Goal: Task Accomplishment & Management: Use online tool/utility

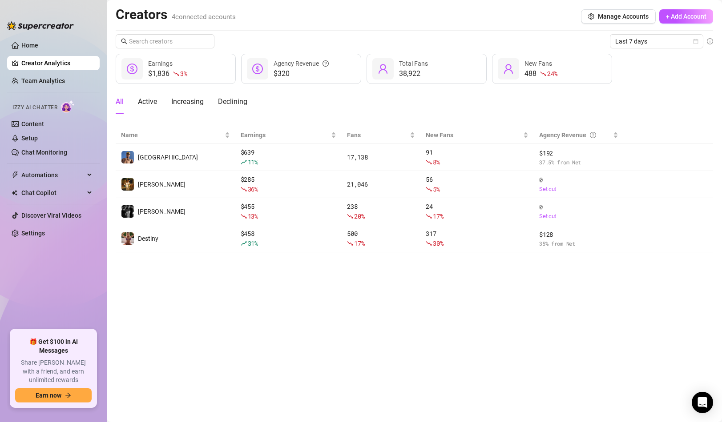
click at [36, 64] on link "Creator Analytics" at bounding box center [56, 63] width 71 height 14
click at [42, 84] on link "Team Analytics" at bounding box center [43, 80] width 44 height 7
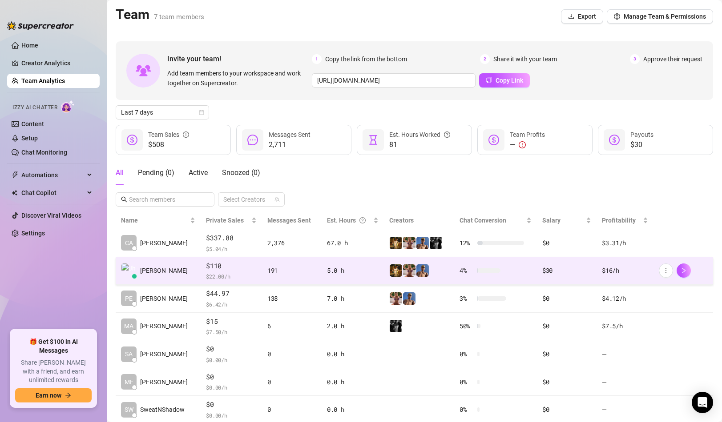
click at [189, 273] on td "[PERSON_NAME]" at bounding box center [158, 271] width 85 height 28
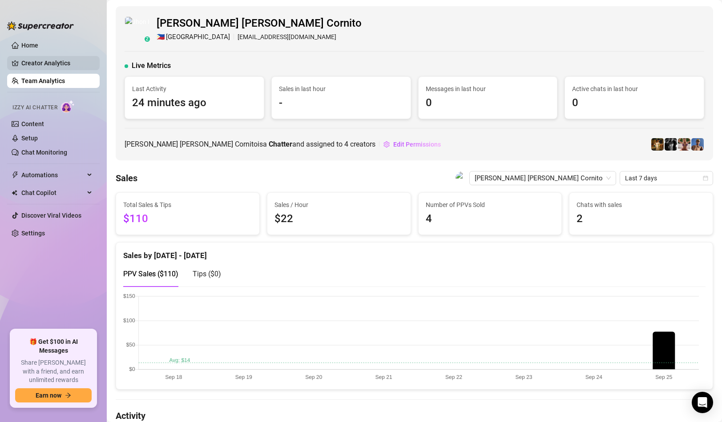
click at [61, 61] on link "Creator Analytics" at bounding box center [56, 63] width 71 height 14
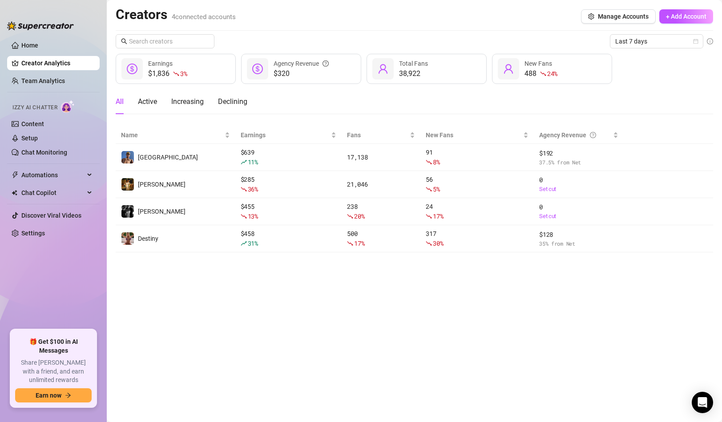
click at [238, 263] on main "Creators 4 connected accounts Manage Accounts + Add Account Last 7 days $1,836 …" at bounding box center [414, 211] width 615 height 422
click at [45, 230] on link "Settings" at bounding box center [33, 233] width 24 height 7
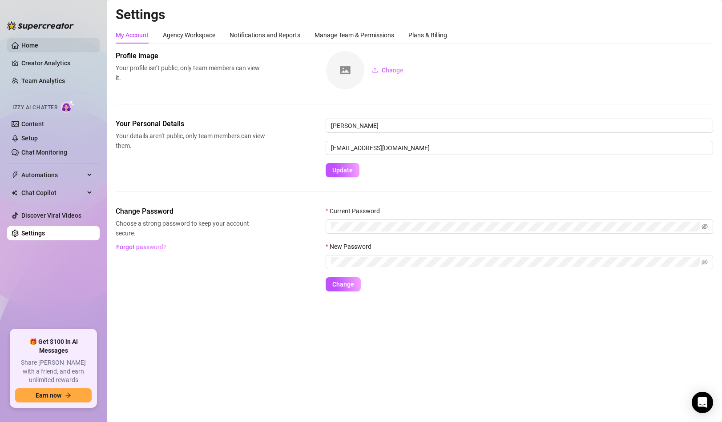
click at [38, 42] on link "Home" at bounding box center [29, 45] width 17 height 7
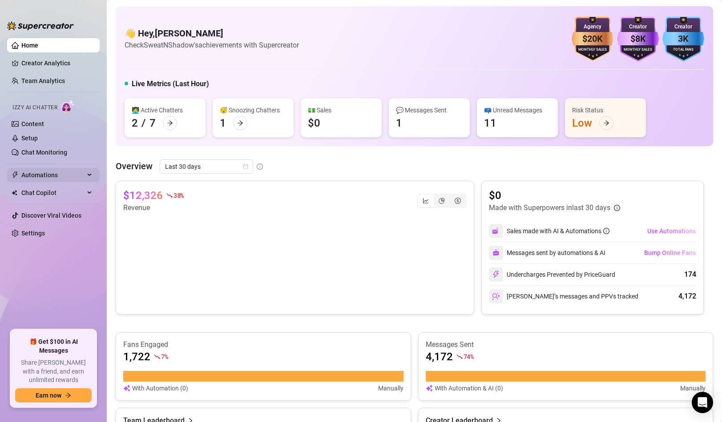
click at [70, 171] on span "Automations" at bounding box center [52, 175] width 63 height 14
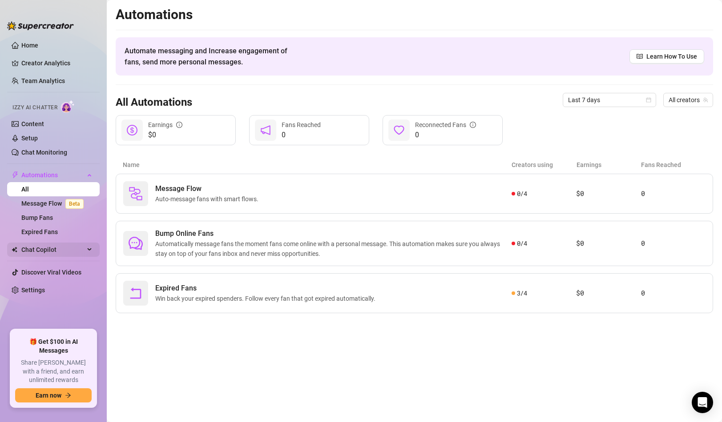
click at [75, 250] on span "Chat Copilot" at bounding box center [52, 250] width 63 height 14
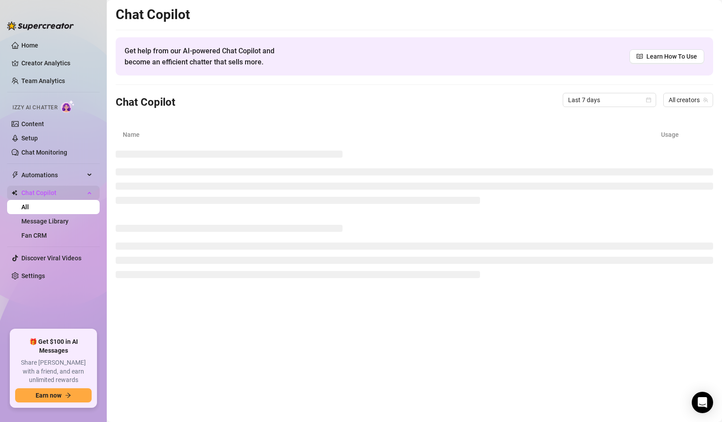
click at [81, 199] on span "Chat Copilot" at bounding box center [52, 193] width 63 height 14
click at [87, 182] on ul "Home Creator Analytics Team Analytics Izzy AI Chatter Content Setup Chat Monito…" at bounding box center [53, 181] width 92 height 292
click at [86, 177] on div "Automations" at bounding box center [53, 175] width 92 height 14
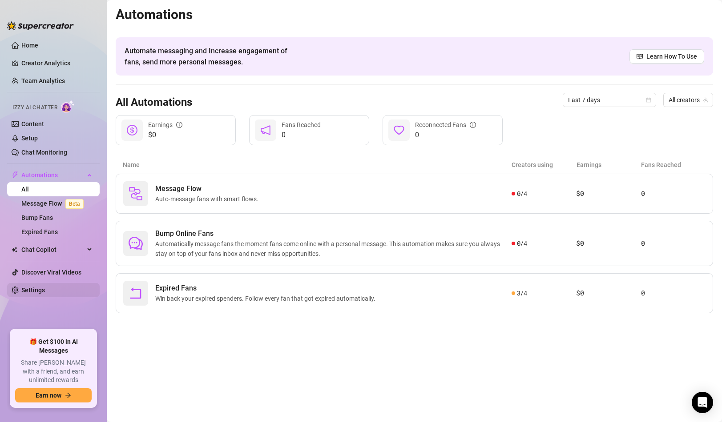
click at [30, 288] on link "Settings" at bounding box center [33, 290] width 24 height 7
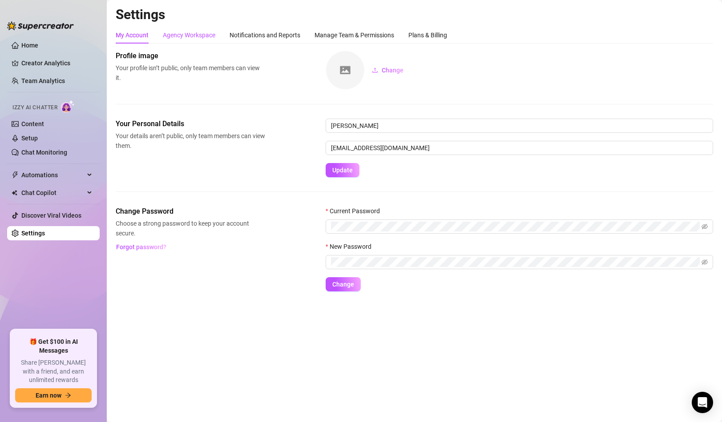
click at [194, 35] on div "Agency Workspace" at bounding box center [189, 35] width 52 height 10
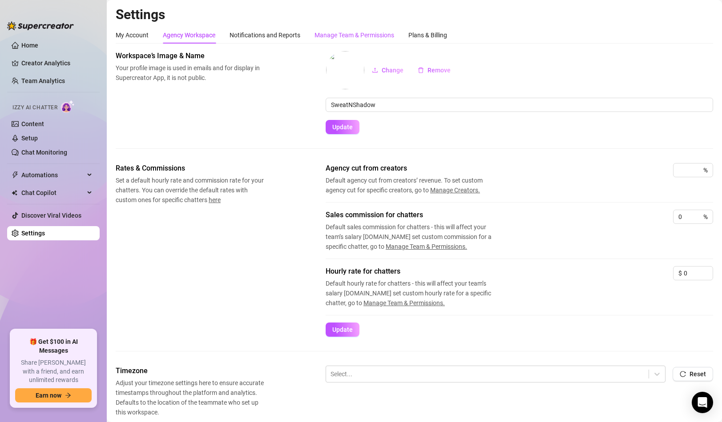
click at [345, 36] on div "Manage Team & Permissions" at bounding box center [354, 35] width 80 height 10
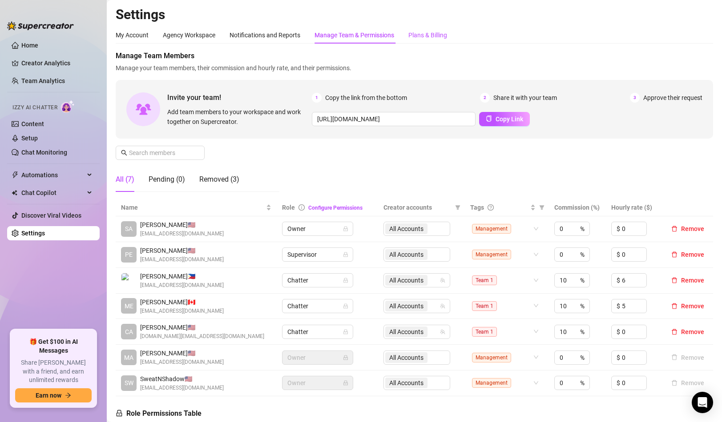
click at [423, 36] on div "Plans & Billing" at bounding box center [427, 35] width 39 height 10
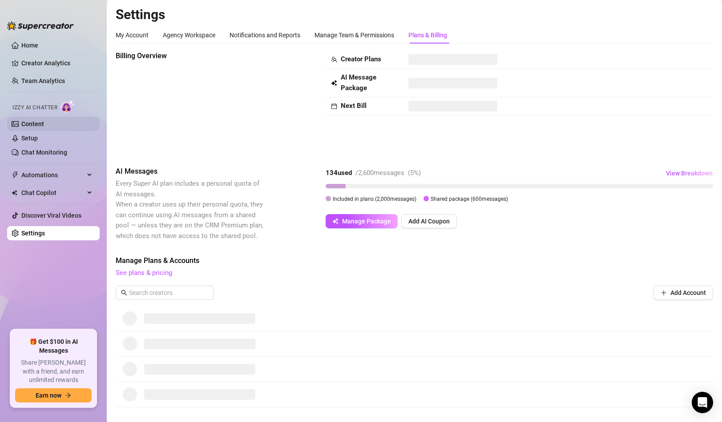
click at [44, 123] on link "Content" at bounding box center [32, 123] width 23 height 7
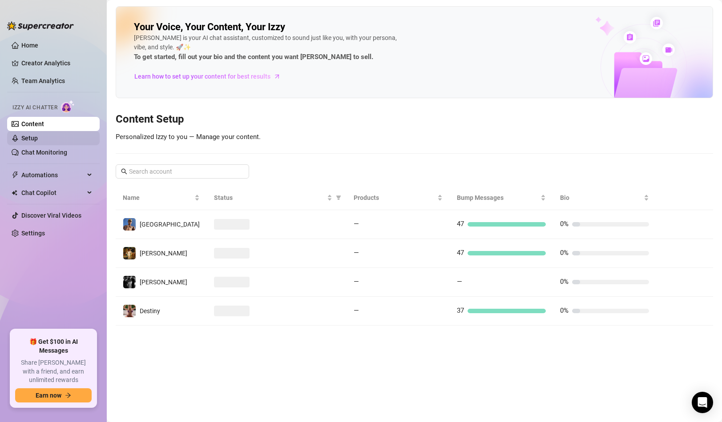
click at [38, 135] on link "Setup" at bounding box center [29, 138] width 16 height 7
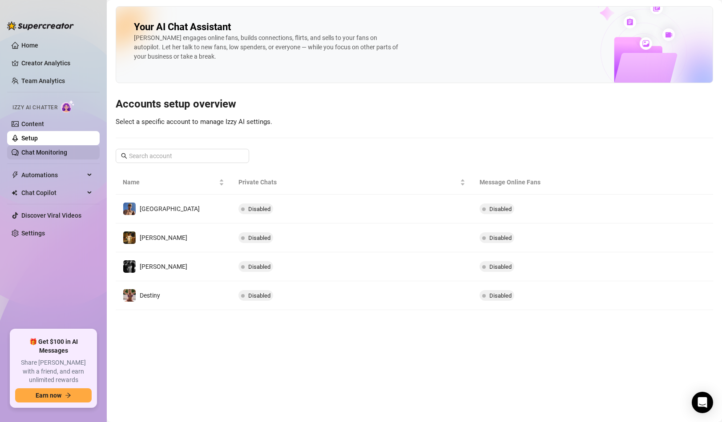
click at [53, 156] on link "Chat Monitoring" at bounding box center [44, 152] width 46 height 7
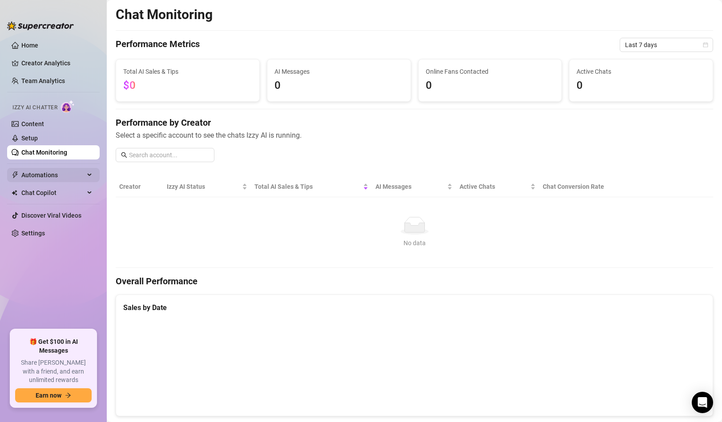
click at [74, 174] on span "Automations" at bounding box center [52, 175] width 63 height 14
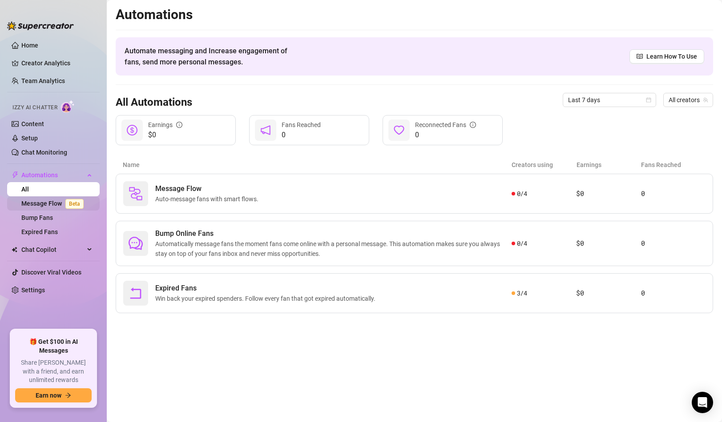
click at [55, 203] on link "Message Flow Beta" at bounding box center [54, 203] width 66 height 7
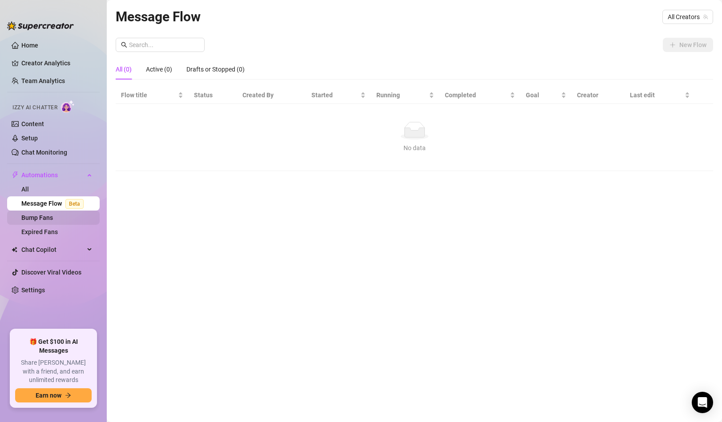
click at [48, 219] on link "Bump Fans" at bounding box center [37, 217] width 32 height 7
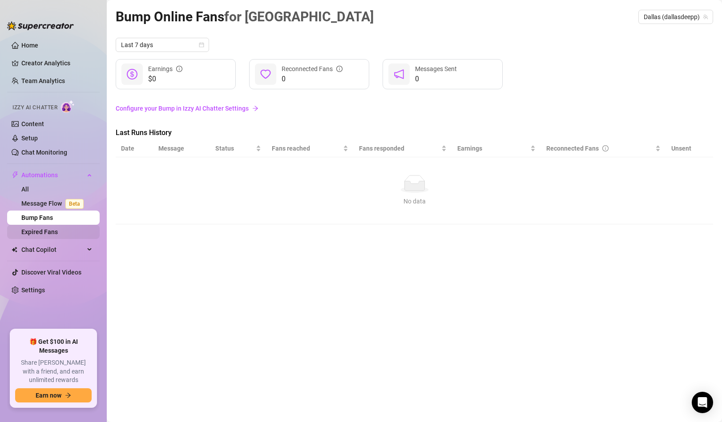
click at [49, 231] on link "Expired Fans" at bounding box center [39, 232] width 36 height 7
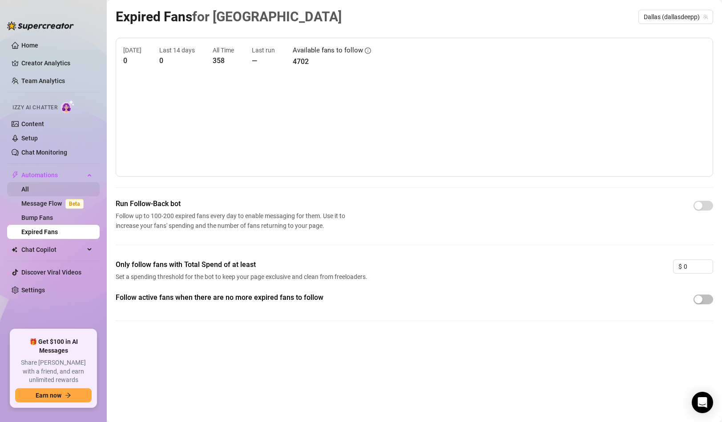
click at [29, 193] on link "All" at bounding box center [25, 189] width 8 height 7
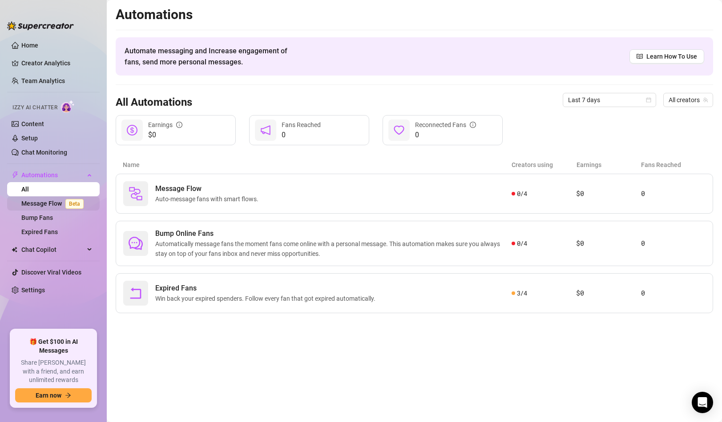
click at [67, 202] on span "Beta" at bounding box center [74, 204] width 18 height 10
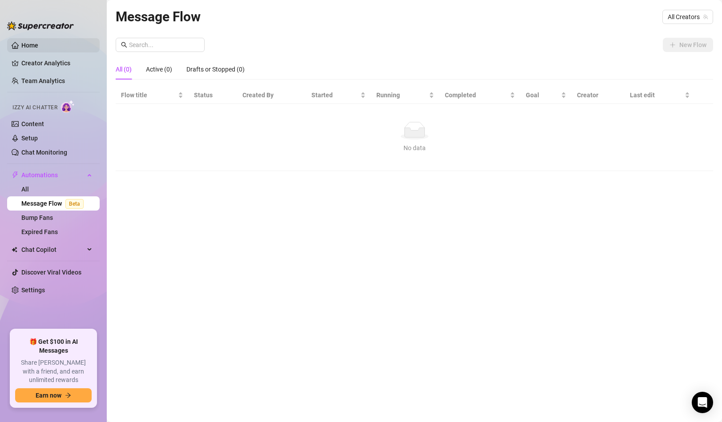
click at [38, 44] on link "Home" at bounding box center [29, 45] width 17 height 7
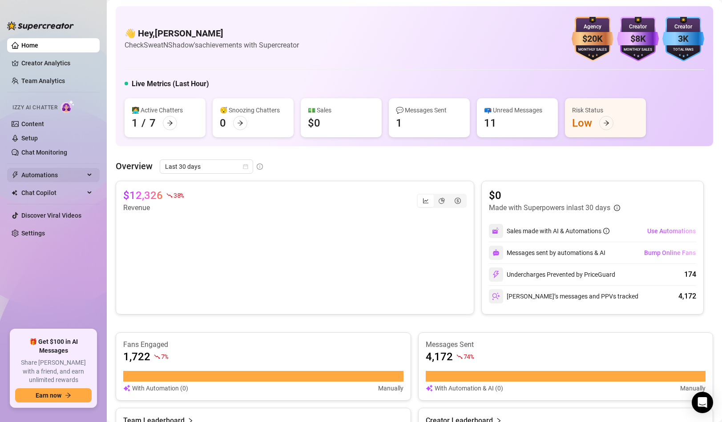
click at [92, 180] on div "Automations" at bounding box center [53, 175] width 92 height 14
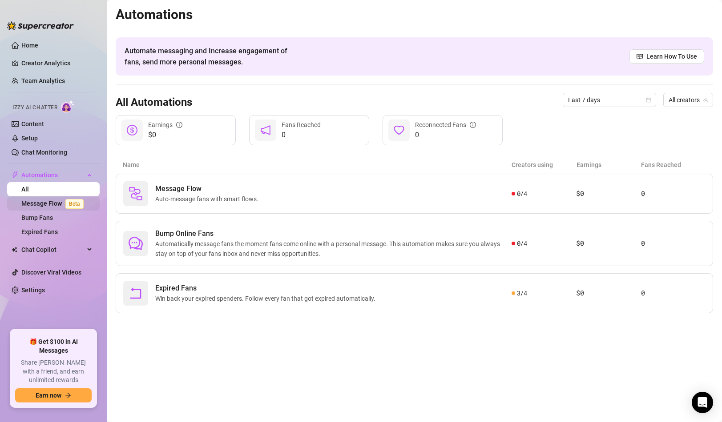
click at [57, 204] on link "Message Flow Beta" at bounding box center [54, 203] width 66 height 7
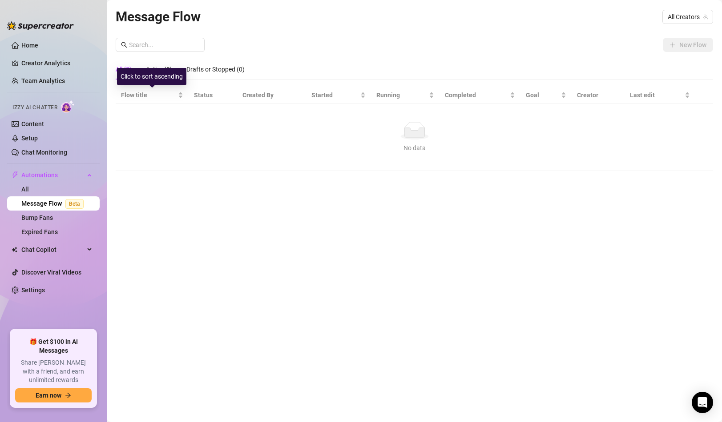
click at [162, 72] on div "Click to sort ascending" at bounding box center [151, 76] width 69 height 17
click at [178, 60] on div "All (0) Active (0) Drafts or Stopped (0)" at bounding box center [180, 69] width 129 height 20
click at [205, 69] on div "Drafts or Stopped (0)" at bounding box center [215, 69] width 58 height 10
click at [649, 28] on div "Message Flow All Creators New Flow All (0) Active (0) Drafts or Stopped (0) Flo…" at bounding box center [414, 200] width 597 height 389
click at [681, 8] on div "Message Flow All Creators" at bounding box center [414, 16] width 597 height 21
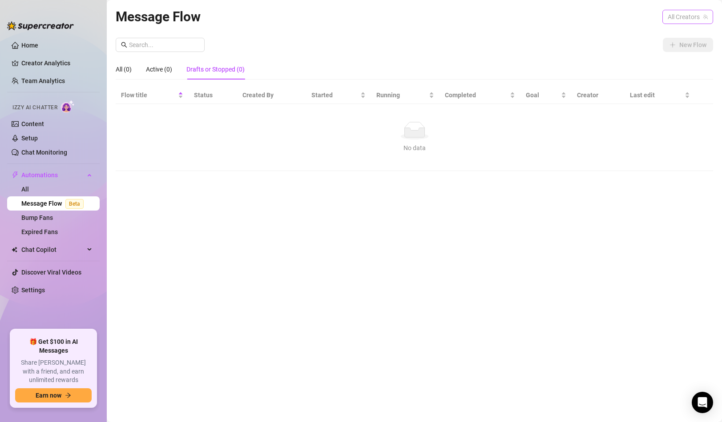
click at [673, 22] on span "All Creators" at bounding box center [687, 16] width 40 height 13
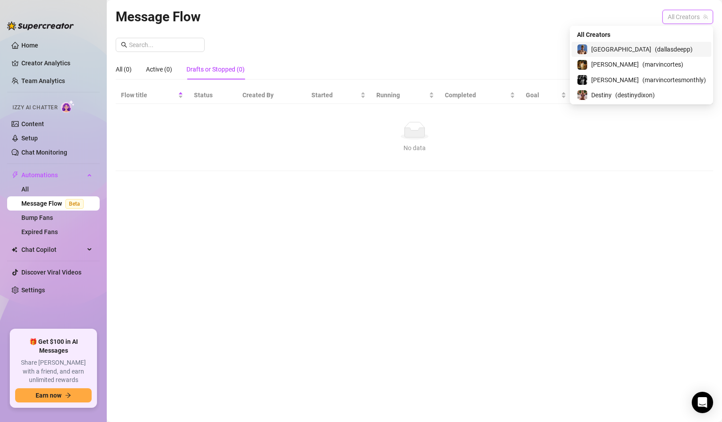
click at [658, 52] on span "( dallasdeepp )" at bounding box center [673, 49] width 38 height 10
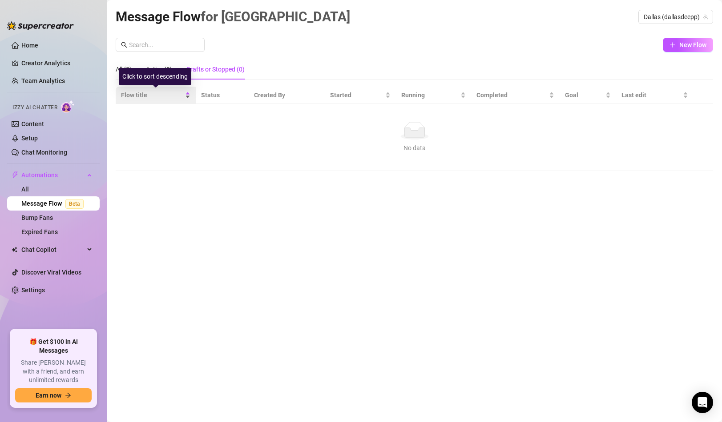
click at [158, 98] on span "Flow title" at bounding box center [152, 95] width 62 height 10
click at [407, 131] on icon at bounding box center [414, 132] width 20 height 9
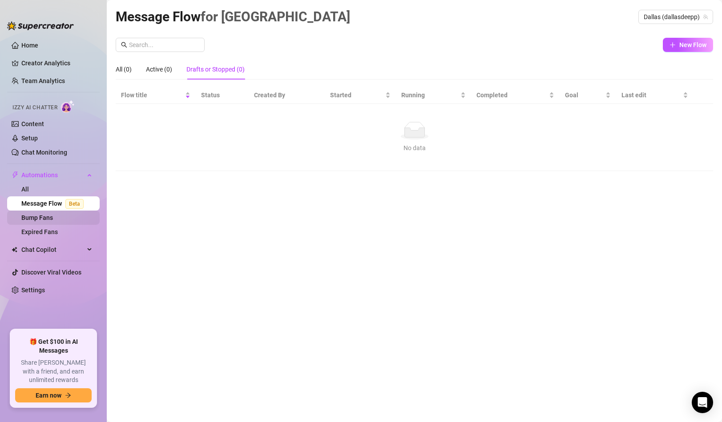
click at [43, 214] on link "Bump Fans" at bounding box center [37, 217] width 32 height 7
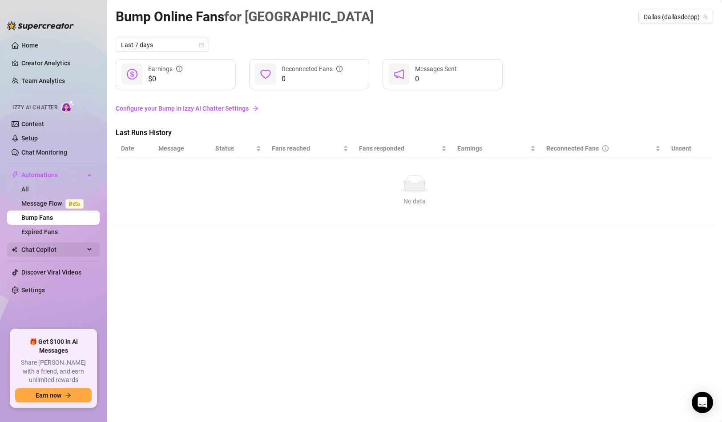
click at [42, 249] on span "Chat Copilot" at bounding box center [52, 250] width 63 height 14
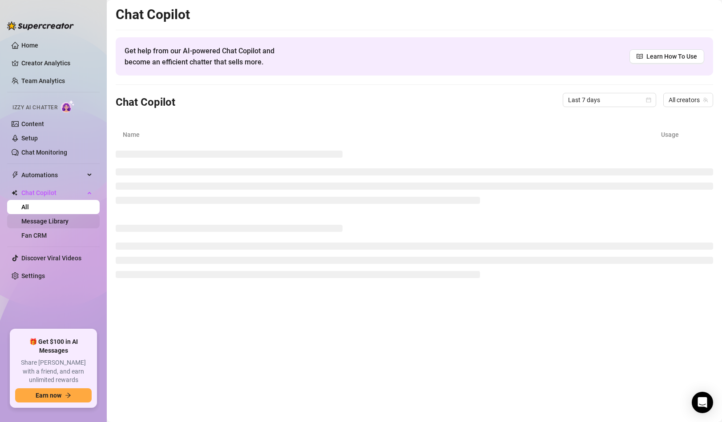
click at [50, 220] on link "Message Library" at bounding box center [44, 221] width 47 height 7
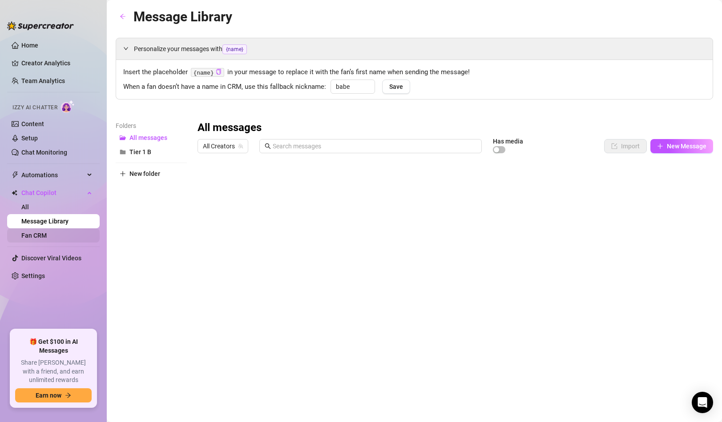
click at [47, 232] on link "Fan CRM" at bounding box center [33, 235] width 25 height 7
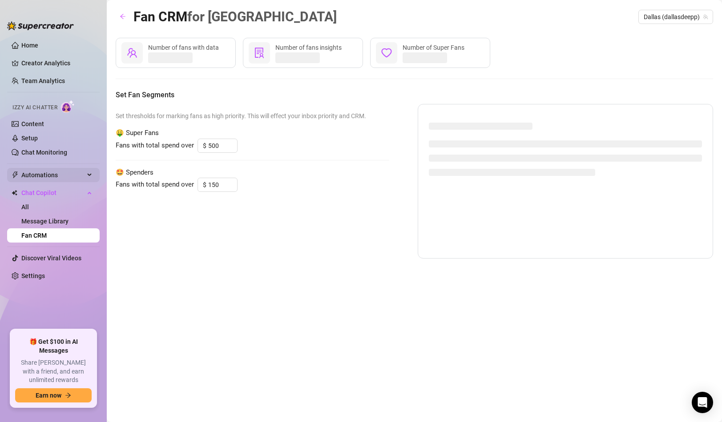
click at [73, 177] on span "Automations" at bounding box center [52, 175] width 63 height 14
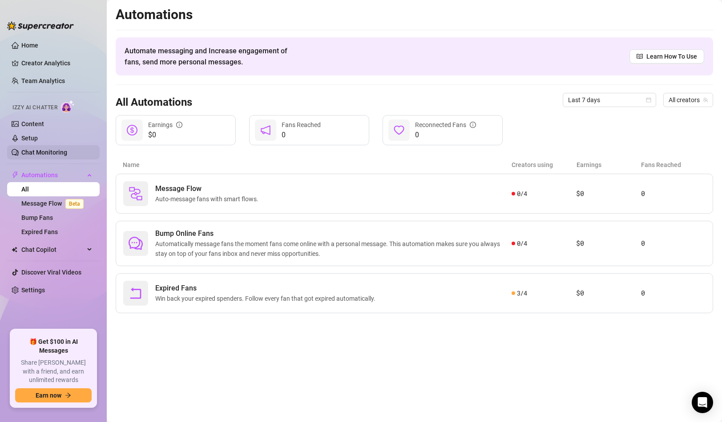
click at [54, 155] on link "Chat Monitoring" at bounding box center [44, 152] width 46 height 7
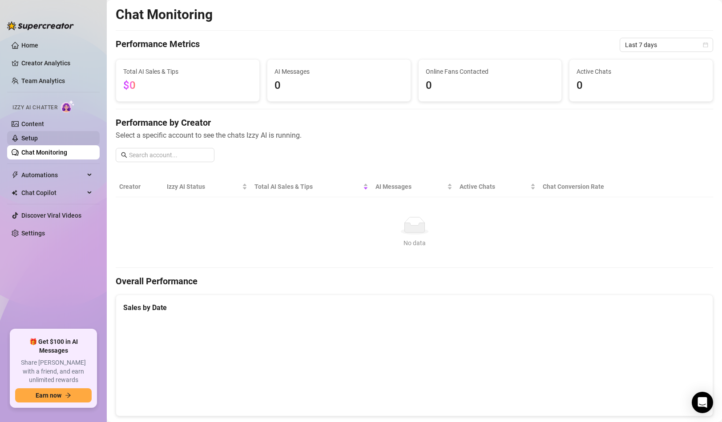
click at [38, 142] on link "Setup" at bounding box center [29, 138] width 16 height 7
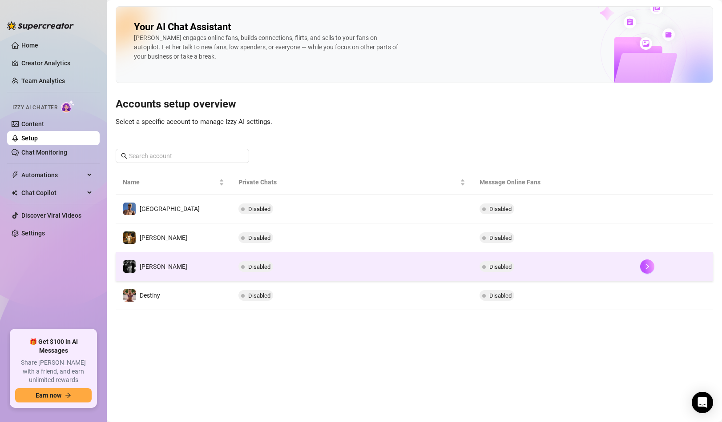
click at [528, 265] on td "Disabled" at bounding box center [552, 267] width 161 height 29
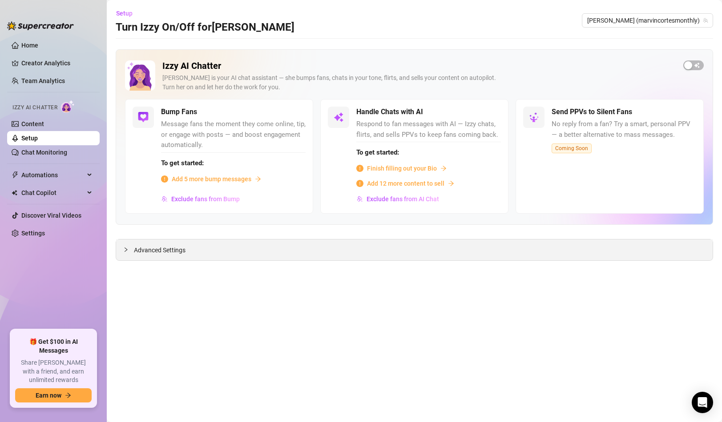
click at [174, 250] on span "Advanced Settings" at bounding box center [160, 250] width 52 height 10
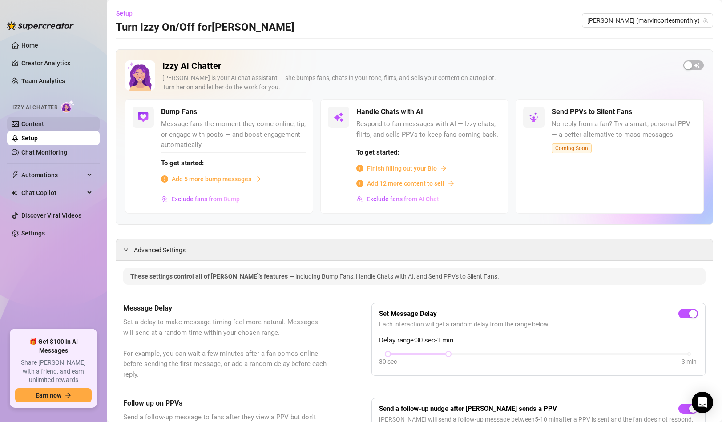
click at [44, 128] on link "Content" at bounding box center [32, 123] width 23 height 7
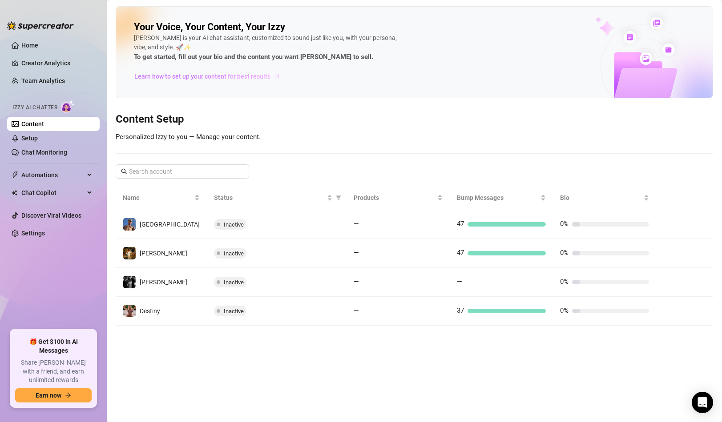
click at [225, 80] on span "Learn how to set up your content for best results" at bounding box center [202, 77] width 136 height 10
click at [36, 142] on link "Setup" at bounding box center [29, 138] width 16 height 7
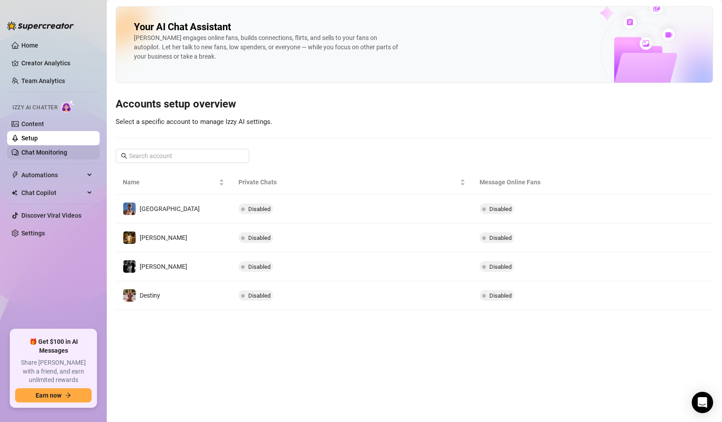
click at [36, 153] on link "Chat Monitoring" at bounding box center [44, 152] width 46 height 7
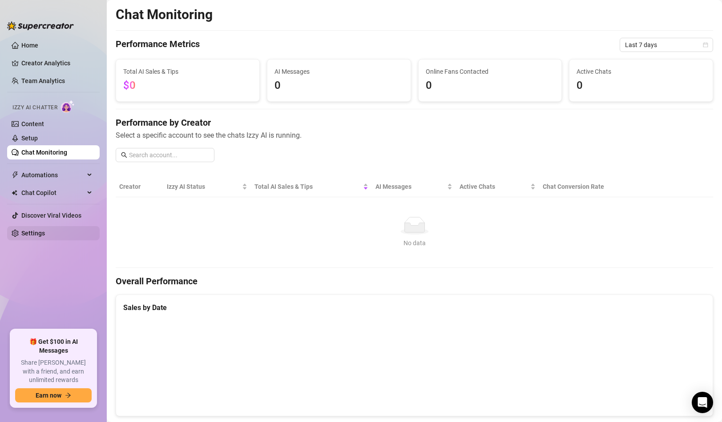
click at [31, 231] on link "Settings" at bounding box center [33, 233] width 24 height 7
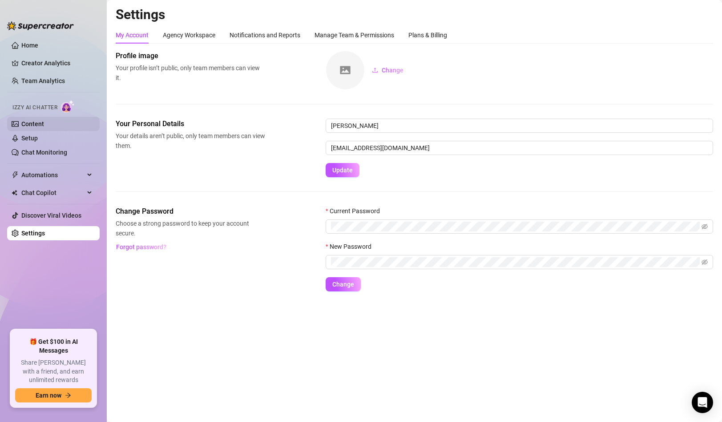
click at [44, 127] on link "Content" at bounding box center [32, 123] width 23 height 7
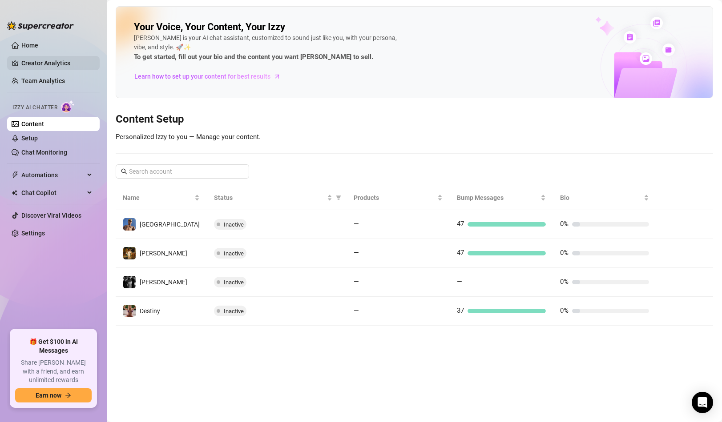
click at [50, 61] on link "Creator Analytics" at bounding box center [56, 63] width 71 height 14
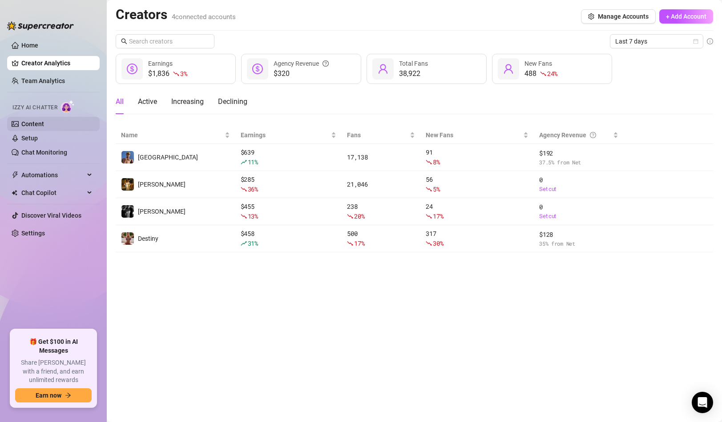
click at [44, 128] on link "Content" at bounding box center [32, 123] width 23 height 7
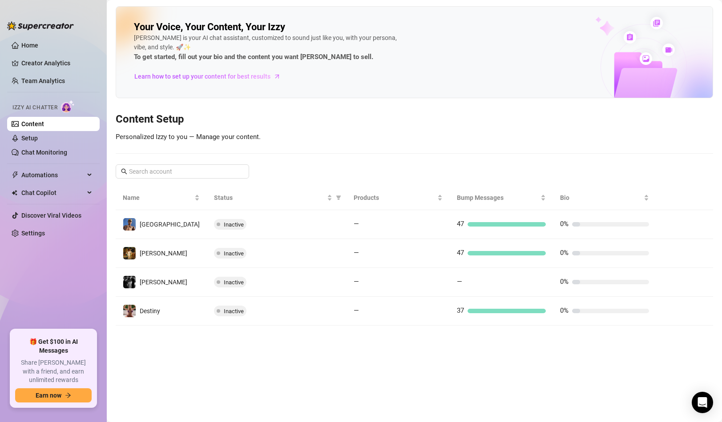
click at [45, 160] on ul "Home Creator Analytics Team Analytics Izzy AI Chatter Content Setup Chat Monito…" at bounding box center [53, 181] width 92 height 292
click at [53, 151] on link "Chat Monitoring" at bounding box center [44, 152] width 46 height 7
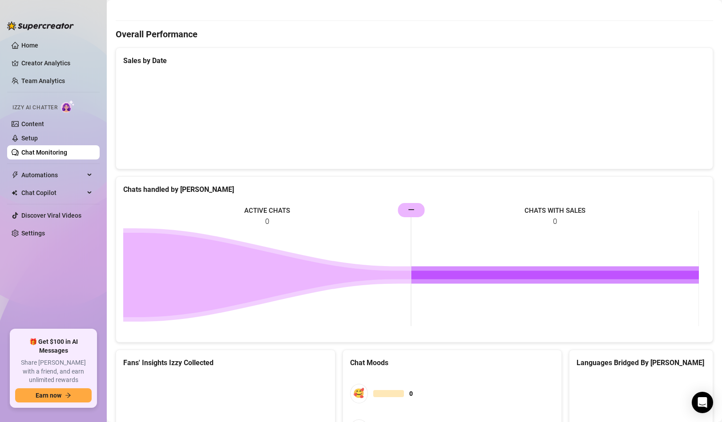
scroll to position [377, 0]
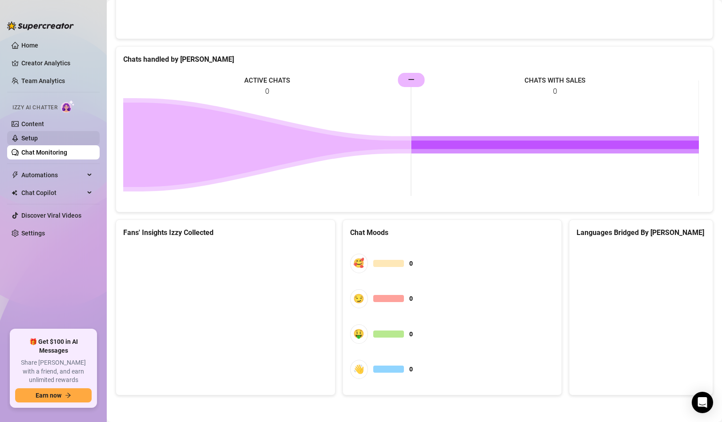
click at [38, 138] on link "Setup" at bounding box center [29, 138] width 16 height 7
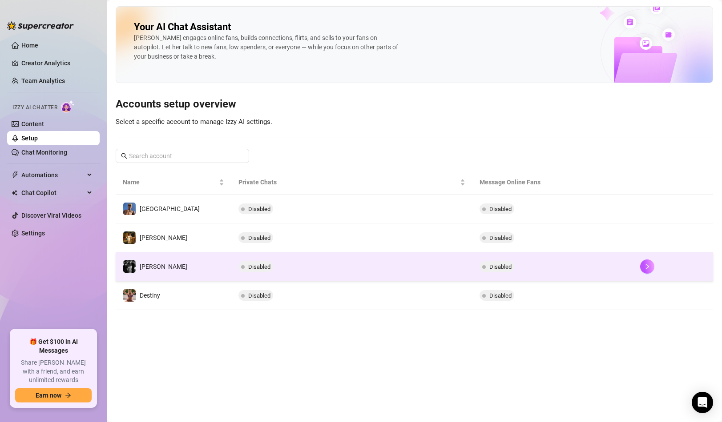
click at [241, 261] on span at bounding box center [243, 266] width 4 height 11
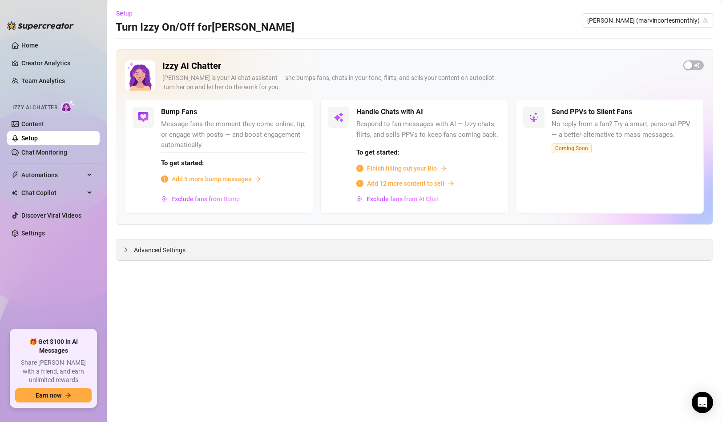
click at [152, 255] on span "Advanced Settings" at bounding box center [160, 250] width 52 height 10
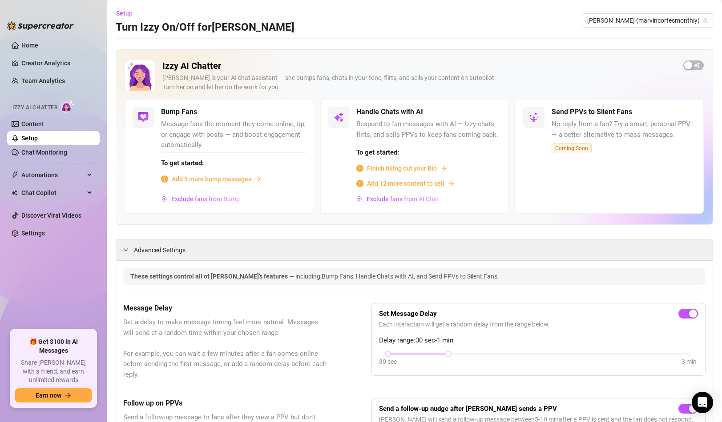
click at [80, 185] on ul "Home Creator Analytics Team Analytics Izzy AI Chatter Content Setup Chat Monito…" at bounding box center [53, 181] width 92 height 292
click at [82, 180] on span "Automations" at bounding box center [52, 175] width 63 height 14
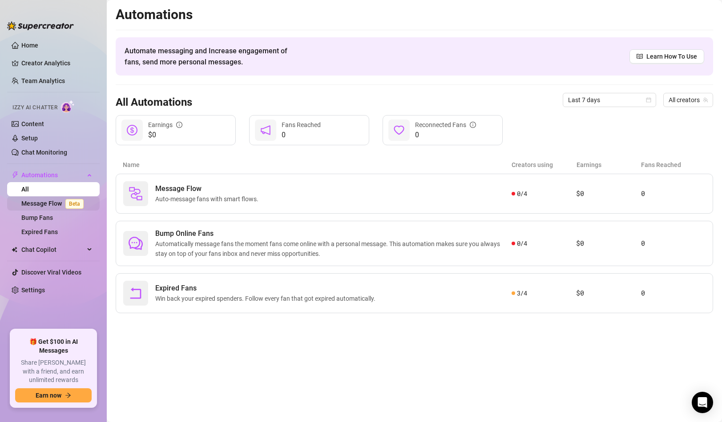
click at [54, 205] on link "Message Flow Beta" at bounding box center [54, 203] width 66 height 7
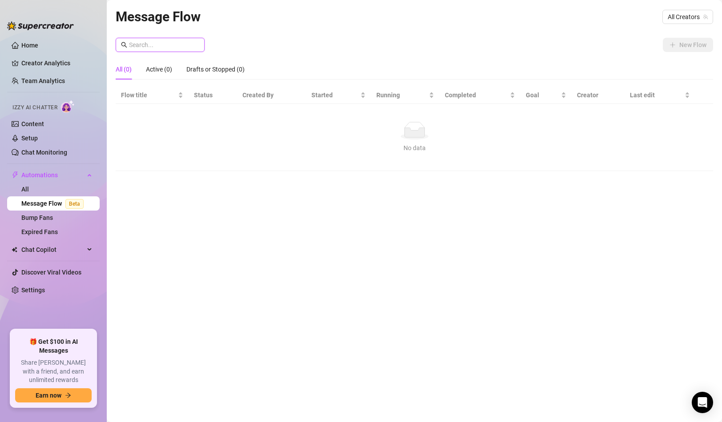
click at [177, 48] on input "text" at bounding box center [164, 45] width 70 height 10
type input "Custom"
click at [192, 47] on input "Custom" at bounding box center [164, 45] width 70 height 10
click at [147, 73] on div "Active (0)" at bounding box center [159, 69] width 26 height 10
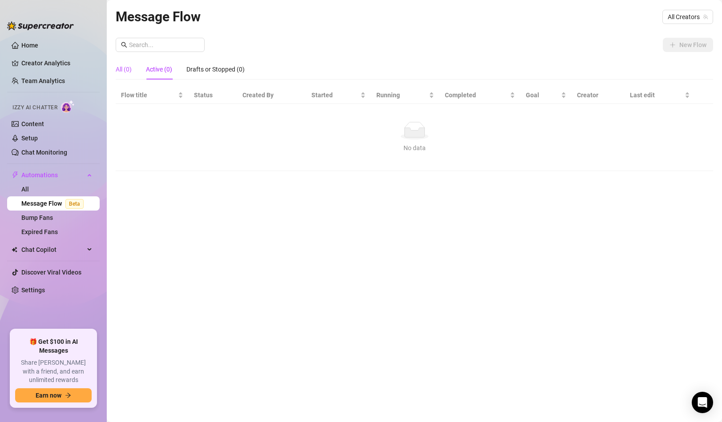
click at [125, 72] on div "All (0)" at bounding box center [124, 69] width 16 height 10
click at [53, 152] on link "Chat Monitoring" at bounding box center [44, 152] width 46 height 7
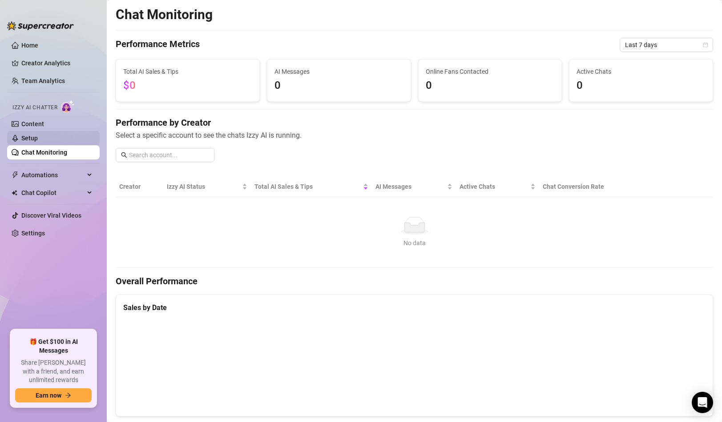
click at [38, 138] on link "Setup" at bounding box center [29, 138] width 16 height 7
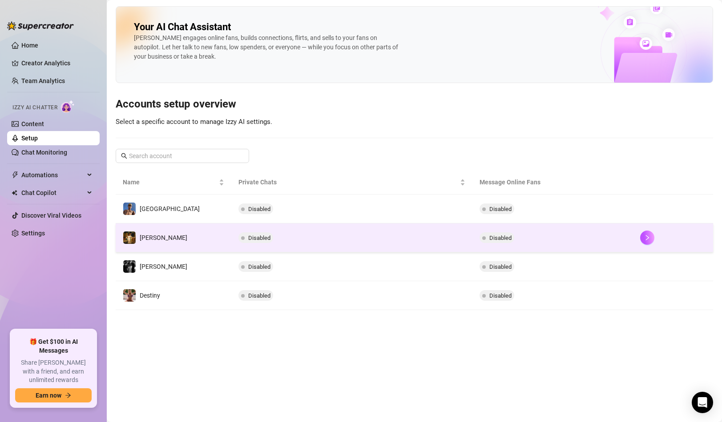
click at [267, 243] on td "Disabled" at bounding box center [351, 238] width 241 height 29
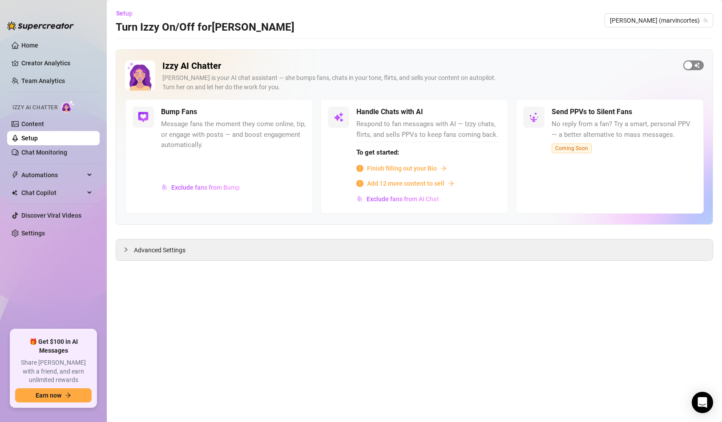
click at [689, 68] on div "button" at bounding box center [688, 65] width 8 height 8
click at [143, 236] on div "Izzy AI Chatter Izzy is your AI chat assistant — she bumps fans, chats in your …" at bounding box center [414, 155] width 597 height 212
click at [143, 243] on div "Advanced Settings" at bounding box center [414, 250] width 596 height 21
click at [141, 252] on span "Advanced Settings" at bounding box center [160, 250] width 52 height 10
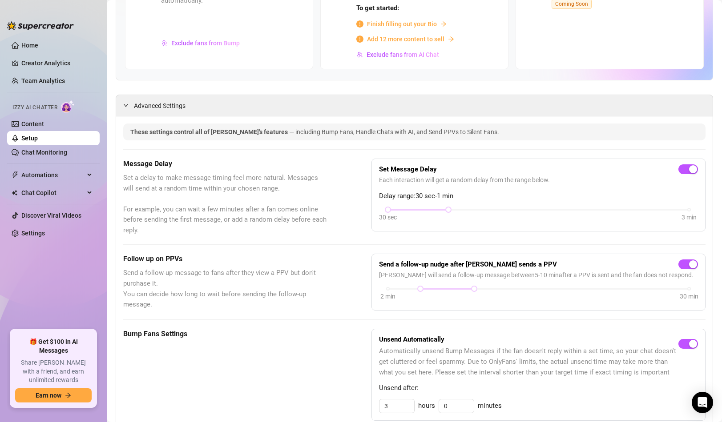
scroll to position [160, 0]
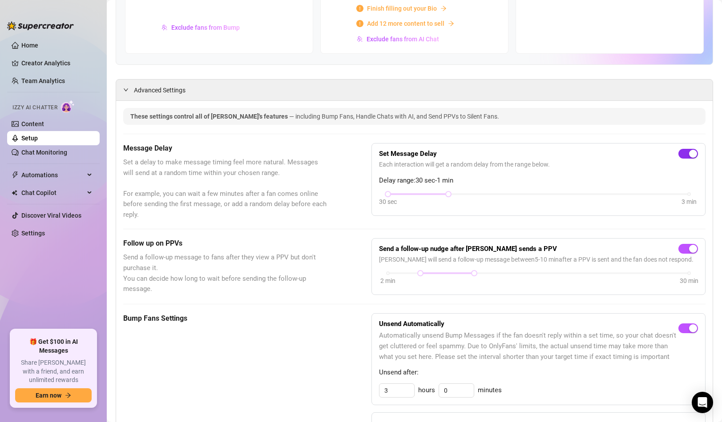
click at [678, 157] on span "button" at bounding box center [688, 154] width 20 height 10
click at [689, 245] on div "button" at bounding box center [693, 249] width 8 height 8
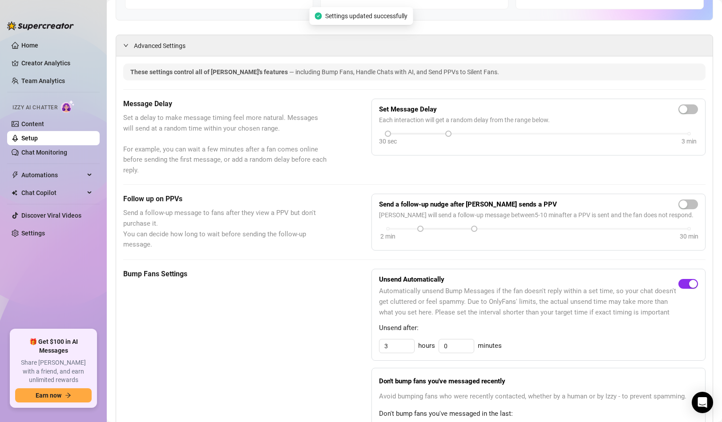
click at [680, 280] on span "button" at bounding box center [688, 284] width 20 height 10
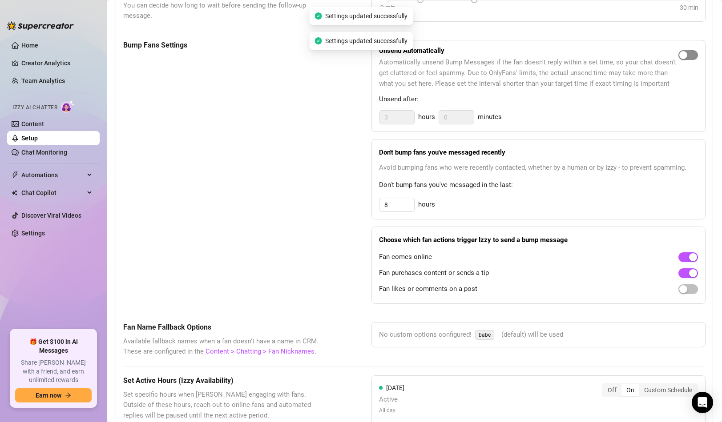
scroll to position [450, 0]
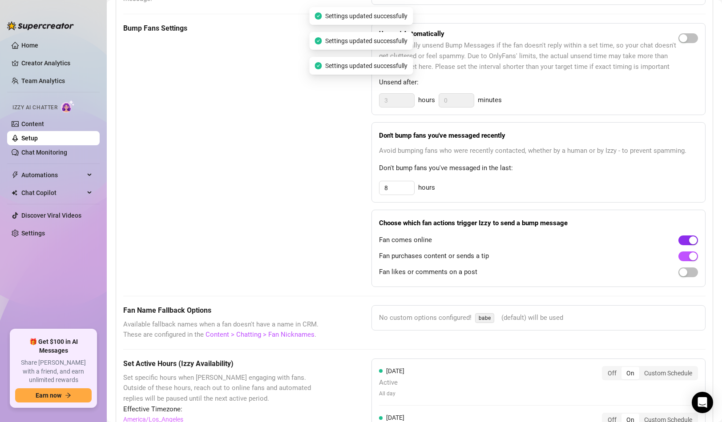
click at [689, 241] on div "button" at bounding box center [693, 241] width 8 height 8
click at [682, 252] on span "button" at bounding box center [688, 257] width 20 height 10
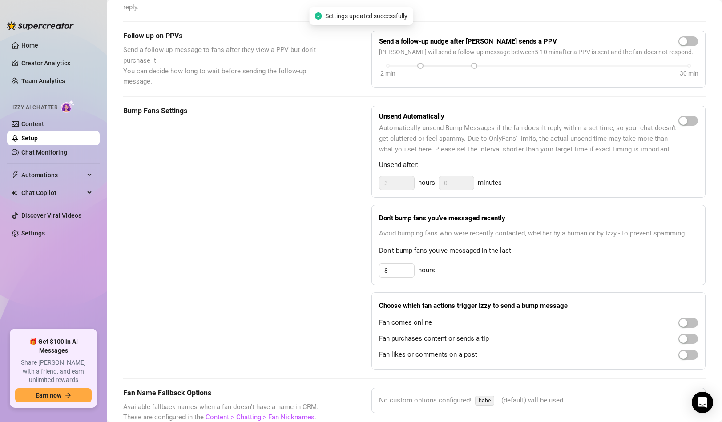
scroll to position [227, 0]
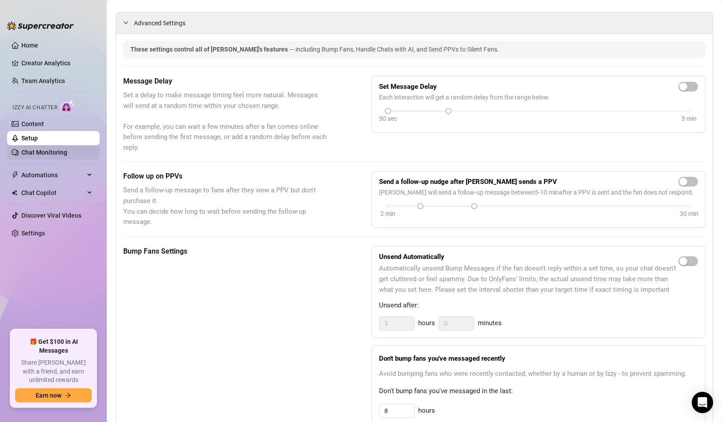
click at [54, 153] on link "Chat Monitoring" at bounding box center [44, 152] width 46 height 7
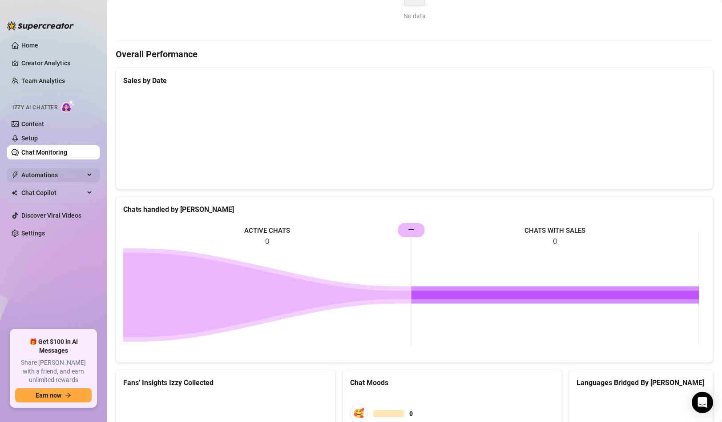
click at [54, 179] on span "Automations" at bounding box center [52, 175] width 63 height 14
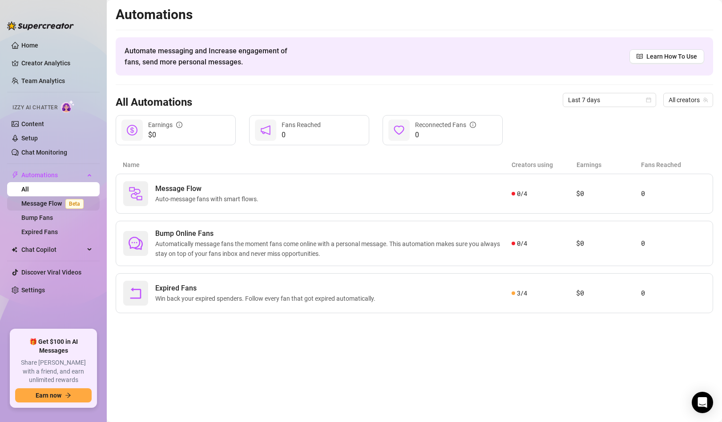
click at [50, 200] on link "Message Flow Beta" at bounding box center [54, 203] width 66 height 7
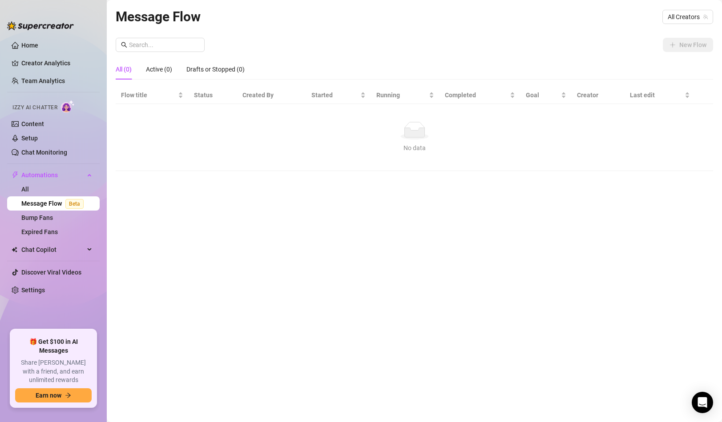
click at [174, 132] on div "No data" at bounding box center [413, 131] width 579 height 18
click at [53, 221] on link "Bump Fans" at bounding box center [37, 217] width 32 height 7
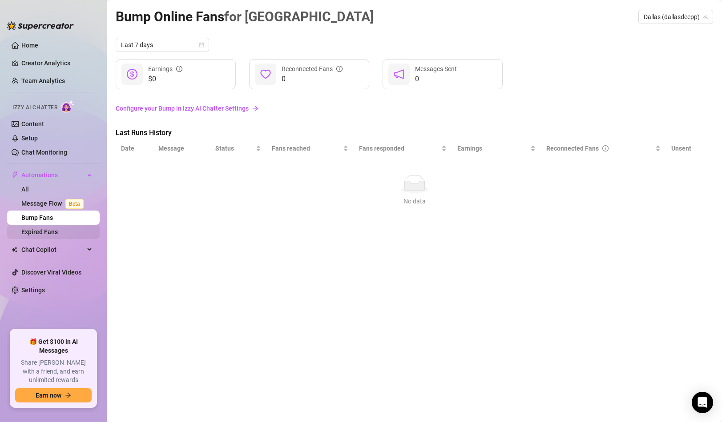
click at [58, 234] on link "Expired Fans" at bounding box center [39, 232] width 36 height 7
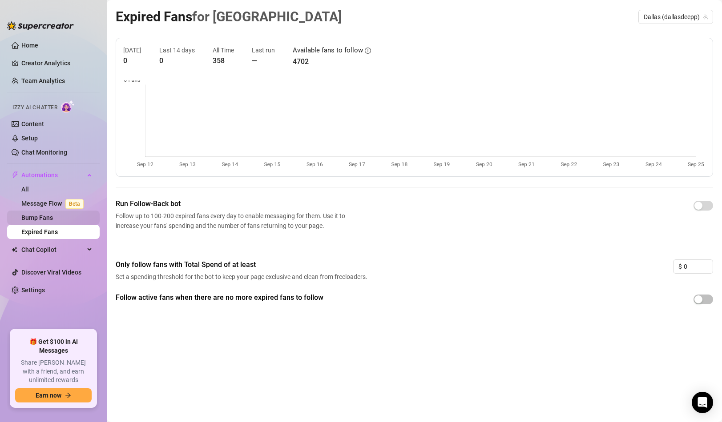
click at [53, 220] on link "Bump Fans" at bounding box center [37, 217] width 32 height 7
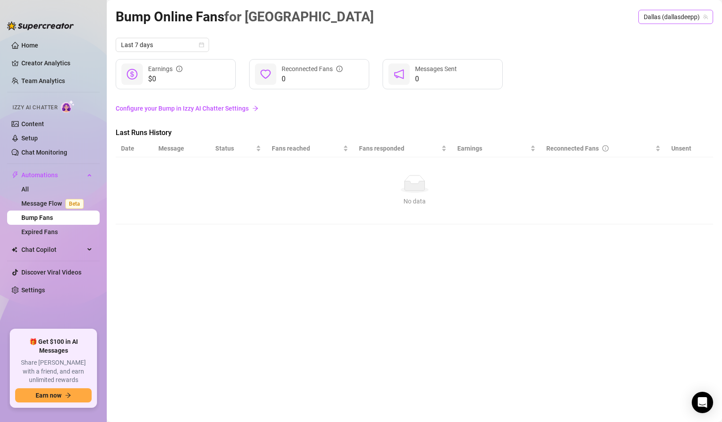
click at [688, 10] on span "Dallas (dallasdeepp)" at bounding box center [675, 16] width 64 height 13
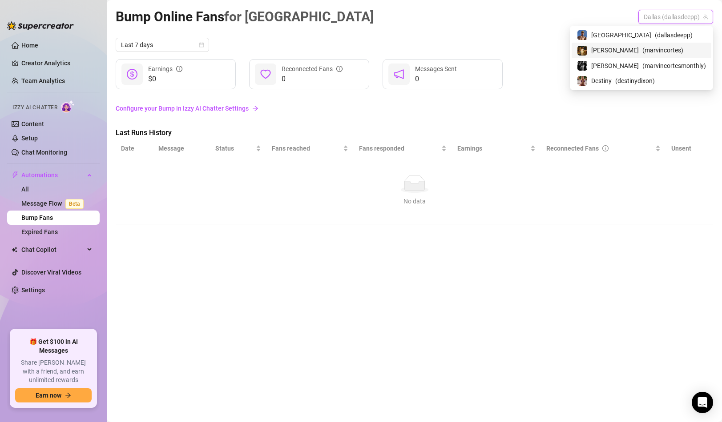
click at [655, 45] on span "( marvincortes )" at bounding box center [662, 50] width 41 height 10
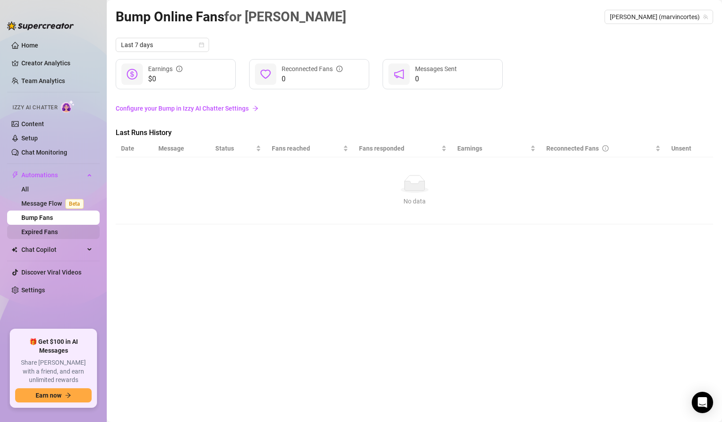
click at [58, 235] on link "Expired Fans" at bounding box center [39, 232] width 36 height 7
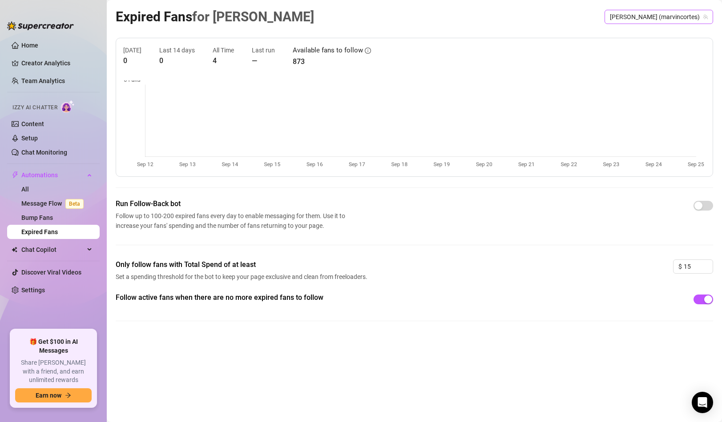
click at [660, 23] on span "[PERSON_NAME] (marvincortes)" at bounding box center [659, 16] width 98 height 13
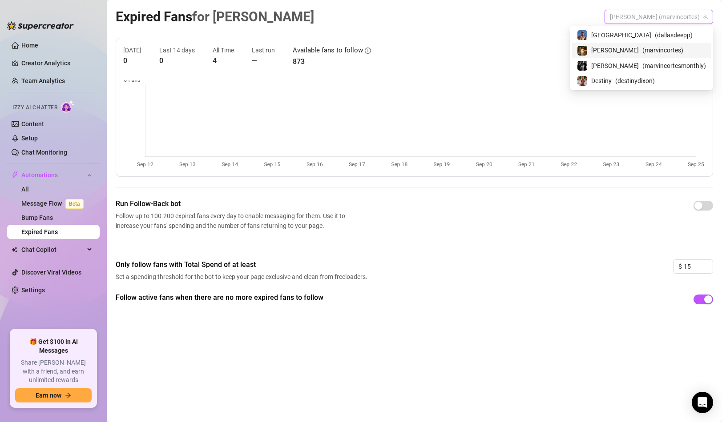
click at [653, 51] on span "( marvincortes )" at bounding box center [662, 50] width 41 height 10
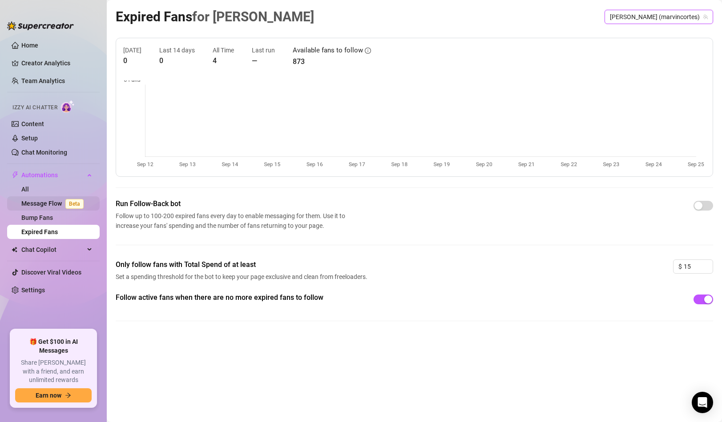
click at [72, 204] on span "Beta" at bounding box center [74, 204] width 18 height 10
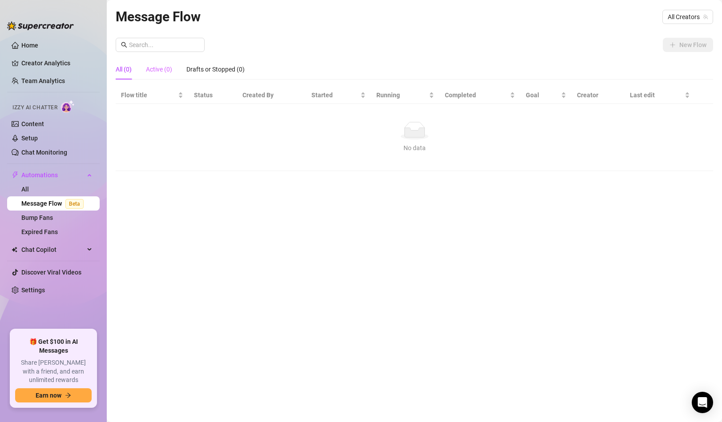
click at [167, 76] on div "Active (0)" at bounding box center [159, 69] width 26 height 20
click at [126, 67] on div "All (0)" at bounding box center [124, 69] width 16 height 10
click at [675, 23] on span "All Creators" at bounding box center [687, 16] width 40 height 13
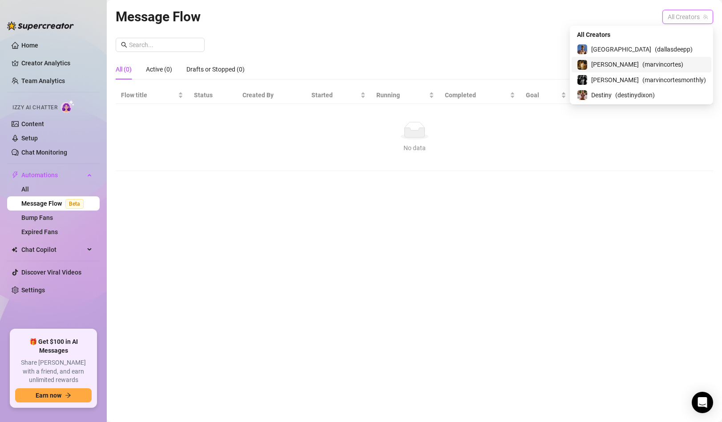
click at [650, 62] on span "( marvincortes )" at bounding box center [662, 65] width 41 height 10
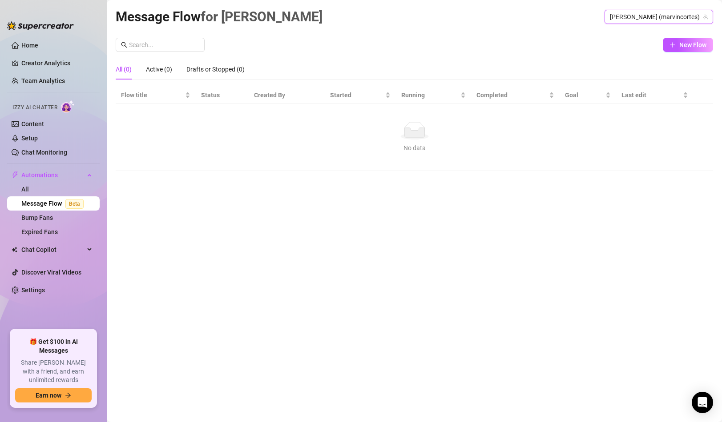
click at [328, 130] on div "No data" at bounding box center [413, 131] width 579 height 18
click at [698, 46] on span "New Flow" at bounding box center [692, 44] width 27 height 7
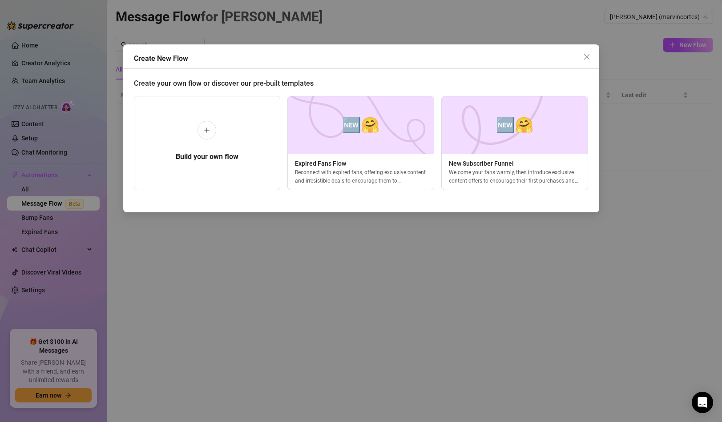
click at [293, 253] on div "Create New Flow Create your own flow or discover our pre-built templates Build …" at bounding box center [361, 211] width 722 height 422
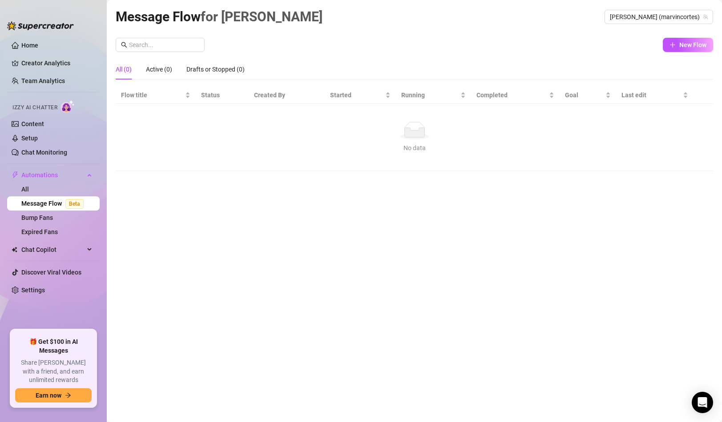
click at [54, 205] on link "Message Flow Beta" at bounding box center [54, 203] width 66 height 7
click at [651, 18] on span "[PERSON_NAME] (marvincortes)" at bounding box center [659, 16] width 98 height 13
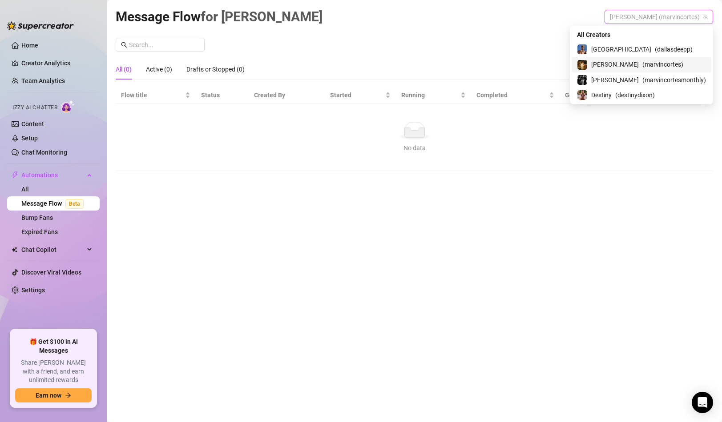
click at [632, 61] on span "[PERSON_NAME]" at bounding box center [615, 65] width 48 height 10
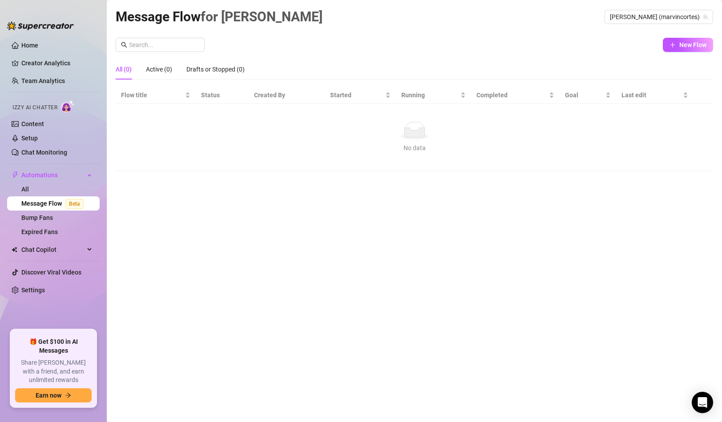
click at [568, 45] on div "New Flow" at bounding box center [414, 45] width 597 height 14
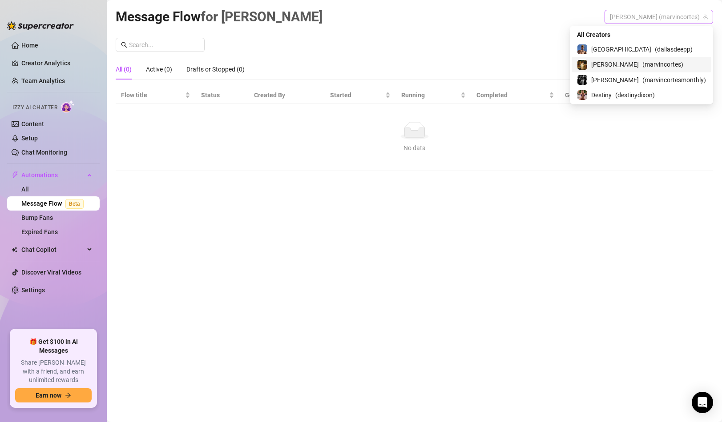
click at [679, 12] on span "[PERSON_NAME] (marvincortes)" at bounding box center [659, 16] width 98 height 13
click at [658, 58] on div "[PERSON_NAME] ( marvincortes )" at bounding box center [641, 64] width 140 height 15
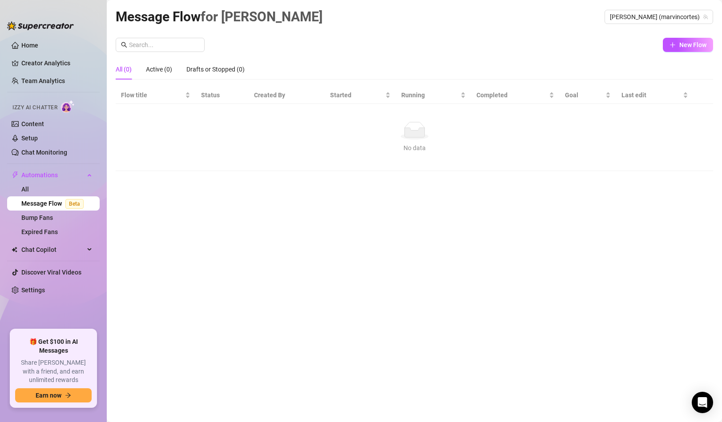
click at [630, 45] on div "New Flow" at bounding box center [414, 45] width 597 height 14
click at [689, 46] on span "New Flow" at bounding box center [692, 44] width 27 height 7
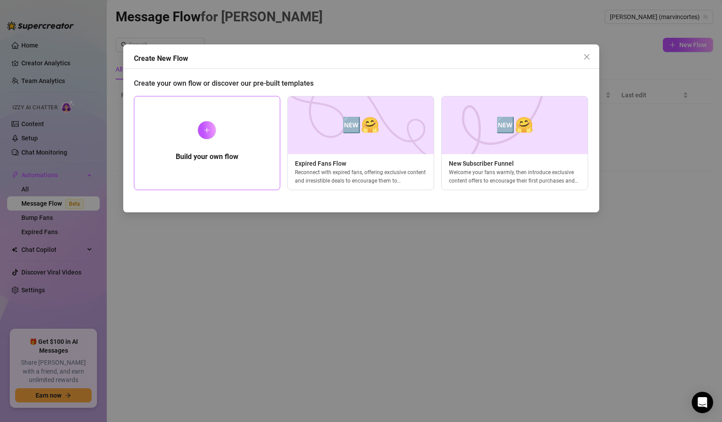
click at [209, 148] on div "Build your own flow" at bounding box center [207, 143] width 147 height 94
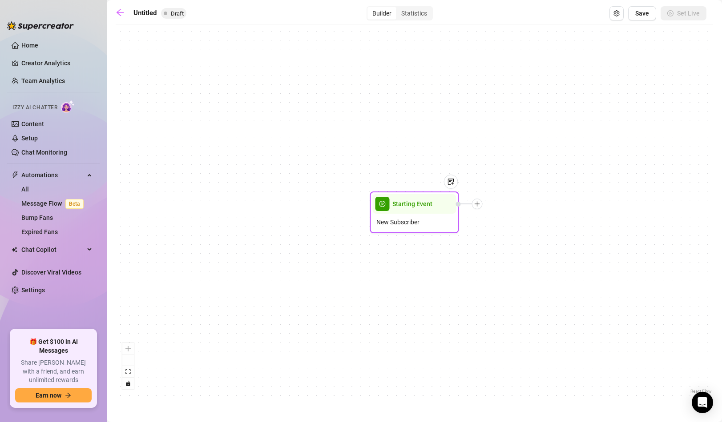
click at [421, 210] on div "Starting Event" at bounding box center [415, 204] width 84 height 20
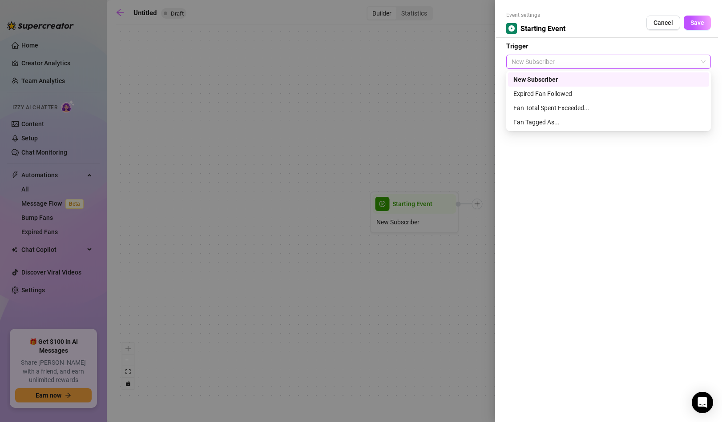
click at [554, 65] on span "New Subscriber" at bounding box center [608, 61] width 194 height 13
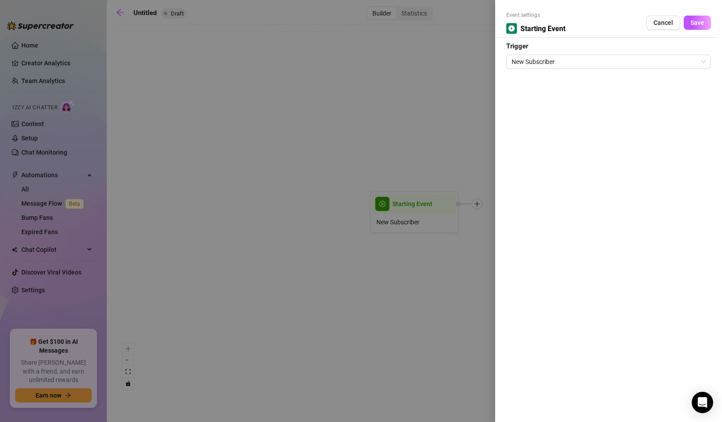
click at [579, 39] on form "Event settings Starting Event Cancel Save Trigger New Subscriber" at bounding box center [608, 40] width 205 height 58
click at [556, 69] on div "Event settings Starting Event Cancel Save Trigger New Subscriber" at bounding box center [608, 211] width 227 height 422
click at [562, 62] on span "New Subscriber" at bounding box center [608, 61] width 194 height 13
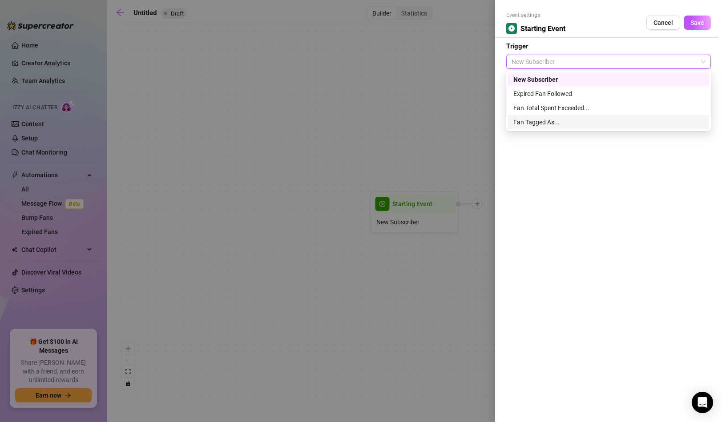
click at [550, 125] on div "Fan Tagged As..." at bounding box center [608, 122] width 190 height 10
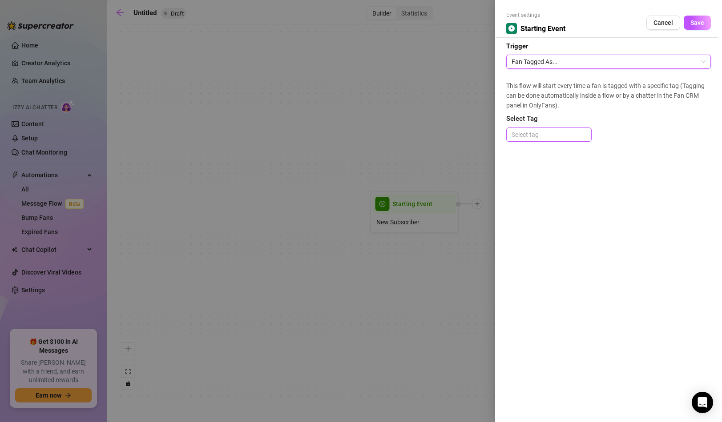
click at [542, 138] on div at bounding box center [549, 134] width 82 height 12
click at [553, 100] on span "This flow will start every time a fan is tagged with a specific tag (Tagging ca…" at bounding box center [608, 95] width 205 height 29
click at [670, 20] on span "Cancel" at bounding box center [663, 22] width 20 height 7
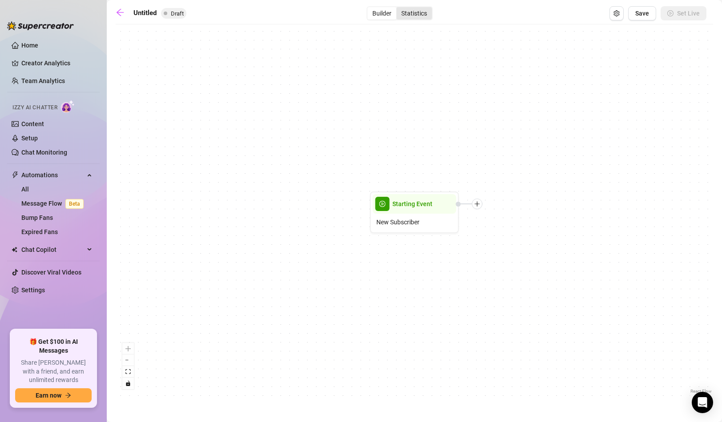
click at [417, 16] on div "Statistics" at bounding box center [414, 13] width 36 height 12
click at [398, 8] on input "Statistics" at bounding box center [398, 8] width 0 height 0
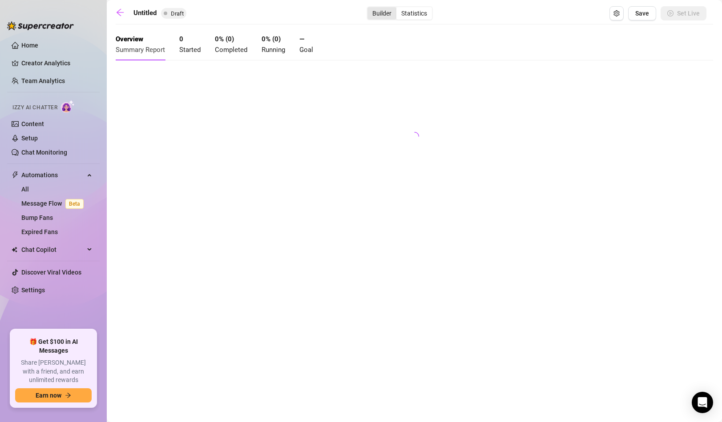
click at [387, 18] on div "Builder" at bounding box center [381, 13] width 29 height 12
click at [369, 8] on input "Builder" at bounding box center [369, 8] width 0 height 0
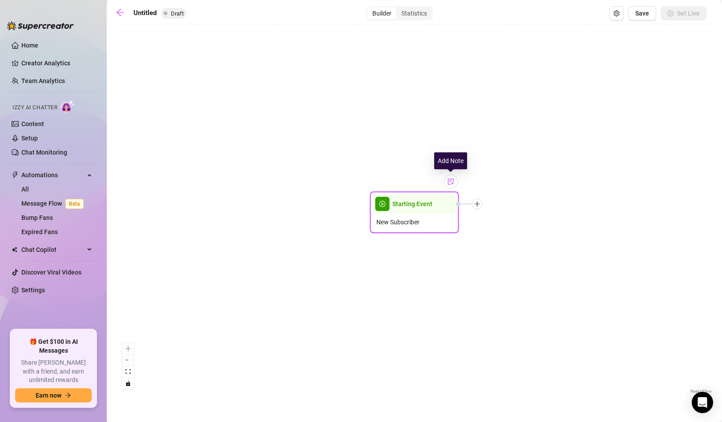
click at [453, 183] on img at bounding box center [450, 181] width 7 height 7
click at [414, 218] on span "New Subscriber" at bounding box center [397, 222] width 43 height 10
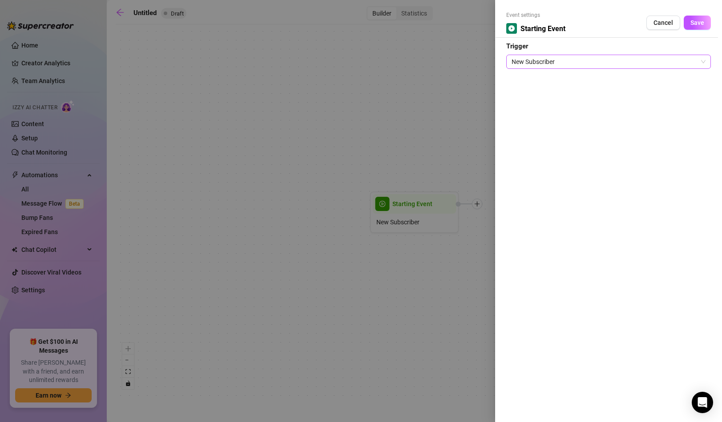
click at [534, 54] on div "New Subscriber" at bounding box center [608, 60] width 205 height 17
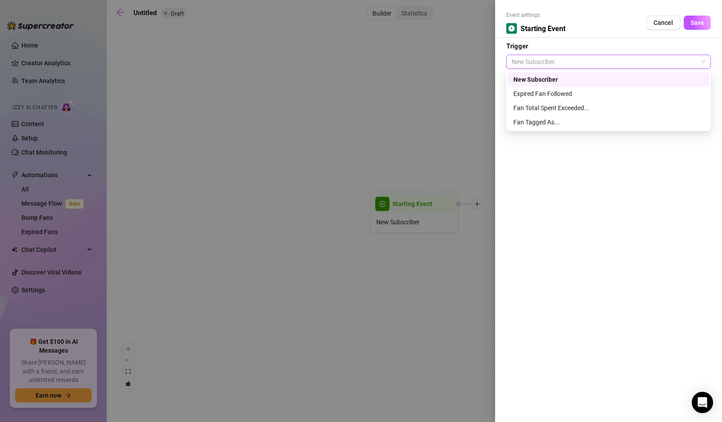
click at [534, 56] on span "New Subscriber" at bounding box center [608, 61] width 194 height 13
click at [554, 73] on div "New Subscriber" at bounding box center [608, 79] width 201 height 14
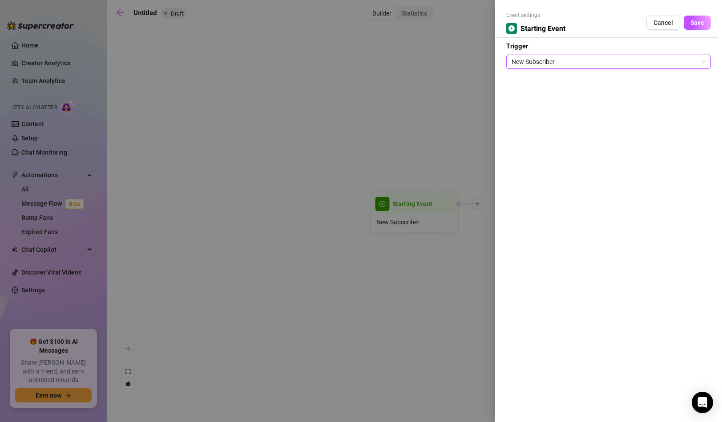
click at [449, 152] on div at bounding box center [361, 211] width 722 height 422
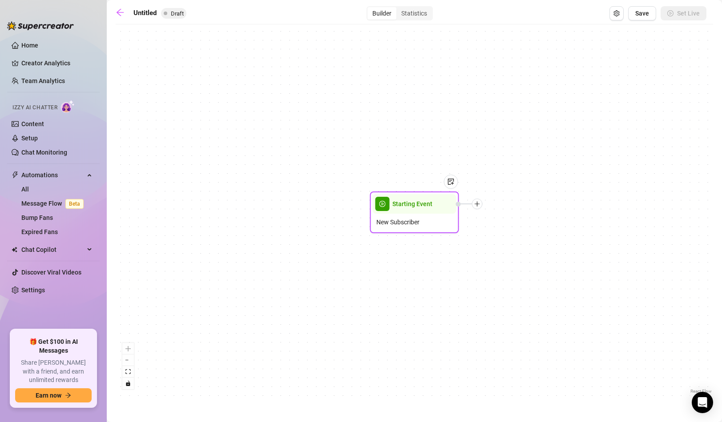
click at [480, 207] on div at bounding box center [477, 204] width 11 height 11
click at [506, 214] on div "Condition" at bounding box center [521, 220] width 65 height 15
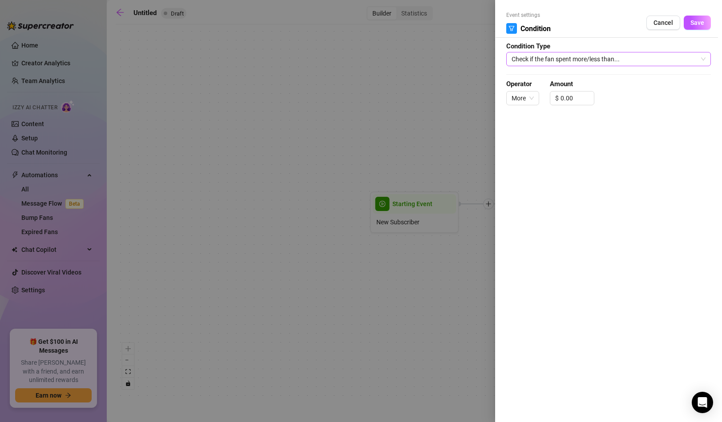
click at [560, 57] on span "Check if the fan spent more/less than..." at bounding box center [608, 58] width 194 height 13
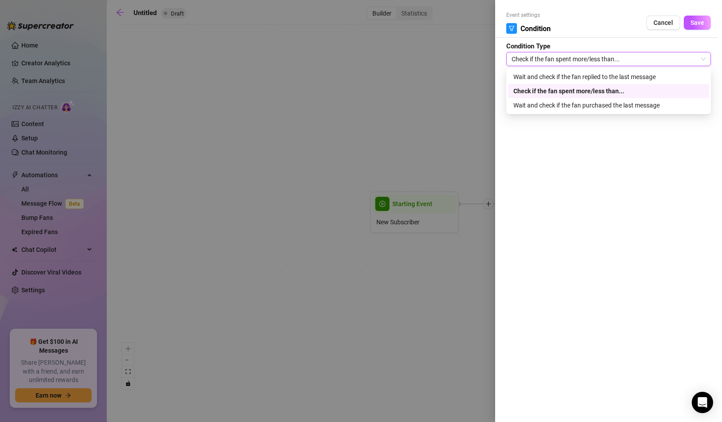
click at [559, 58] on span "Check if the fan spent more/less than..." at bounding box center [608, 58] width 194 height 13
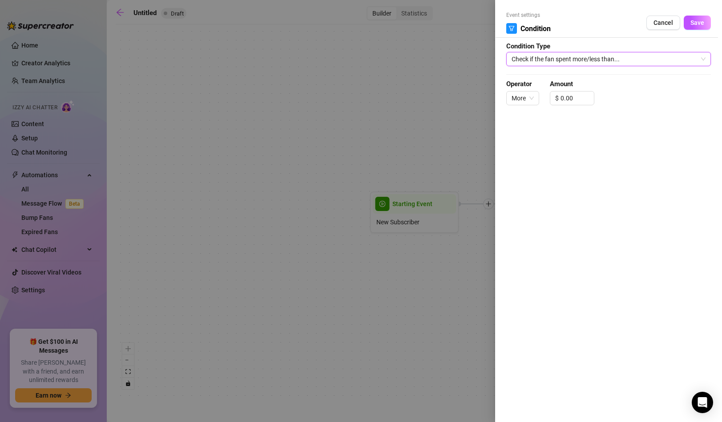
click at [551, 52] on div "Check if the fan spent more/less than..." at bounding box center [608, 59] width 205 height 14
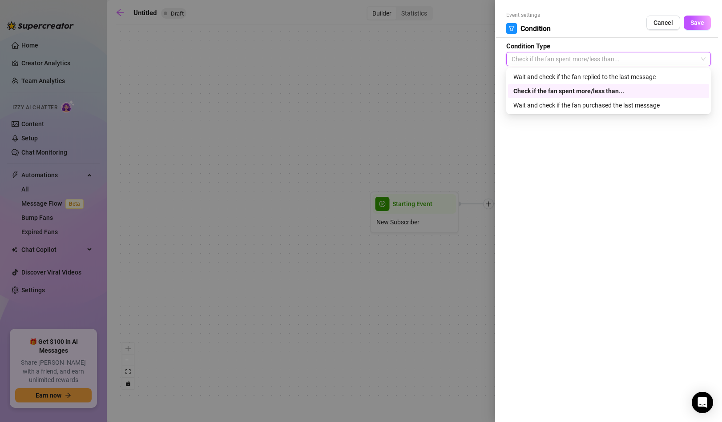
click at [560, 40] on form "Event settings Condition Cancel Save Condition Type Check if the fan spent more…" at bounding box center [608, 62] width 205 height 102
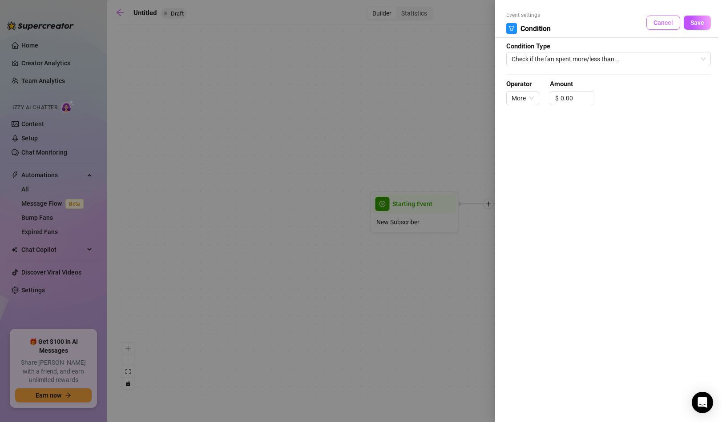
click at [658, 22] on span "Cancel" at bounding box center [663, 22] width 20 height 7
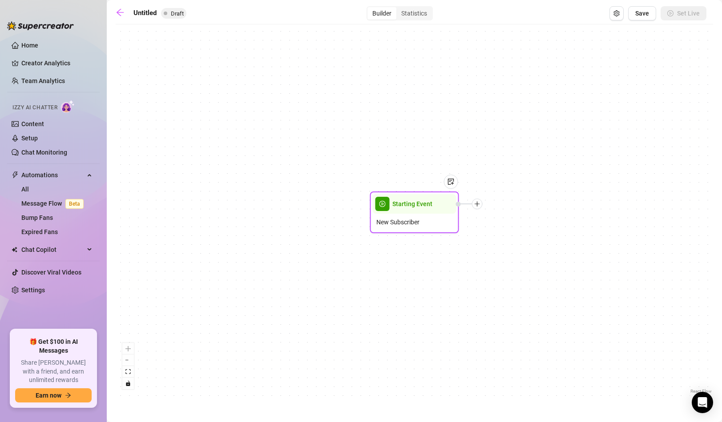
click at [478, 206] on icon "plus" at bounding box center [477, 204] width 6 height 6
click at [481, 208] on div at bounding box center [469, 204] width 27 height 11
click at [479, 206] on icon "plus" at bounding box center [477, 204] width 6 height 6
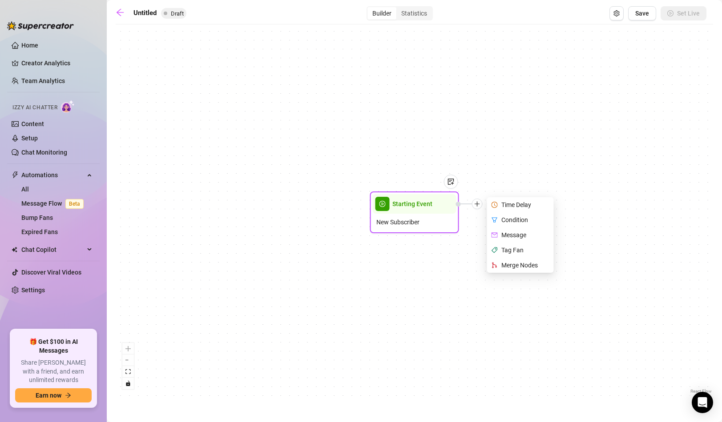
click at [514, 237] on div "Message" at bounding box center [521, 235] width 65 height 15
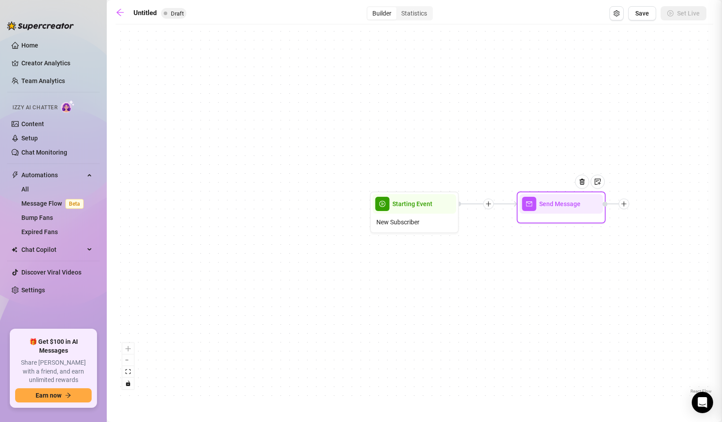
type textarea "Write your message here"
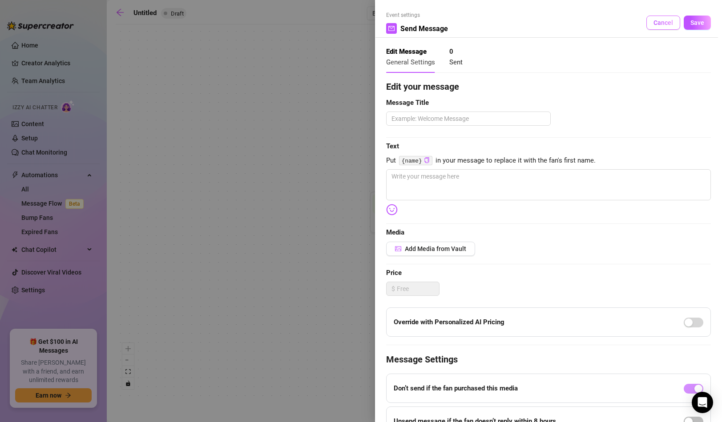
click at [665, 17] on button "Cancel" at bounding box center [663, 23] width 34 height 14
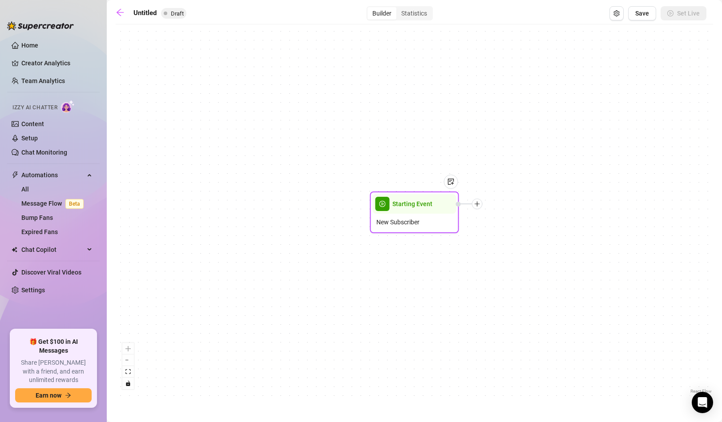
click at [478, 205] on icon "plus" at bounding box center [477, 204] width 6 height 6
click at [523, 252] on div "Tag Fan" at bounding box center [521, 250] width 65 height 15
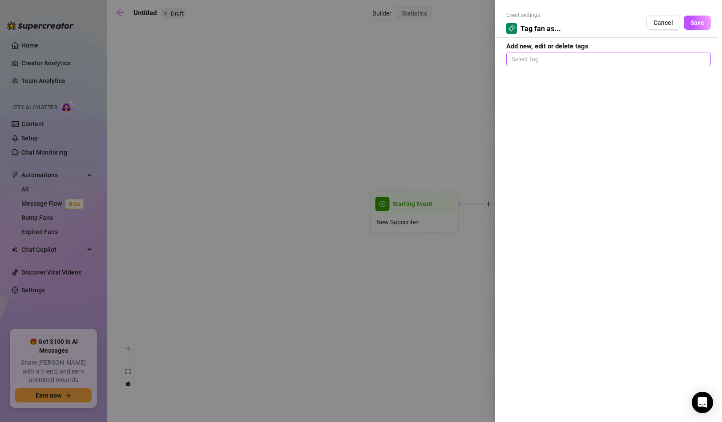
click at [545, 61] on div at bounding box center [608, 59] width 201 height 12
click at [552, 56] on div at bounding box center [608, 59] width 201 height 12
click at [668, 23] on span "Cancel" at bounding box center [663, 22] width 20 height 7
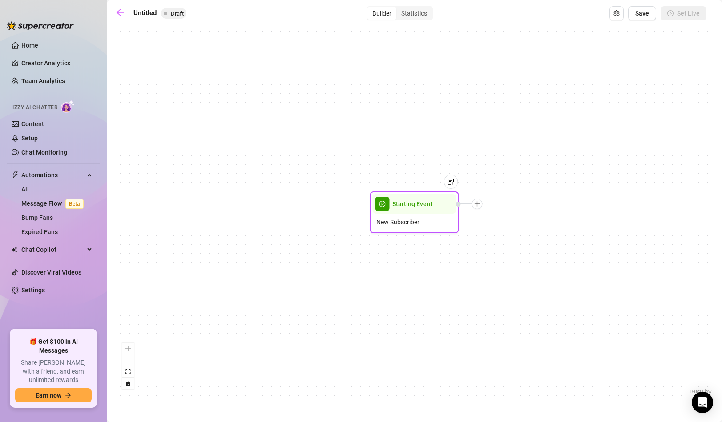
click at [478, 203] on icon "plus" at bounding box center [477, 204] width 6 height 6
click at [517, 220] on div "Condition" at bounding box center [521, 220] width 65 height 15
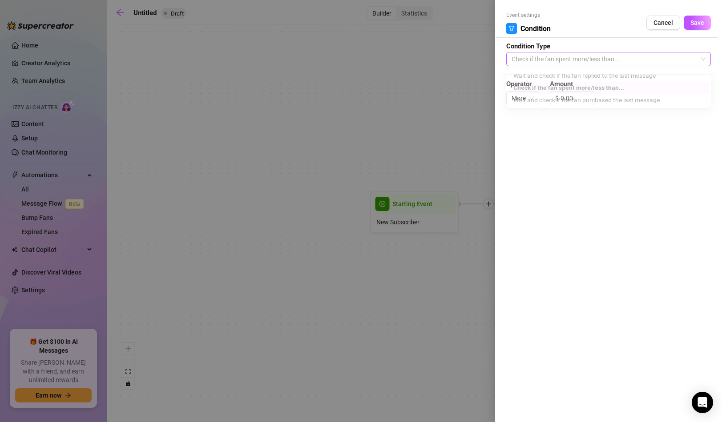
click at [583, 60] on span "Check if the fan spent more/less than..." at bounding box center [608, 58] width 194 height 13
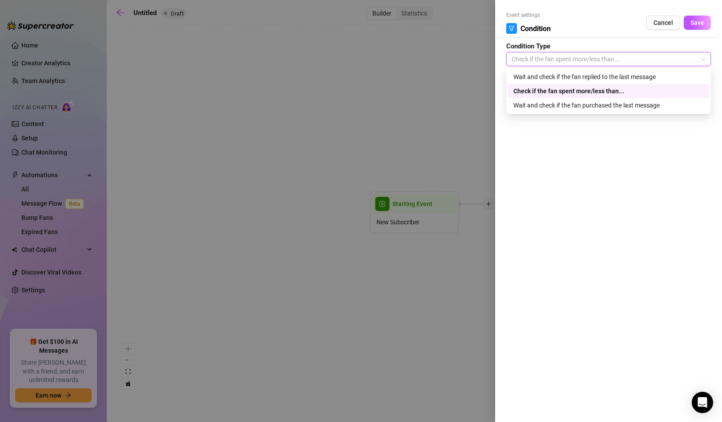
click at [583, 60] on span "Check if the fan spent more/less than..." at bounding box center [608, 58] width 194 height 13
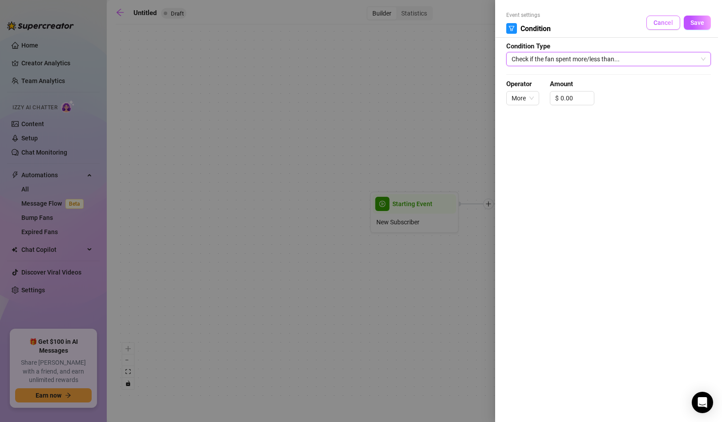
click at [657, 24] on span "Cancel" at bounding box center [663, 22] width 20 height 7
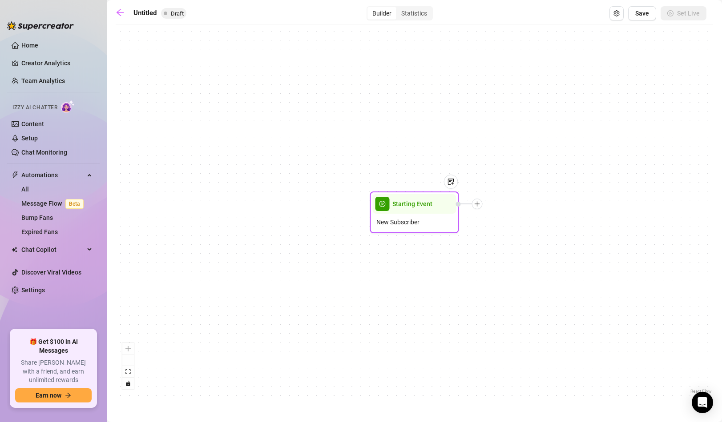
click at [478, 203] on icon "plus" at bounding box center [477, 204] width 6 height 6
click at [452, 182] on img at bounding box center [450, 181] width 7 height 7
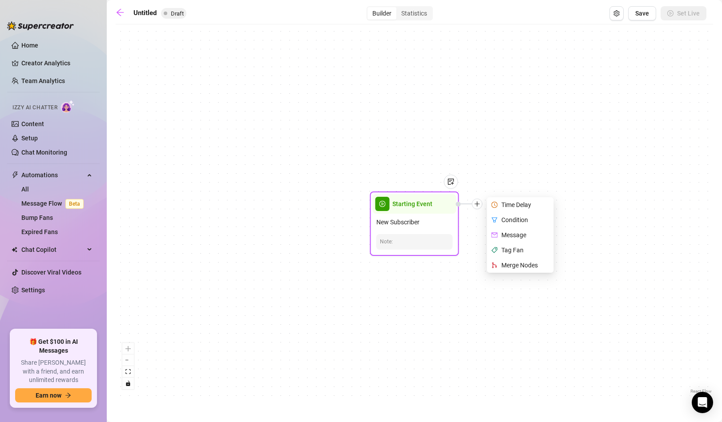
click at [515, 232] on div "Message" at bounding box center [521, 235] width 65 height 15
type textarea "Write your message here"
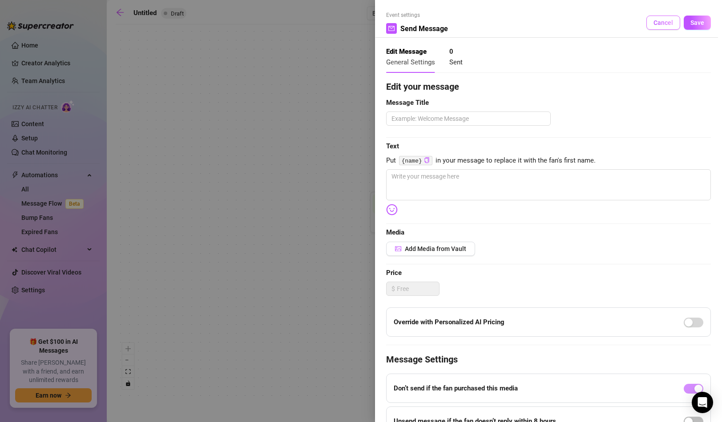
click at [646, 21] on button "Cancel" at bounding box center [663, 23] width 34 height 14
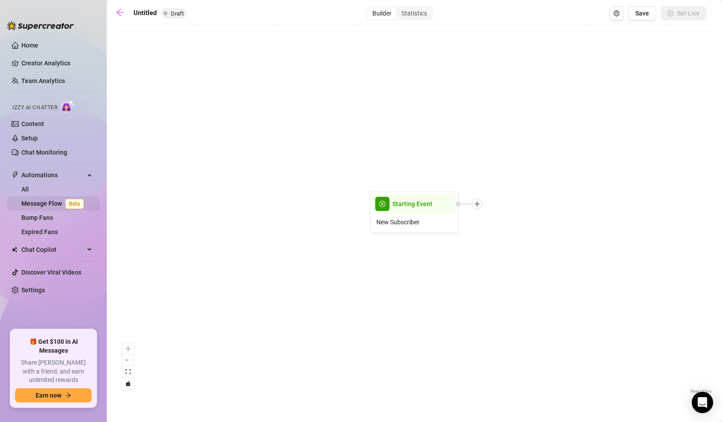
click at [78, 207] on span "Beta" at bounding box center [74, 204] width 18 height 10
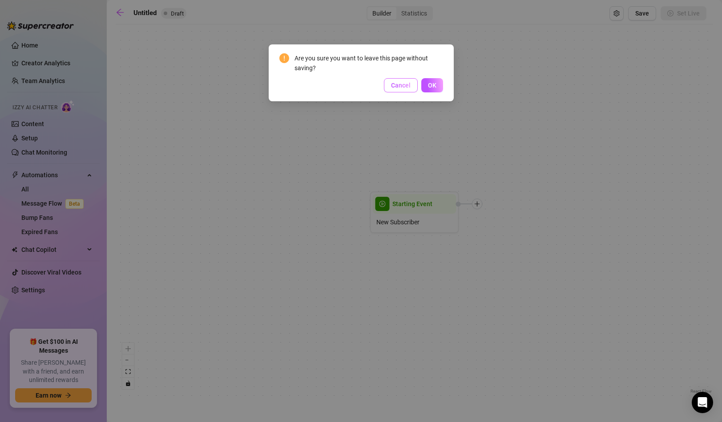
click at [405, 83] on span "Cancel" at bounding box center [401, 85] width 20 height 7
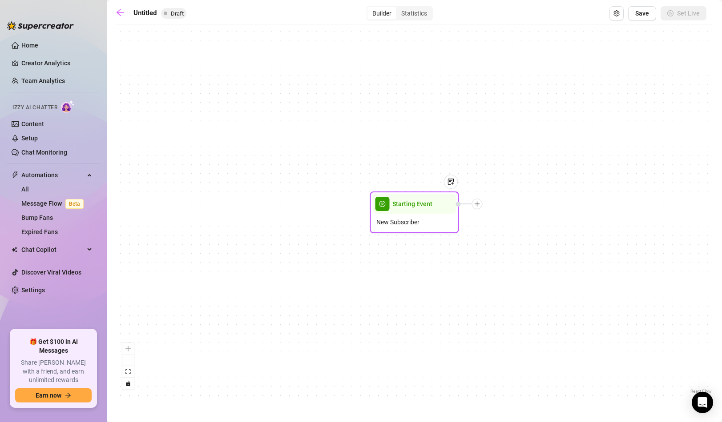
click at [410, 202] on span "Starting Event" at bounding box center [412, 204] width 40 height 10
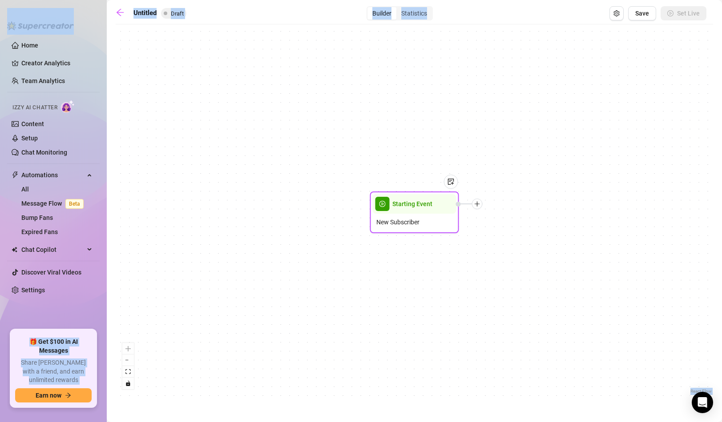
click at [410, 202] on span "Starting Event" at bounding box center [412, 204] width 40 height 10
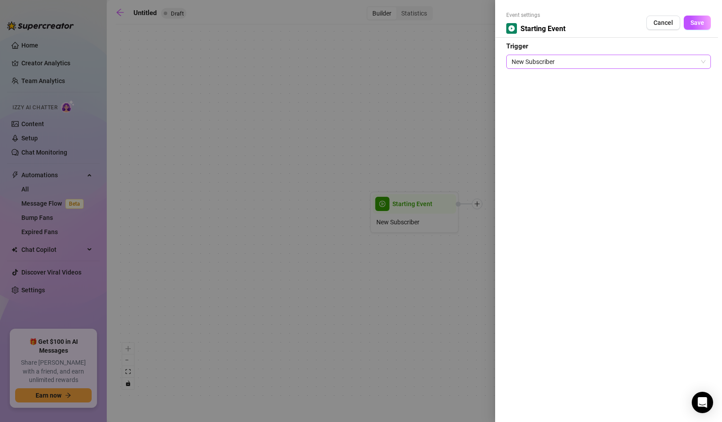
click at [551, 56] on span "New Subscriber" at bounding box center [608, 61] width 194 height 13
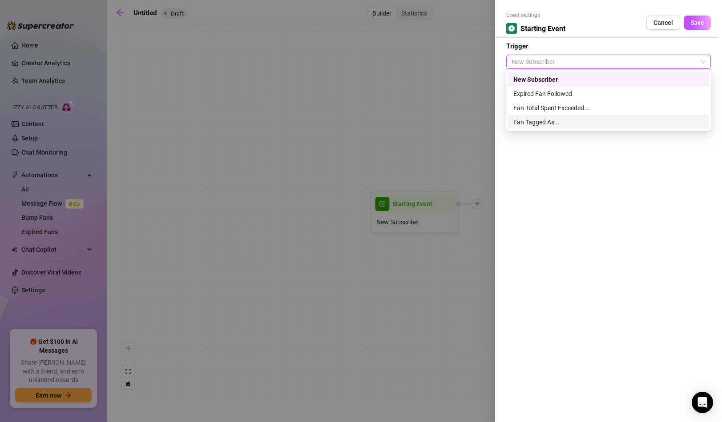
click at [549, 118] on div "Fan Tagged As..." at bounding box center [608, 122] width 190 height 10
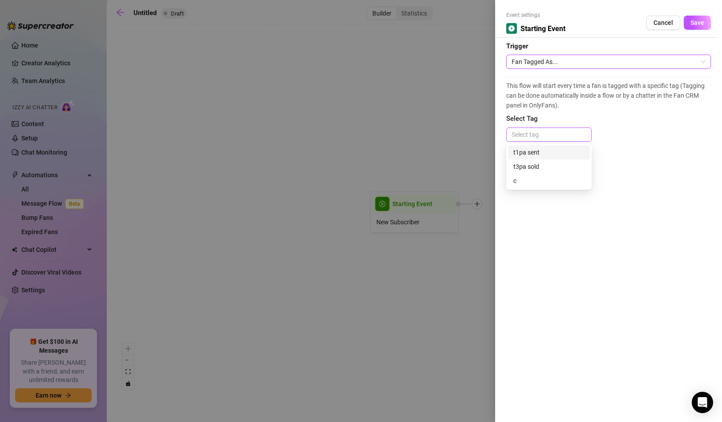
click at [550, 139] on div at bounding box center [549, 134] width 82 height 12
type input "Custom"
click at [643, 129] on div "This flow will start every time a fan is tagged with a specific tag (Tagging ca…" at bounding box center [608, 113] width 205 height 73
click at [588, 58] on span "Fan Tagged As..." at bounding box center [608, 61] width 194 height 13
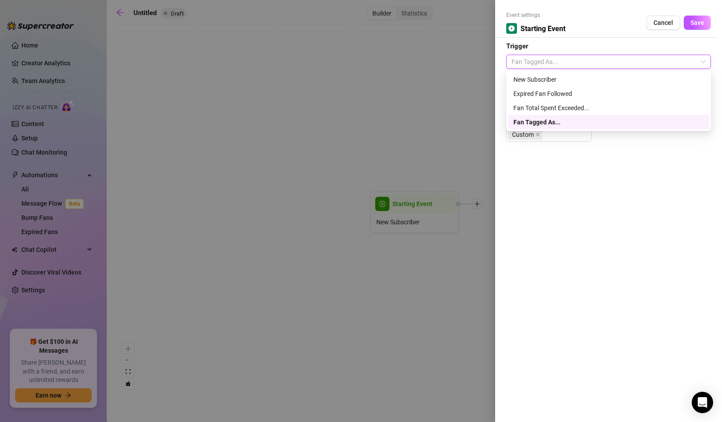
click at [590, 120] on div "Fan Tagged As..." at bounding box center [608, 122] width 190 height 10
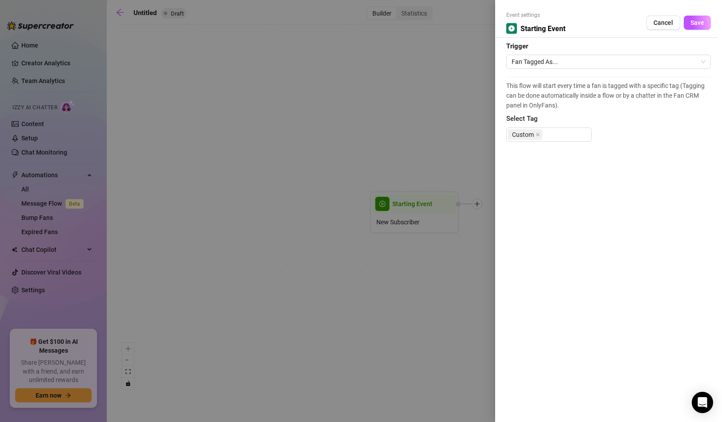
click at [586, 159] on div "Event settings Starting Event Cancel Save Trigger Fan Tagged As... This flow wi…" at bounding box center [608, 211] width 227 height 422
click at [690, 21] on span "Save" at bounding box center [697, 22] width 14 height 7
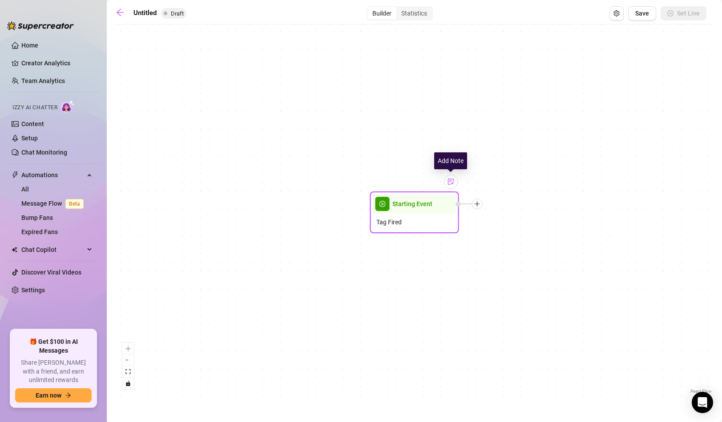
click at [453, 187] on div at bounding box center [451, 182] width 14 height 14
click at [427, 221] on div "Tag Fired" at bounding box center [415, 222] width 84 height 17
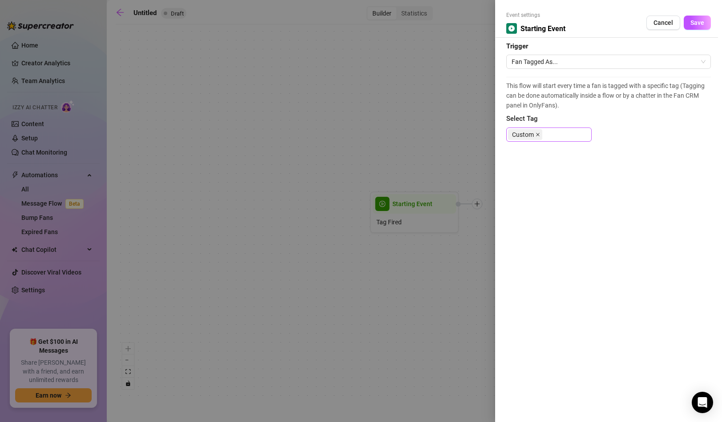
click at [536, 136] on icon "close" at bounding box center [538, 135] width 4 height 4
click at [568, 65] on span "Fan Tagged As..." at bounding box center [608, 61] width 194 height 13
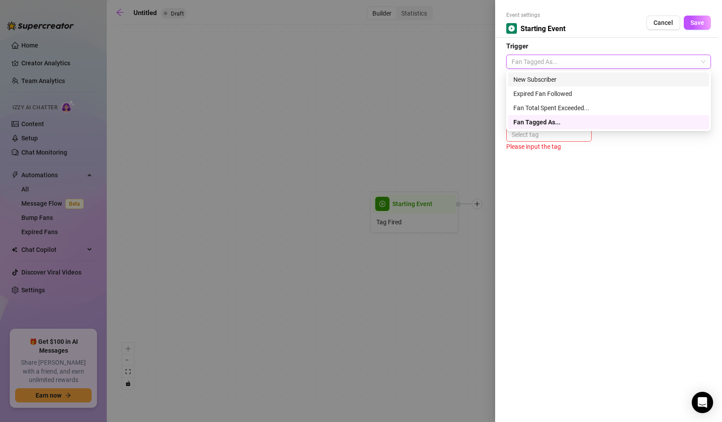
click at [561, 82] on div "New Subscriber" at bounding box center [608, 80] width 190 height 10
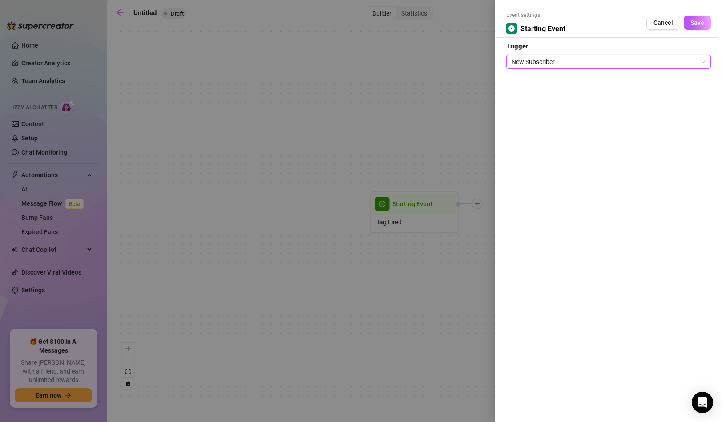
click at [565, 64] on span "New Subscriber" at bounding box center [608, 61] width 194 height 13
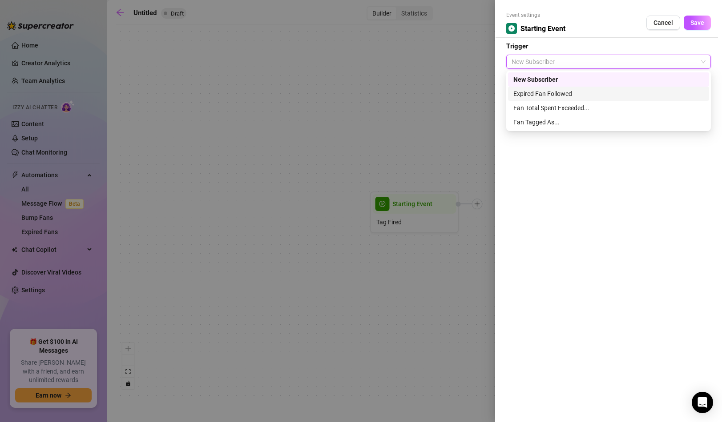
click at [556, 93] on div "Expired Fan Followed" at bounding box center [608, 94] width 190 height 10
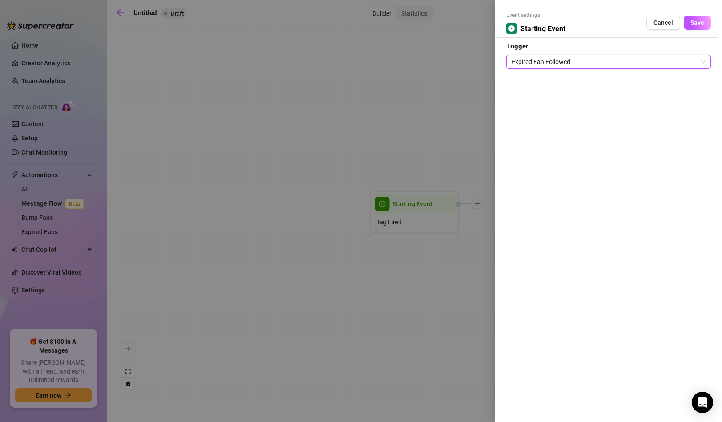
click at [565, 64] on span "Expired Fan Followed" at bounding box center [608, 61] width 194 height 13
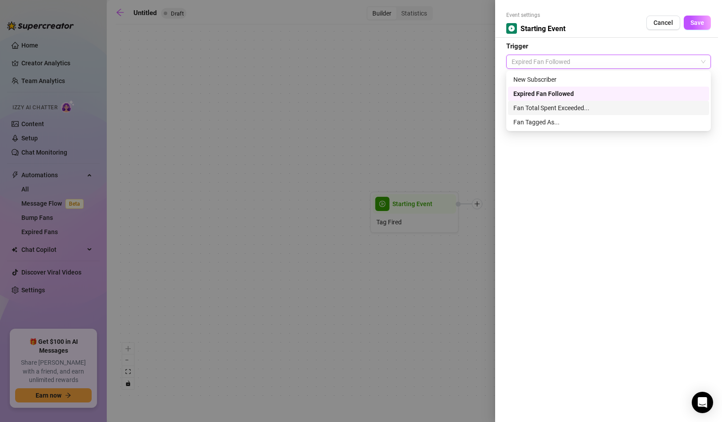
click at [556, 107] on div "Fan Total Spent Exceeded..." at bounding box center [608, 108] width 190 height 10
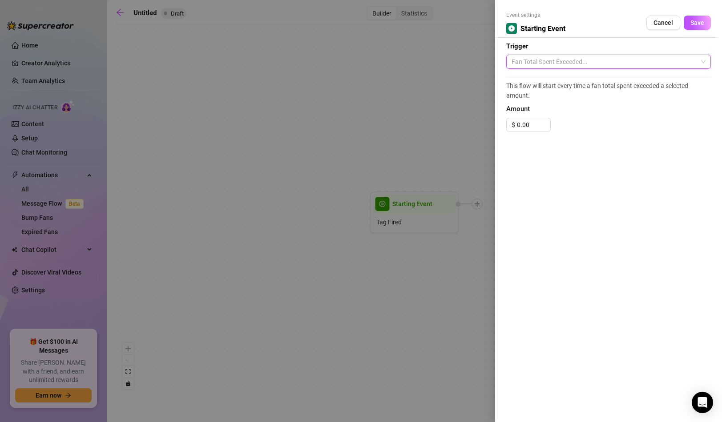
click at [569, 64] on span "Fan Total Spent Exceeded..." at bounding box center [608, 61] width 194 height 13
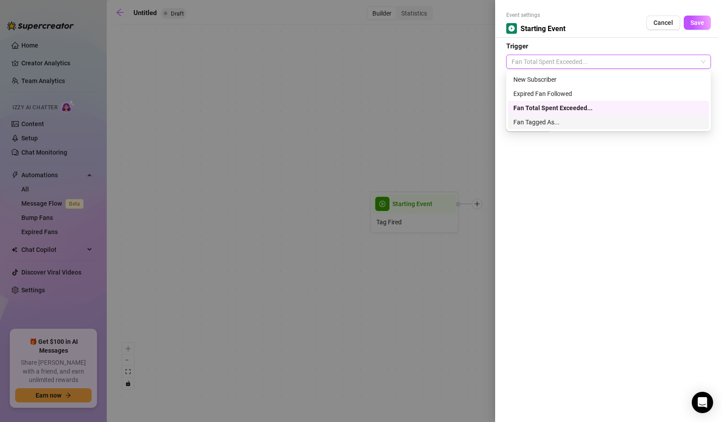
click at [555, 120] on div "Fan Tagged As..." at bounding box center [608, 122] width 190 height 10
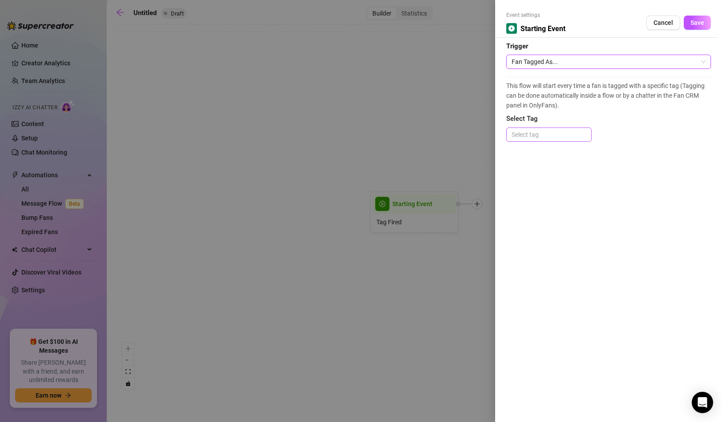
click at [575, 137] on div at bounding box center [549, 134] width 82 height 12
click at [536, 204] on div "Event settings Starting Event Cancel Save Trigger Fan Tagged As... This flow wi…" at bounding box center [608, 211] width 227 height 422
click at [547, 129] on div at bounding box center [549, 134] width 82 height 12
click at [535, 189] on div "Custom" at bounding box center [549, 195] width 82 height 14
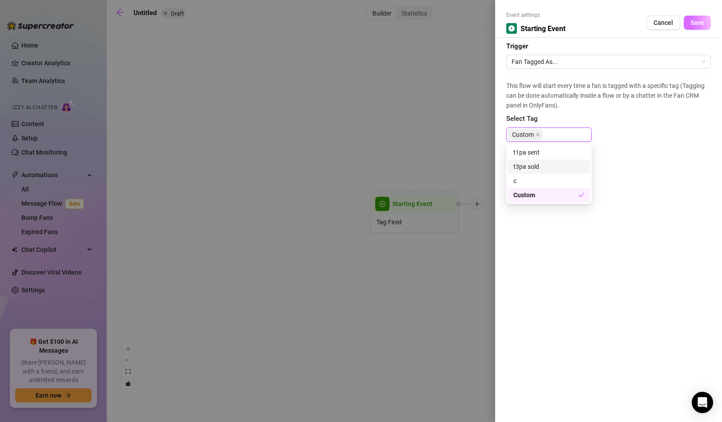
click at [699, 27] on button "Save" at bounding box center [696, 23] width 27 height 14
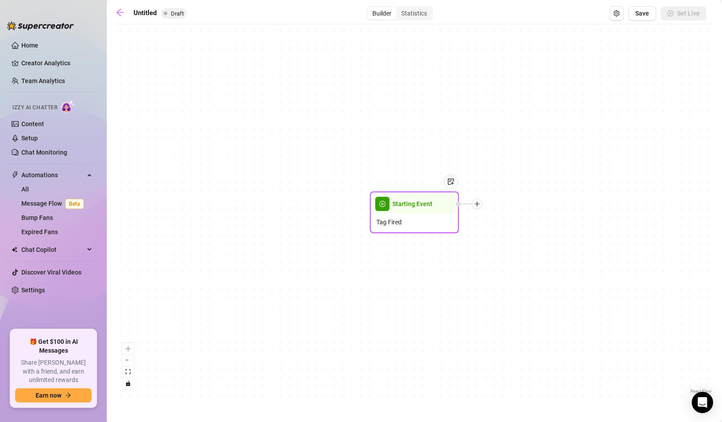
click at [420, 209] on span "Starting Event" at bounding box center [412, 204] width 40 height 10
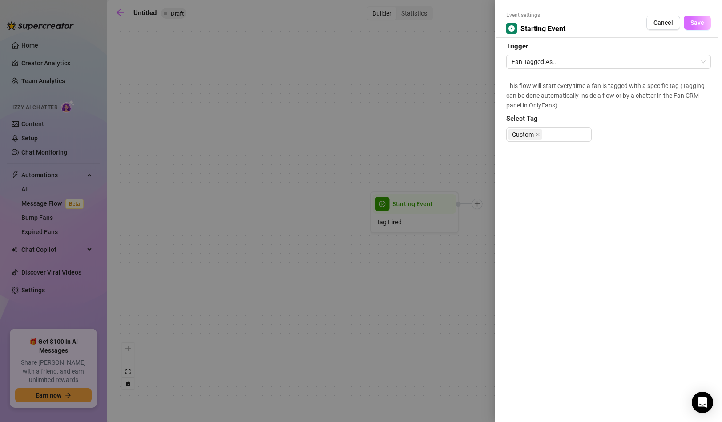
click at [684, 24] on button "Save" at bounding box center [696, 23] width 27 height 14
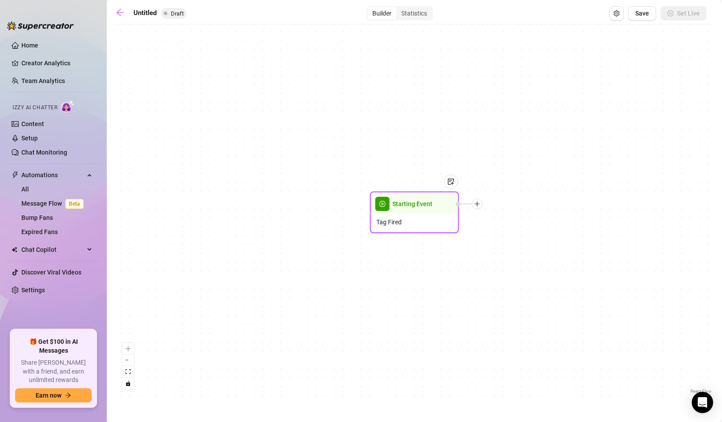
click at [480, 204] on div at bounding box center [477, 204] width 11 height 11
click at [510, 218] on div "Condition" at bounding box center [521, 220] width 65 height 15
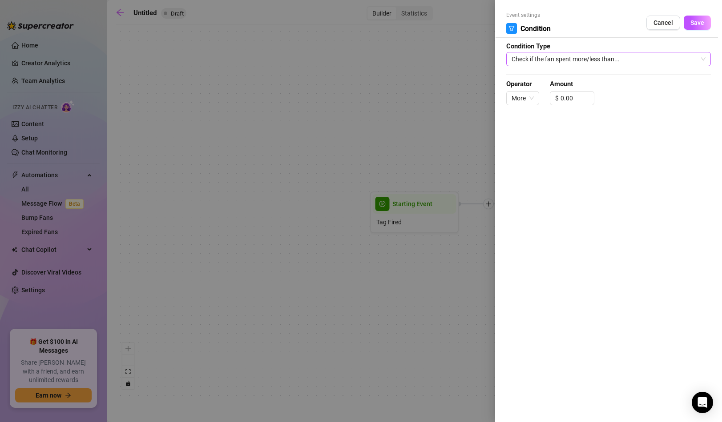
click at [545, 62] on span "Check if the fan spent more/less than..." at bounding box center [608, 58] width 194 height 13
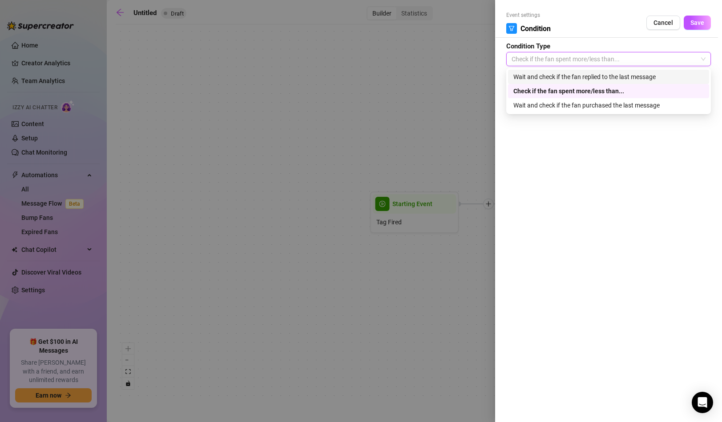
click at [542, 78] on div "Wait and check if the fan replied to the last message" at bounding box center [608, 77] width 190 height 10
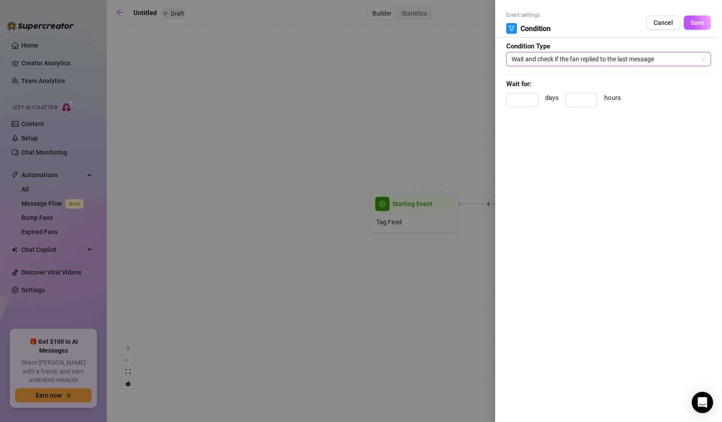
click at [553, 57] on span "Wait and check if the fan replied to the last message" at bounding box center [608, 58] width 194 height 13
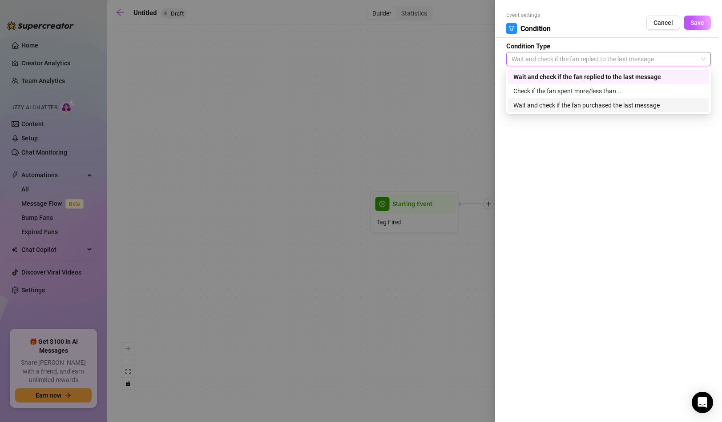
click at [549, 100] on div "Wait and check if the fan replied to the last message Check if the fan spent mo…" at bounding box center [608, 91] width 201 height 43
click at [663, 25] on span "Cancel" at bounding box center [663, 22] width 20 height 7
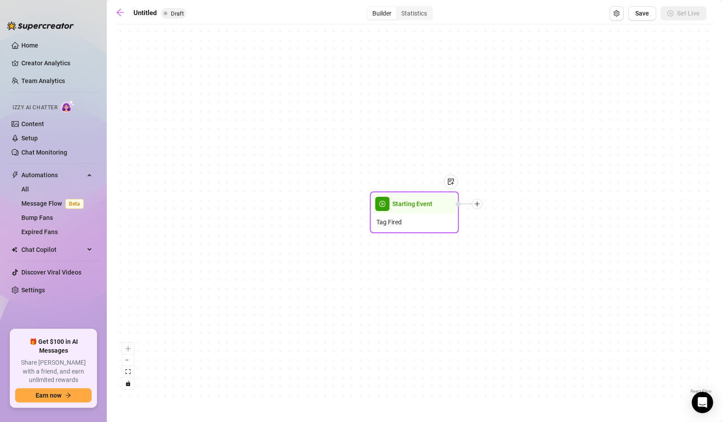
click at [423, 224] on div "Tag Fired" at bounding box center [415, 222] width 84 height 17
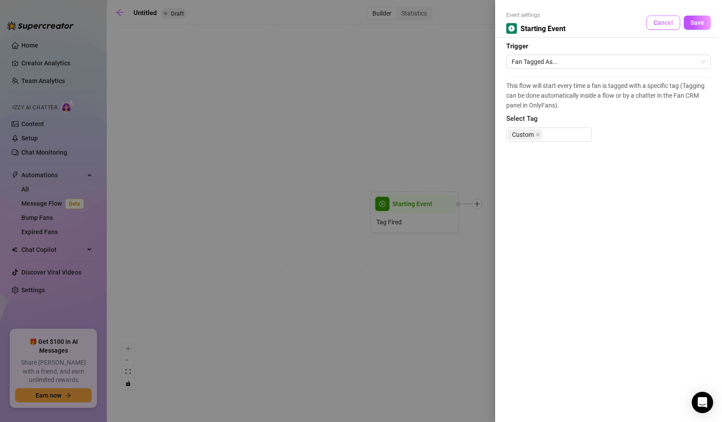
click at [658, 19] on button "Cancel" at bounding box center [663, 23] width 34 height 14
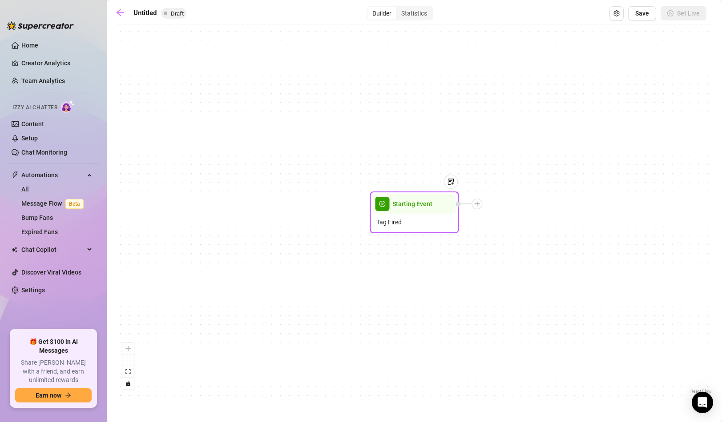
click at [446, 230] on div "Tag Fired" at bounding box center [415, 222] width 84 height 17
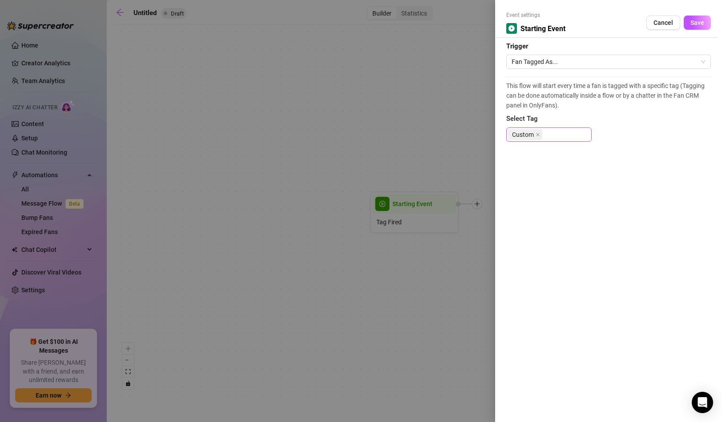
click at [540, 133] on span "Custom" at bounding box center [525, 134] width 34 height 11
click at [536, 133] on icon "close" at bounding box center [538, 135] width 4 height 4
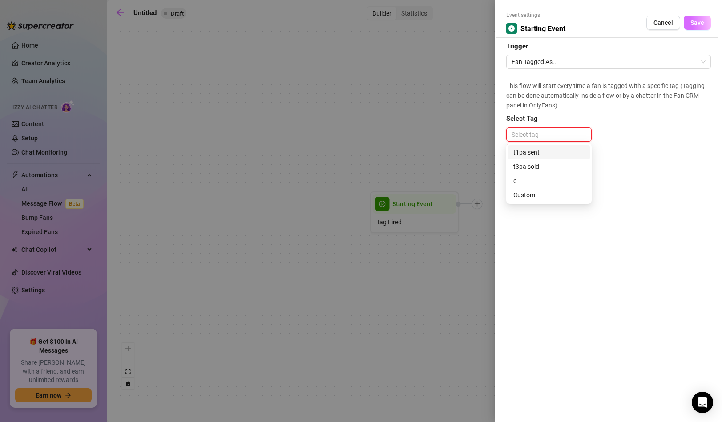
click at [701, 26] on span "Save" at bounding box center [697, 22] width 14 height 7
click at [663, 68] on form "Event settings Starting Event Cancel Save Trigger Fan Tagged As... This flow wi…" at bounding box center [608, 81] width 205 height 141
click at [664, 66] on span "Fan Tagged As..." at bounding box center [608, 61] width 194 height 13
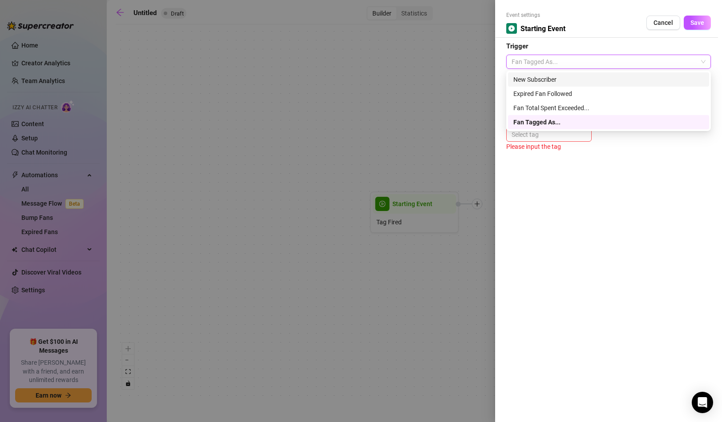
click at [643, 76] on div "New Subscriber" at bounding box center [608, 80] width 190 height 10
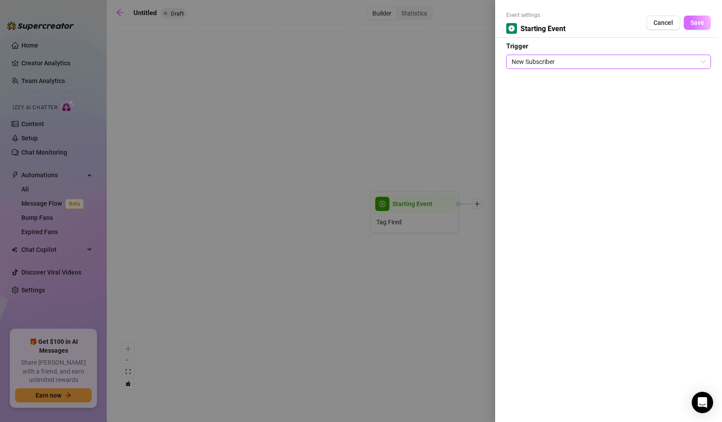
click at [695, 24] on span "Save" at bounding box center [697, 22] width 14 height 7
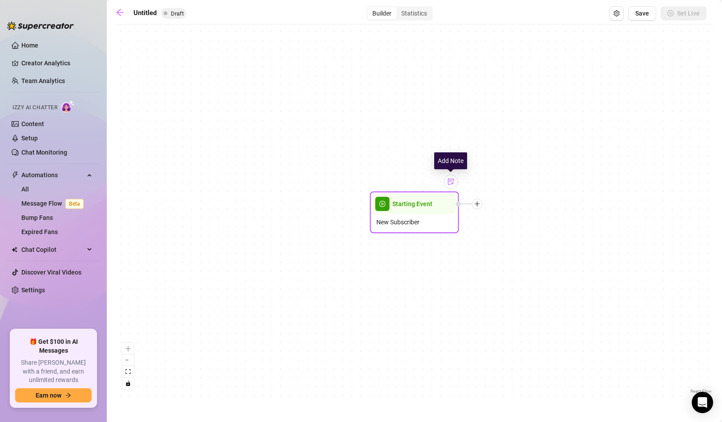
click at [454, 186] on div at bounding box center [451, 182] width 14 height 14
click at [473, 183] on div "Starting Event New Subscriber Note:" at bounding box center [414, 212] width 597 height 367
click at [616, 14] on icon "setting" at bounding box center [616, 13] width 6 height 6
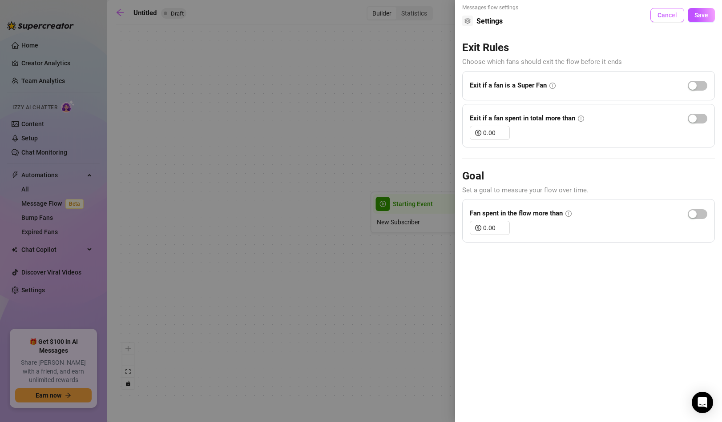
click at [667, 16] on span "Cancel" at bounding box center [667, 15] width 20 height 7
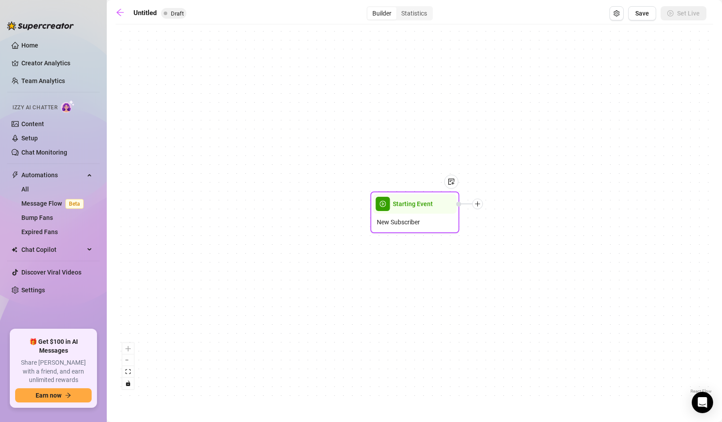
click at [460, 207] on div at bounding box center [469, 204] width 27 height 11
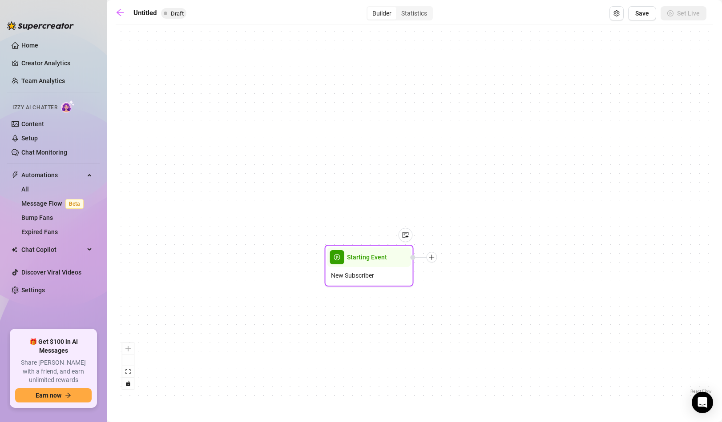
drag, startPoint x: 460, startPoint y: 207, endPoint x: 327, endPoint y: 146, distance: 145.6
click at [410, 252] on div at bounding box center [423, 257] width 27 height 11
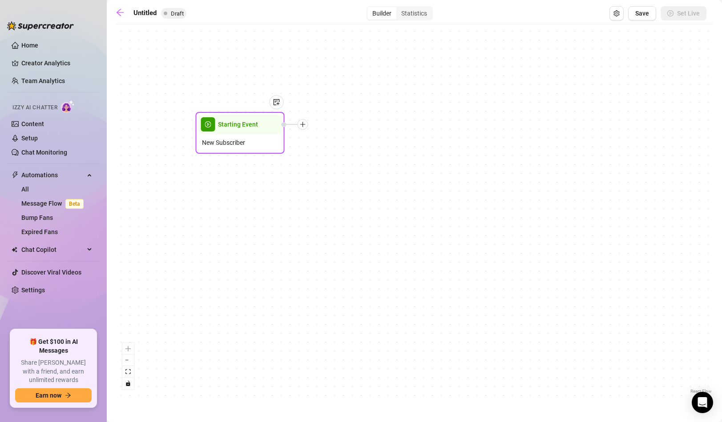
drag, startPoint x: 289, startPoint y: 144, endPoint x: 222, endPoint y: 101, distance: 79.6
click at [222, 120] on span "Starting Event" at bounding box center [238, 125] width 40 height 10
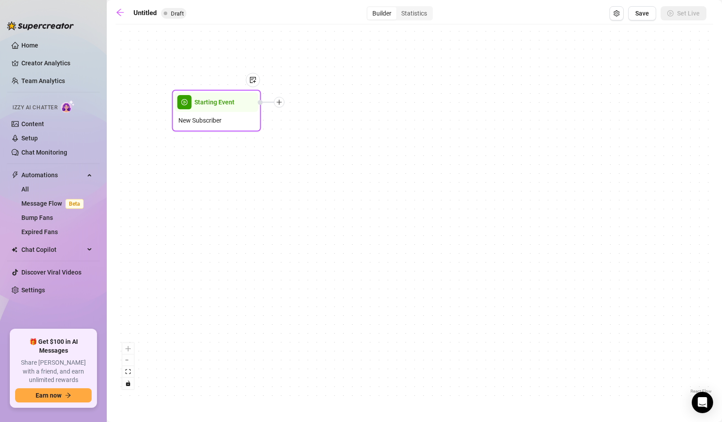
click at [278, 102] on icon "plus" at bounding box center [279, 102] width 5 height 0
click at [320, 160] on div "Merge Nodes" at bounding box center [323, 163] width 65 height 15
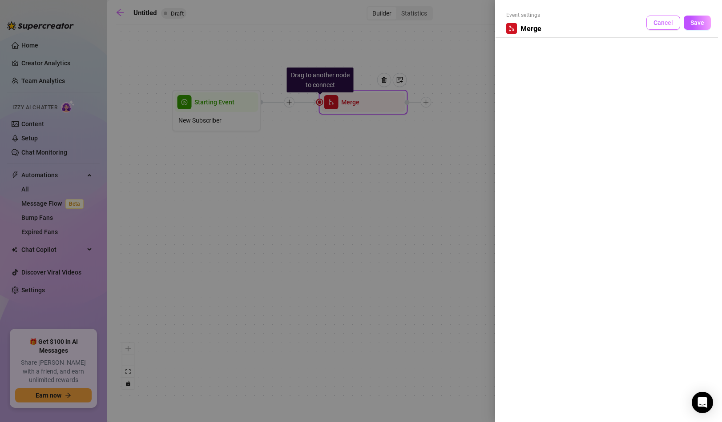
click at [663, 20] on span "Cancel" at bounding box center [663, 22] width 20 height 7
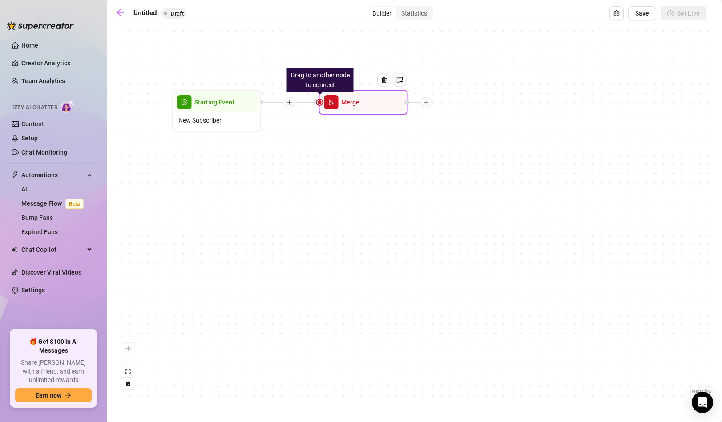
click at [369, 102] on div at bounding box center [387, 86] width 39 height 45
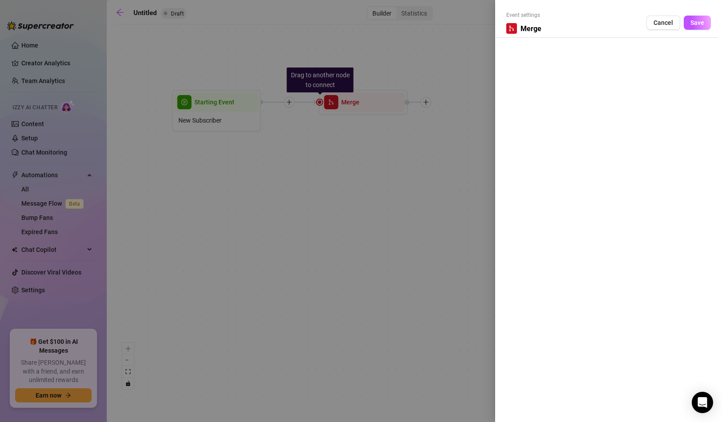
click at [369, 102] on div at bounding box center [361, 211] width 722 height 422
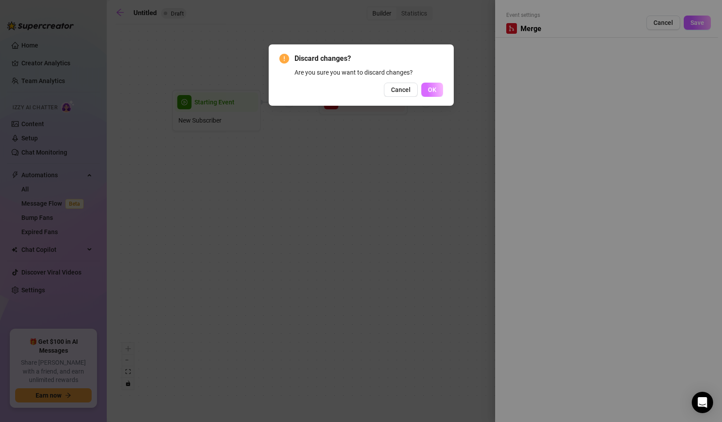
click at [435, 84] on button "OK" at bounding box center [432, 90] width 22 height 14
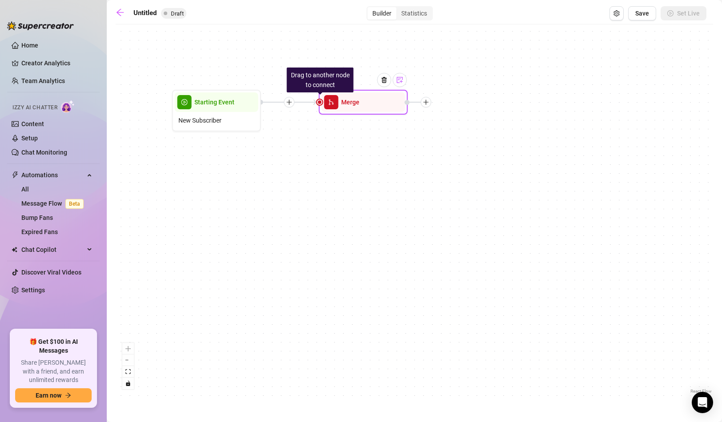
click at [402, 84] on div at bounding box center [400, 80] width 14 height 14
click at [382, 80] on img at bounding box center [384, 79] width 7 height 7
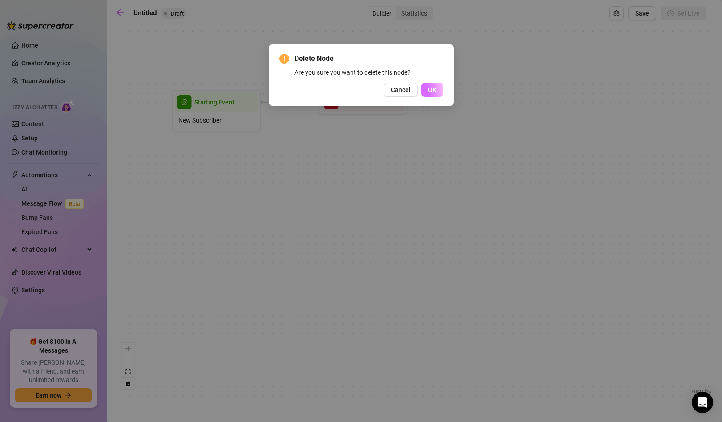
click at [426, 84] on button "OK" at bounding box center [432, 90] width 22 height 14
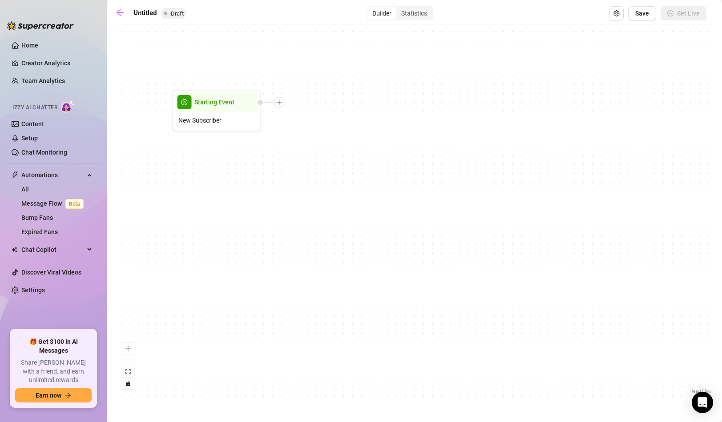
click at [287, 104] on div "Starting Event New Subscriber" at bounding box center [414, 212] width 597 height 367
click at [279, 103] on icon "plus" at bounding box center [279, 102] width 6 height 6
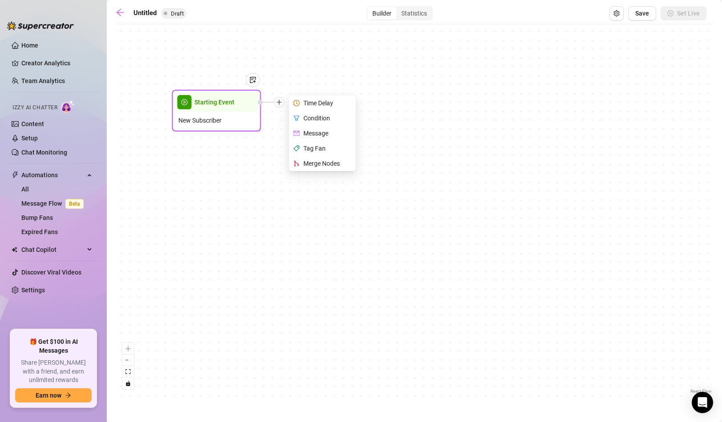
click at [323, 151] on div "Tag Fan" at bounding box center [323, 148] width 65 height 15
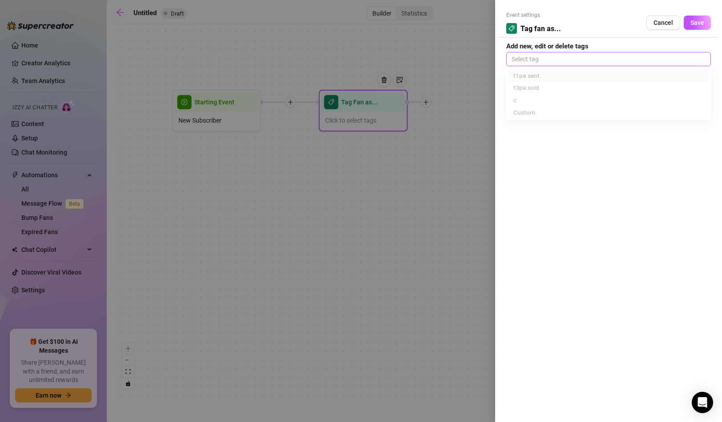
click at [554, 60] on div at bounding box center [608, 59] width 201 height 12
click at [533, 121] on div "Custom" at bounding box center [608, 120] width 190 height 10
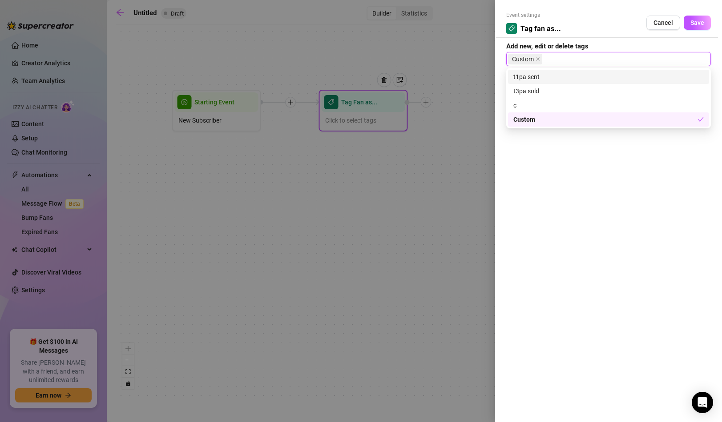
click at [692, 32] on div "Event settings Tag fan as... Cancel Save" at bounding box center [608, 24] width 205 height 27
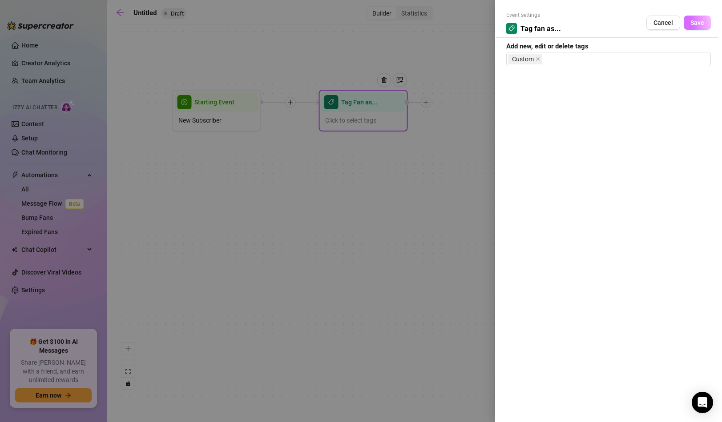
click at [692, 25] on span "Save" at bounding box center [697, 22] width 14 height 7
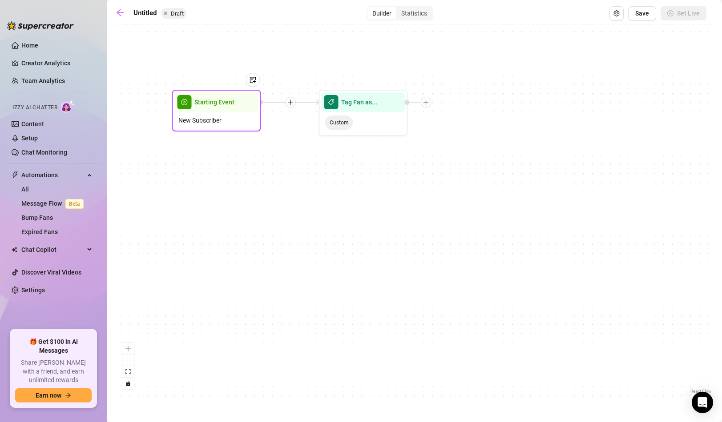
drag, startPoint x: 249, startPoint y: 109, endPoint x: 237, endPoint y: 108, distance: 11.6
click at [237, 108] on div at bounding box center [248, 86] width 23 height 45
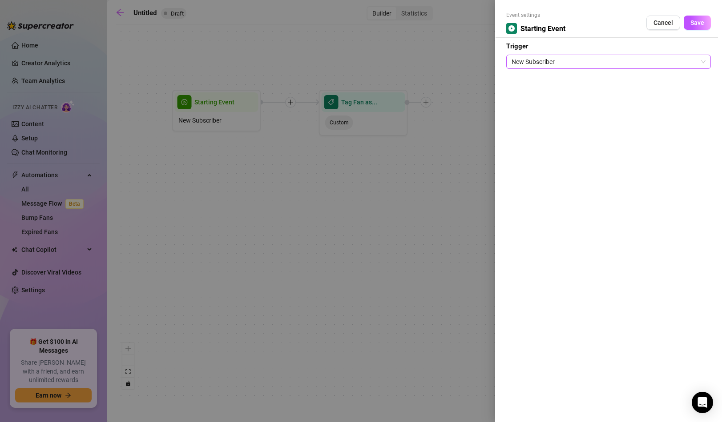
click at [543, 57] on span "New Subscriber" at bounding box center [608, 61] width 194 height 13
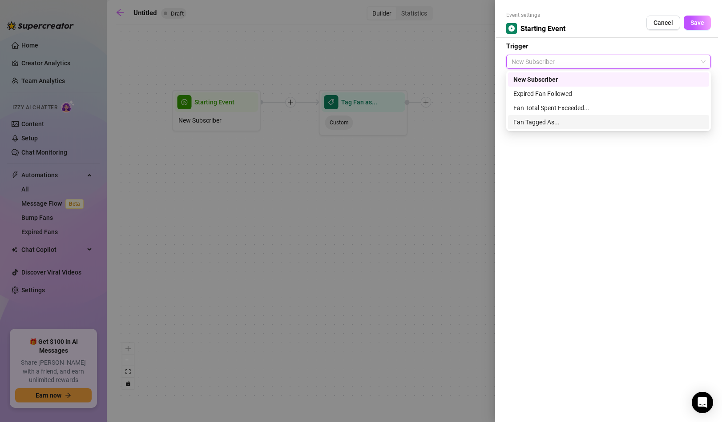
click at [542, 121] on div "Fan Tagged As..." at bounding box center [608, 122] width 190 height 10
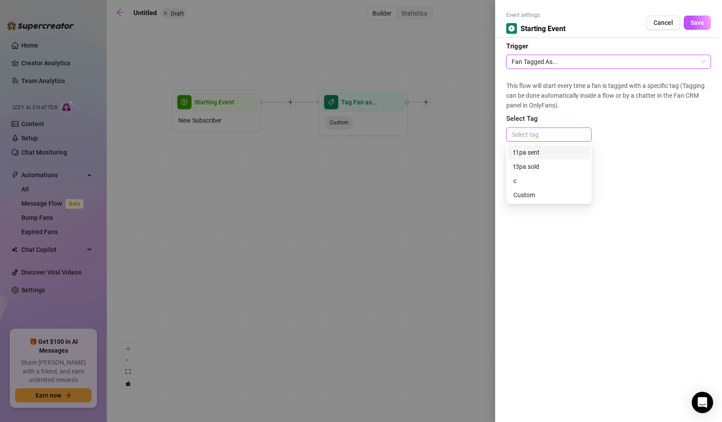
click at [539, 133] on div at bounding box center [549, 134] width 82 height 12
click at [674, 20] on button "Cancel" at bounding box center [663, 23] width 34 height 14
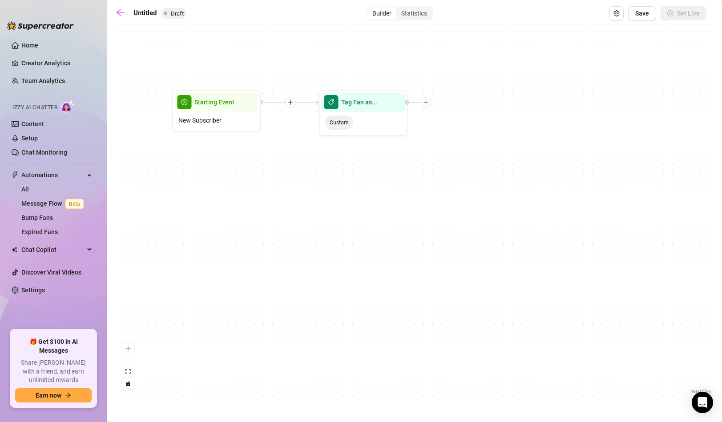
click at [538, 104] on div "Tag Fan as... Custom Starting Event New Subscriber" at bounding box center [414, 212] width 597 height 367
click at [365, 106] on span "Tag Fan as..." at bounding box center [359, 102] width 36 height 10
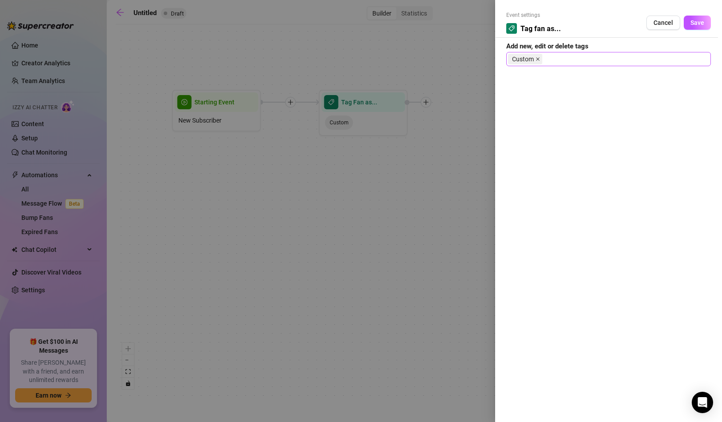
click at [538, 60] on icon "close" at bounding box center [537, 59] width 4 height 4
click at [672, 22] on span "Cancel" at bounding box center [663, 22] width 20 height 7
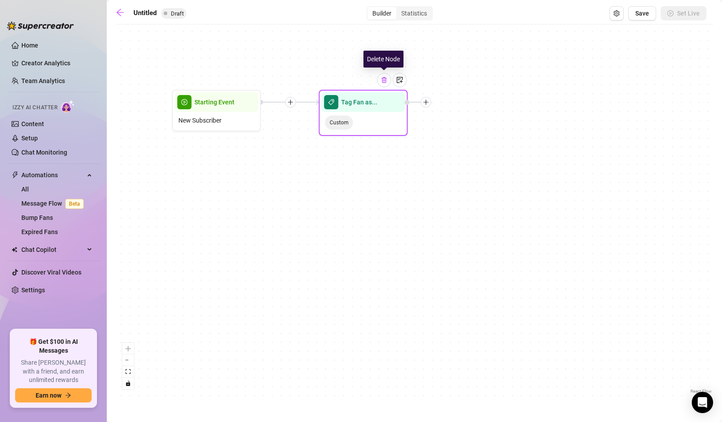
click at [384, 80] on img at bounding box center [384, 79] width 7 height 7
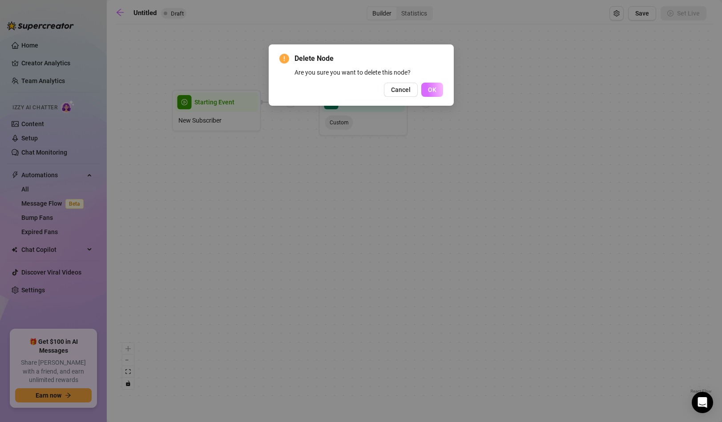
click at [431, 89] on span "OK" at bounding box center [432, 89] width 8 height 7
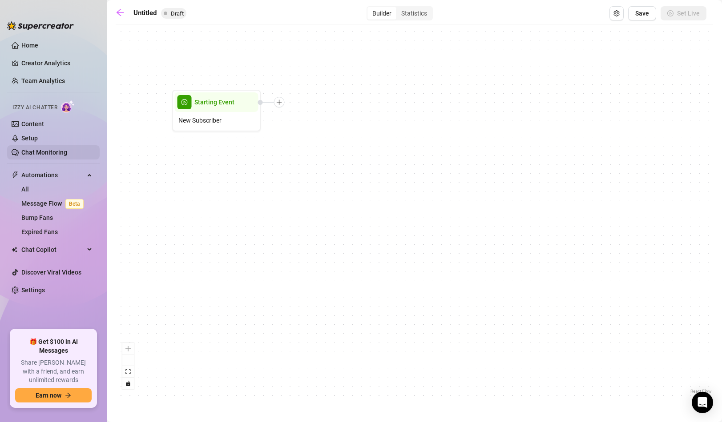
click at [63, 153] on link "Chat Monitoring" at bounding box center [44, 152] width 46 height 7
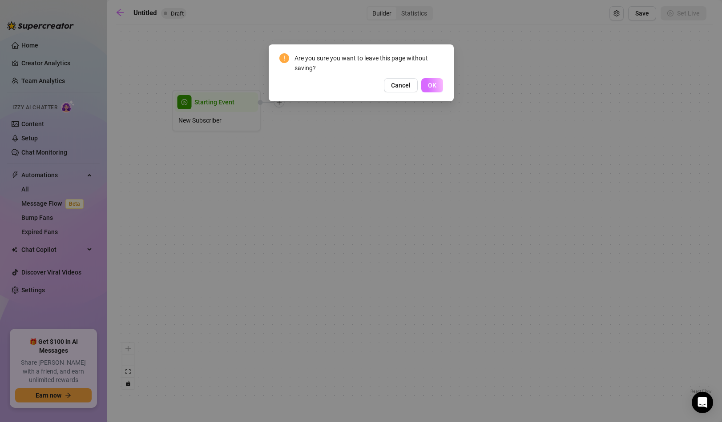
click at [427, 81] on button "OK" at bounding box center [432, 85] width 22 height 14
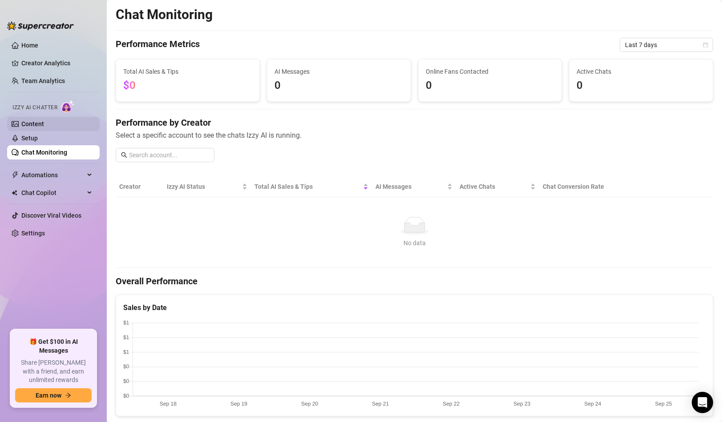
click at [44, 128] on link "Content" at bounding box center [32, 123] width 23 height 7
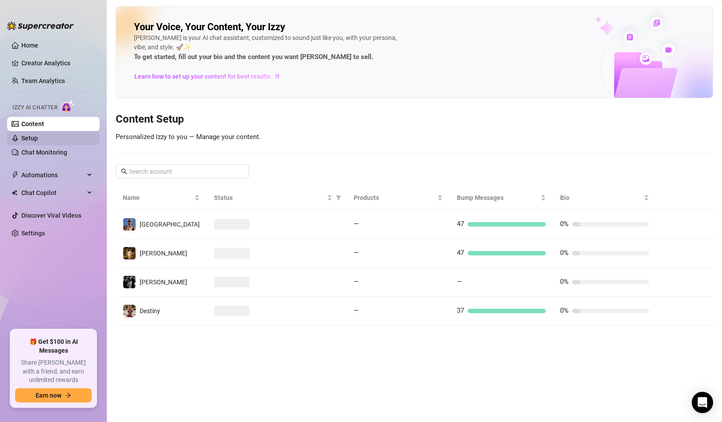
click at [38, 139] on link "Setup" at bounding box center [29, 138] width 16 height 7
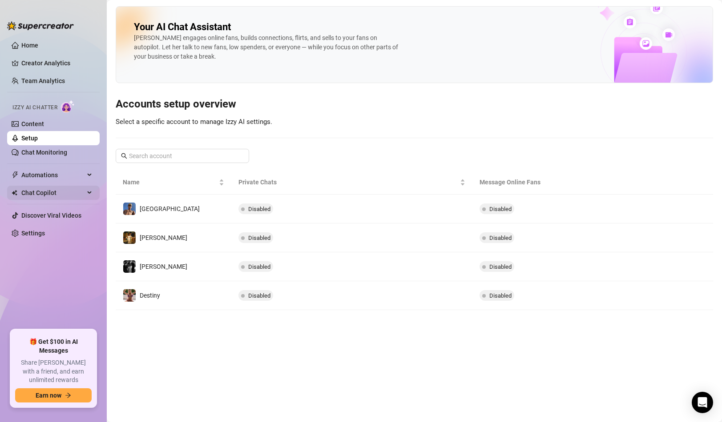
click at [53, 191] on span "Chat Copilot" at bounding box center [52, 193] width 63 height 14
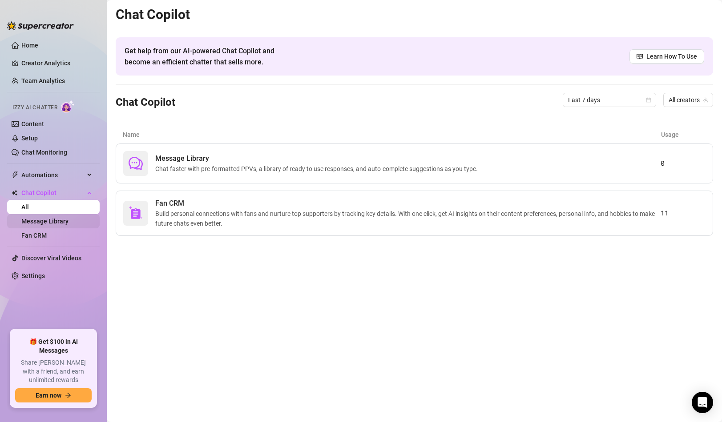
click at [65, 222] on link "Message Library" at bounding box center [44, 221] width 47 height 7
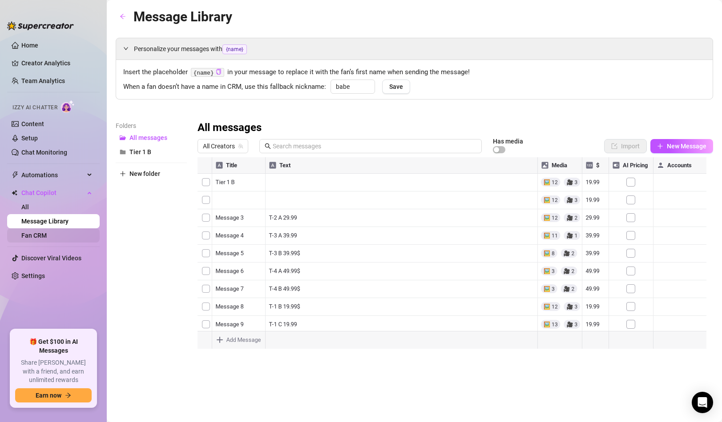
click at [47, 234] on link "Fan CRM" at bounding box center [33, 235] width 25 height 7
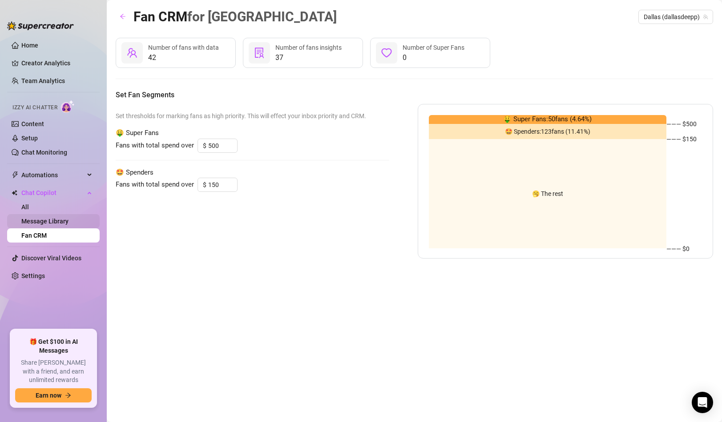
click at [68, 223] on link "Message Library" at bounding box center [44, 221] width 47 height 7
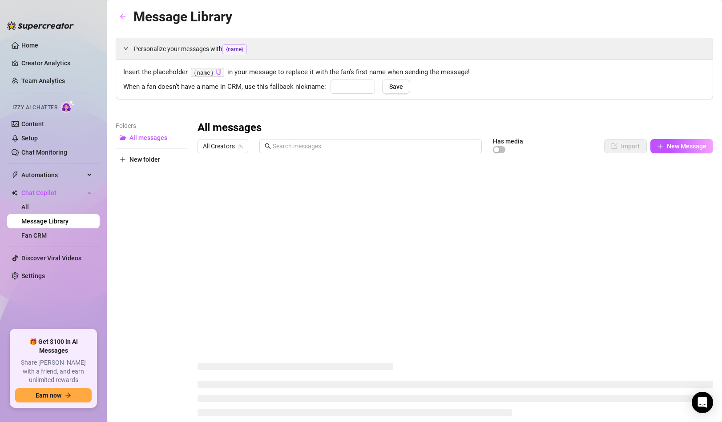
type input "babe"
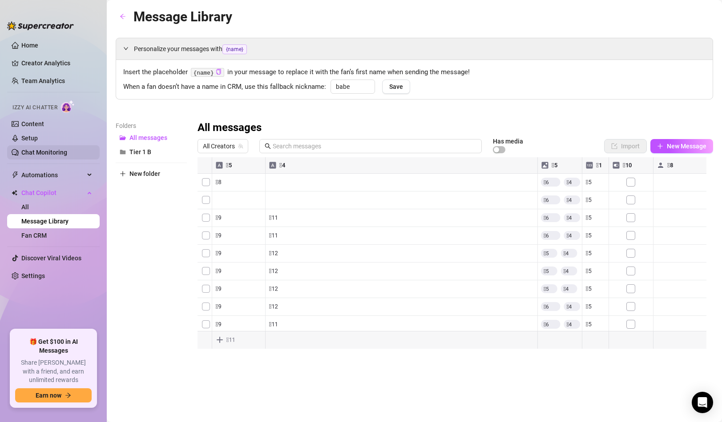
click at [64, 153] on link "Chat Monitoring" at bounding box center [44, 152] width 46 height 7
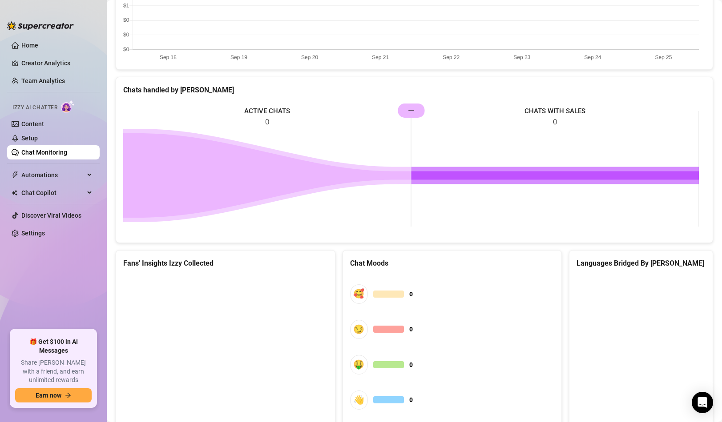
scroll to position [377, 0]
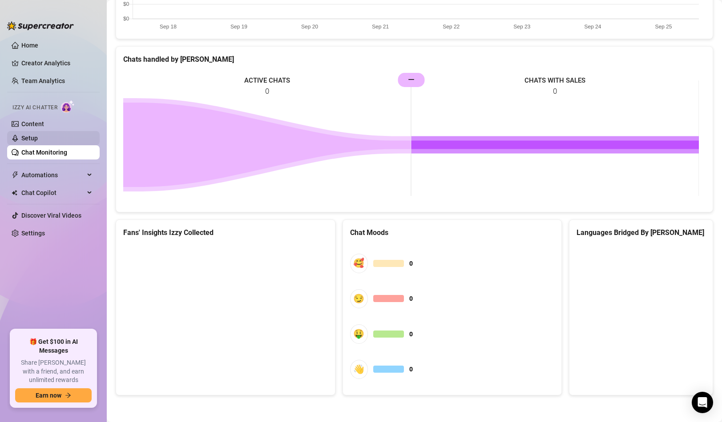
click at [38, 142] on link "Setup" at bounding box center [29, 138] width 16 height 7
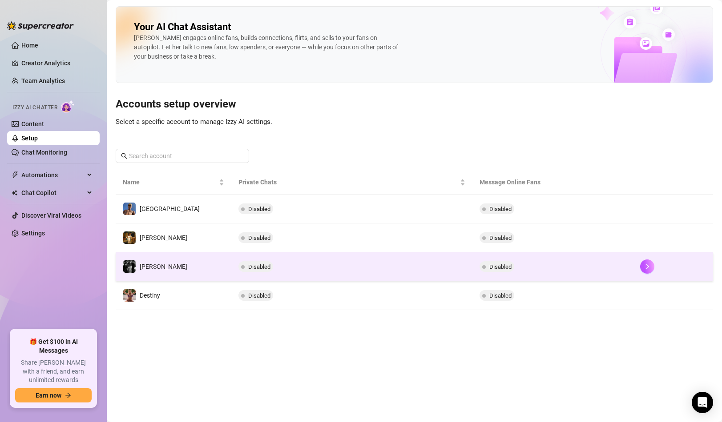
click at [264, 265] on td "Disabled" at bounding box center [351, 267] width 241 height 29
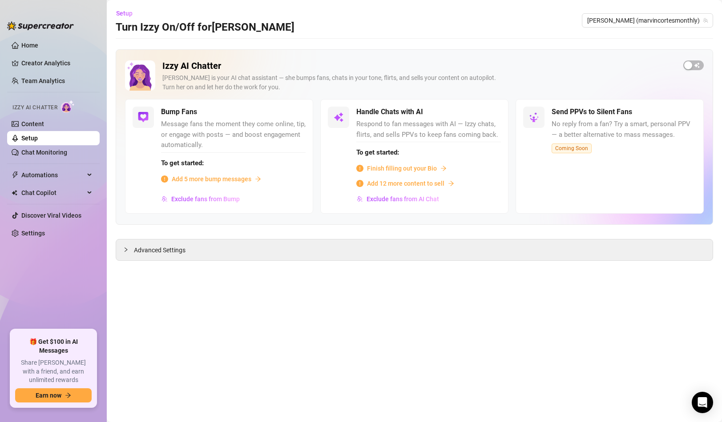
click at [38, 137] on link "Setup" at bounding box center [29, 138] width 16 height 7
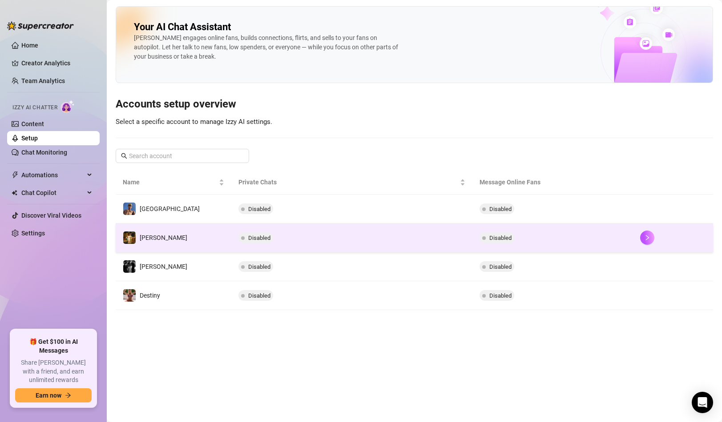
click at [164, 237] on td "[PERSON_NAME]" at bounding box center [174, 238] width 116 height 29
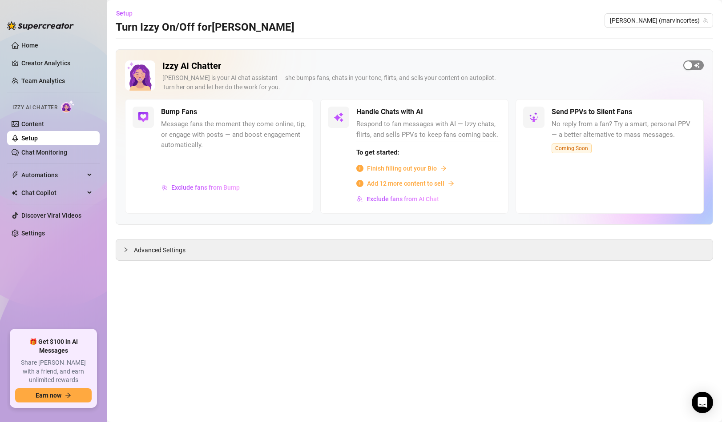
click at [692, 64] on span "button" at bounding box center [693, 65] width 20 height 10
click at [58, 176] on span "Automations" at bounding box center [52, 175] width 63 height 14
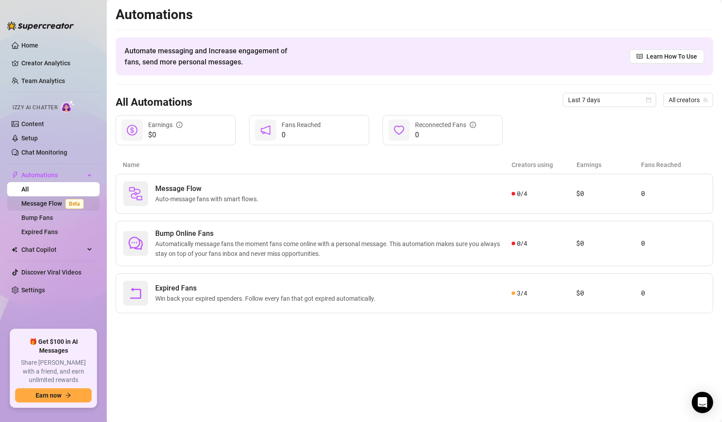
click at [56, 202] on link "Message Flow Beta" at bounding box center [54, 203] width 66 height 7
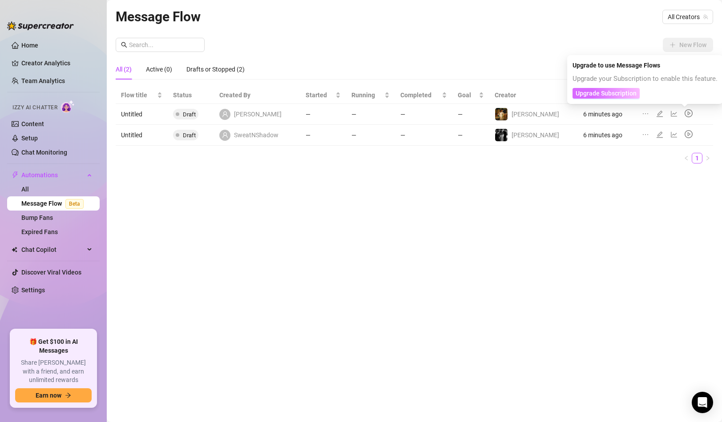
click at [628, 92] on span "Upgrade Subscription" at bounding box center [605, 93] width 61 height 7
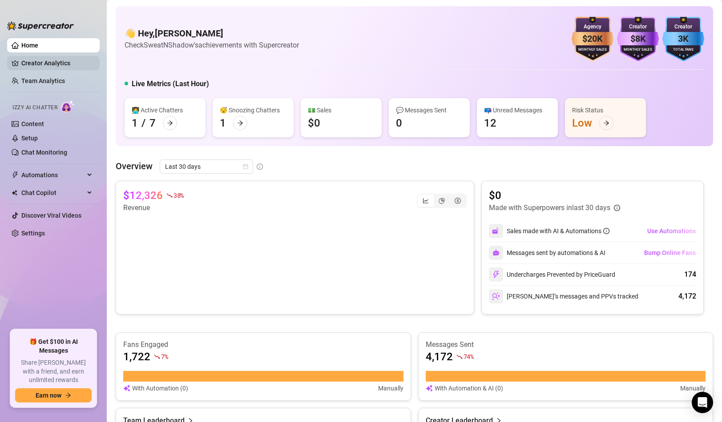
click at [66, 65] on link "Creator Analytics" at bounding box center [56, 63] width 71 height 14
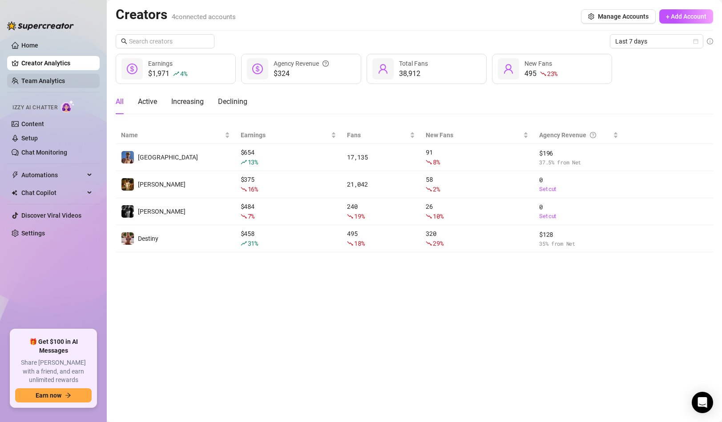
click at [65, 80] on link "Team Analytics" at bounding box center [43, 80] width 44 height 7
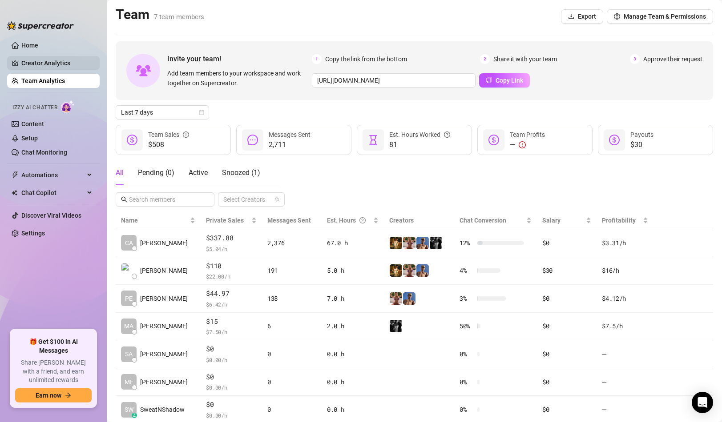
click at [64, 62] on link "Creator Analytics" at bounding box center [56, 63] width 71 height 14
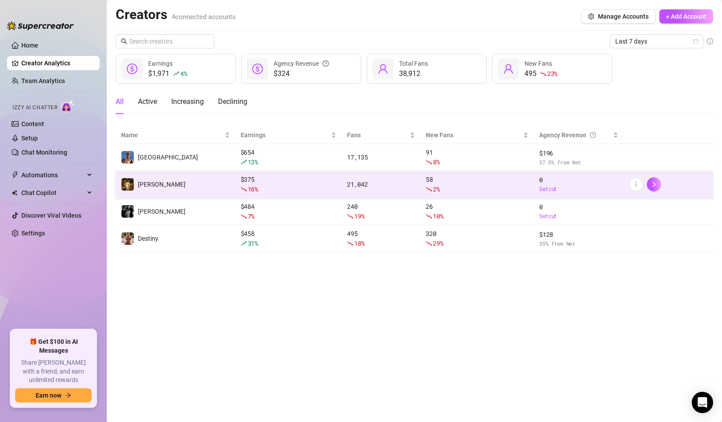
click at [170, 180] on td "[PERSON_NAME]" at bounding box center [176, 184] width 120 height 27
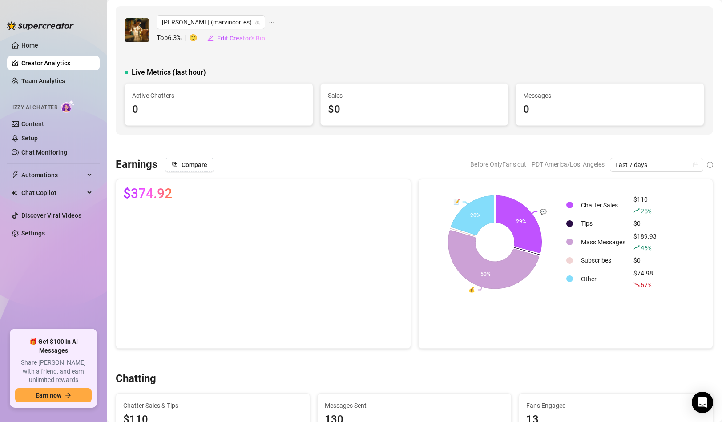
click at [68, 69] on link "Creator Analytics" at bounding box center [56, 63] width 71 height 14
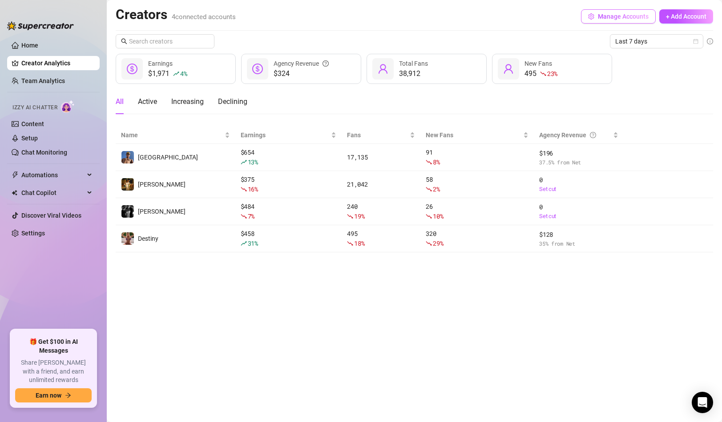
click at [605, 20] on span "Manage Accounts" at bounding box center [623, 16] width 51 height 7
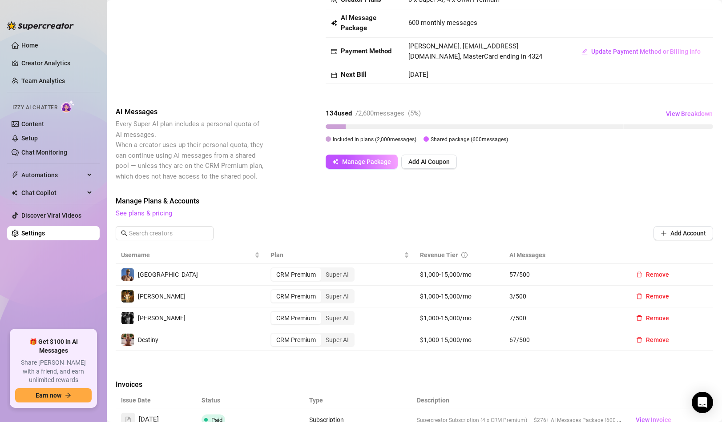
scroll to position [65, 0]
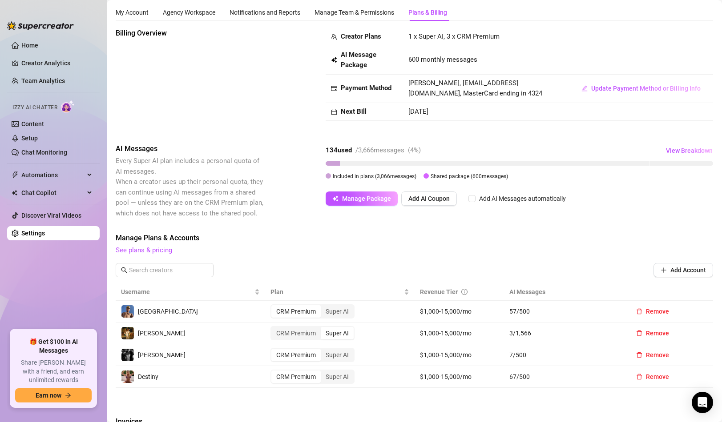
scroll to position [59, 0]
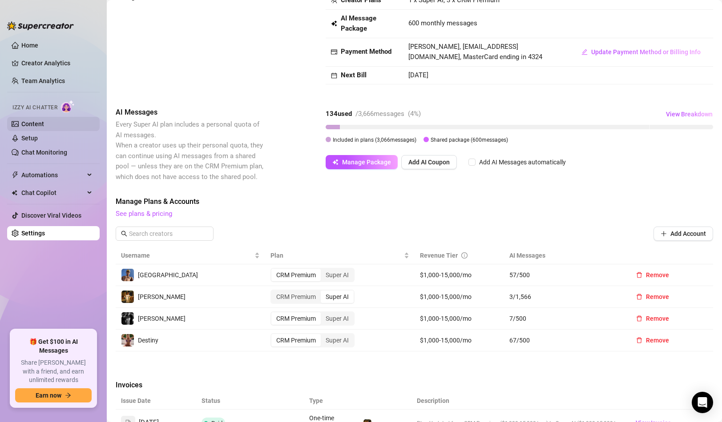
click at [44, 128] on link "Content" at bounding box center [32, 123] width 23 height 7
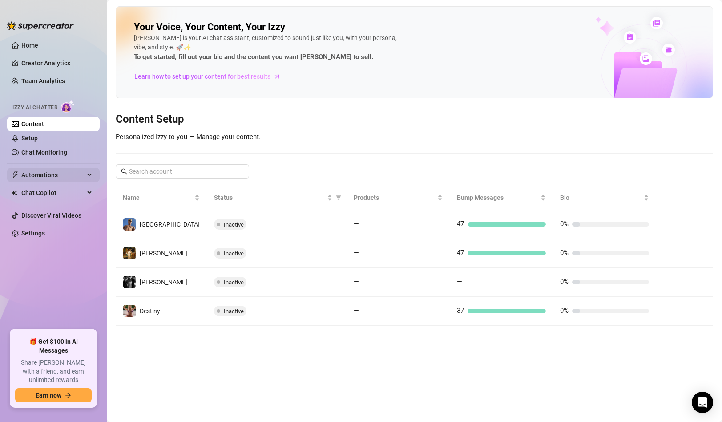
click at [60, 179] on span "Automations" at bounding box center [52, 175] width 63 height 14
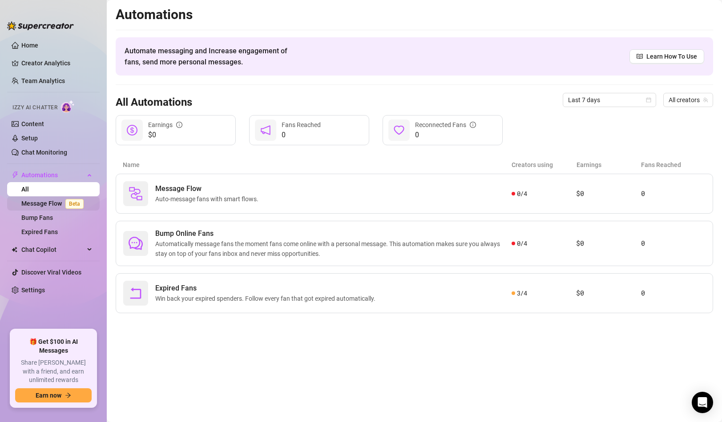
click at [55, 202] on link "Message Flow Beta" at bounding box center [54, 203] width 66 height 7
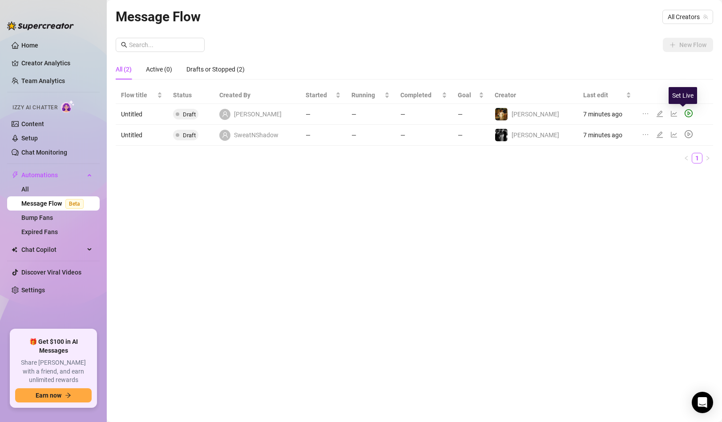
click at [684, 113] on icon "play-circle" at bounding box center [688, 113] width 8 height 8
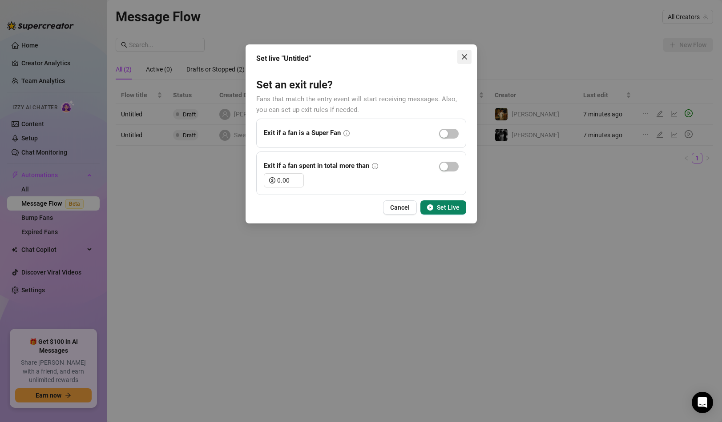
click at [466, 55] on icon "close" at bounding box center [464, 56] width 7 height 7
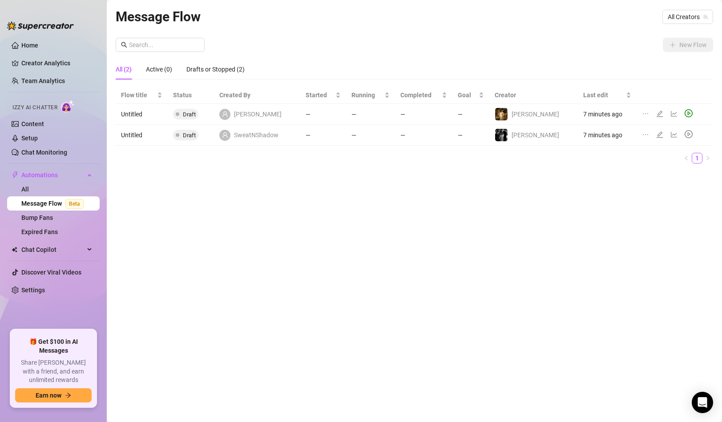
click at [684, 115] on icon "play-circle" at bounding box center [688, 113] width 8 height 8
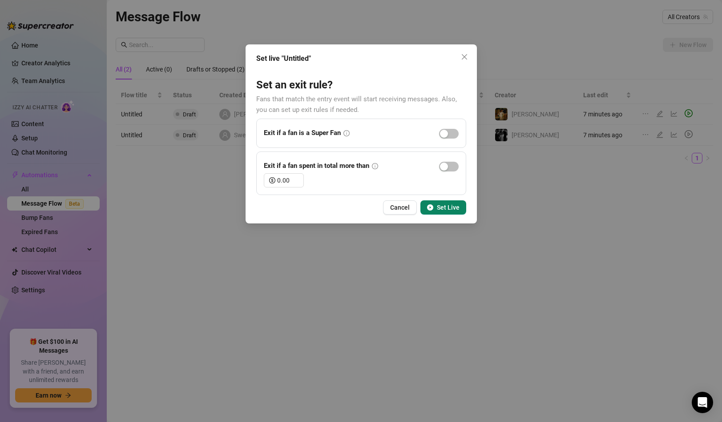
click at [473, 56] on div "Set live "Untitled" Set an exit rule? Fans that match the entry event will star…" at bounding box center [360, 133] width 231 height 179
click at [466, 57] on icon "close" at bounding box center [464, 56] width 7 height 7
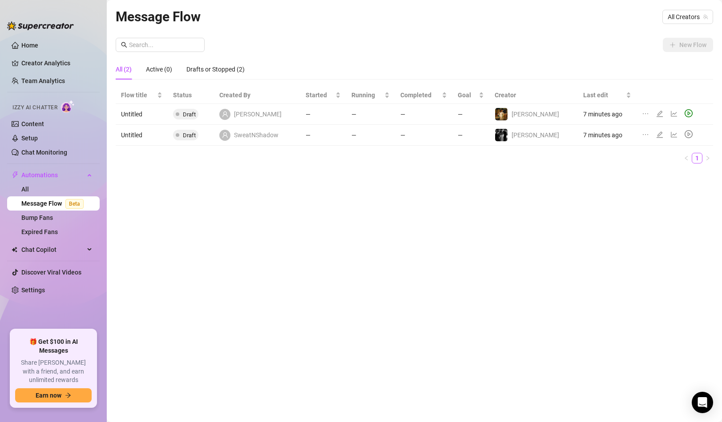
click at [338, 112] on td "—" at bounding box center [323, 114] width 46 height 21
click at [252, 116] on span "[PERSON_NAME]" at bounding box center [258, 114] width 48 height 10
click at [694, 20] on span "All Creators" at bounding box center [687, 16] width 40 height 13
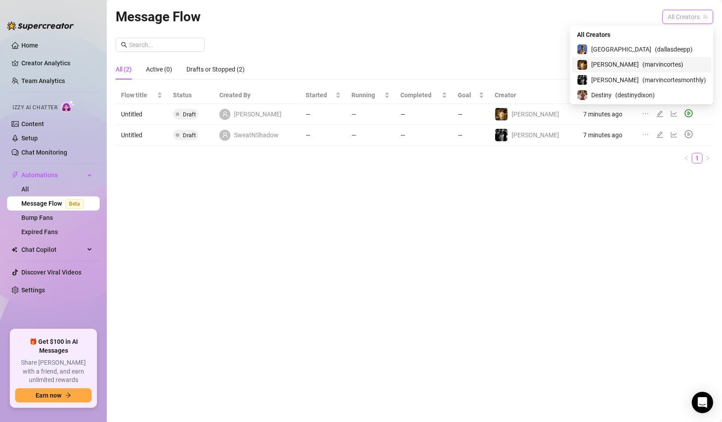
click at [661, 60] on span "( marvincortes )" at bounding box center [662, 65] width 41 height 10
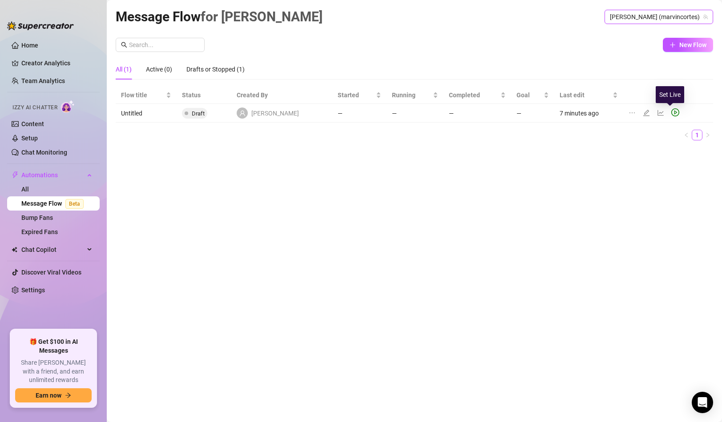
click at [673, 110] on icon "play-circle" at bounding box center [675, 112] width 8 height 8
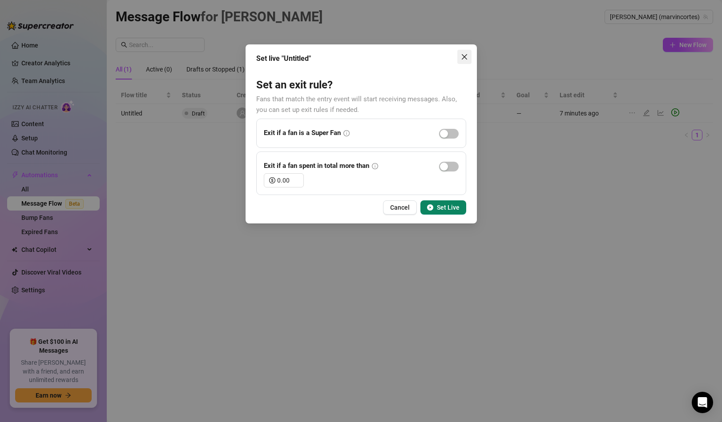
click at [467, 57] on icon "close" at bounding box center [464, 56] width 7 height 7
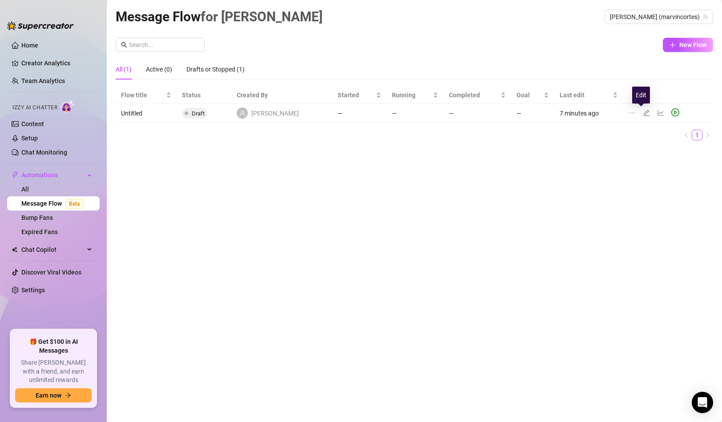
click at [642, 112] on icon "edit" at bounding box center [645, 112] width 7 height 7
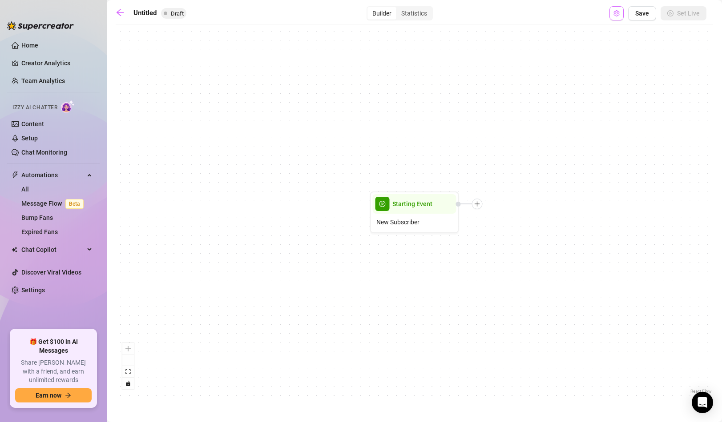
click at [622, 13] on button "Open Exit Rules" at bounding box center [616, 13] width 14 height 14
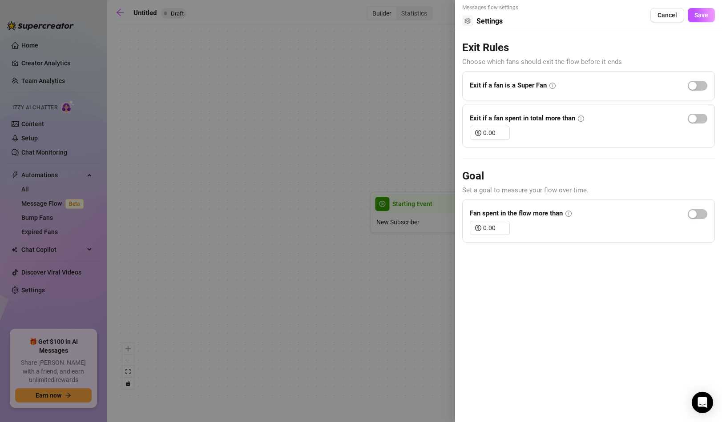
click at [419, 117] on div at bounding box center [361, 211] width 722 height 422
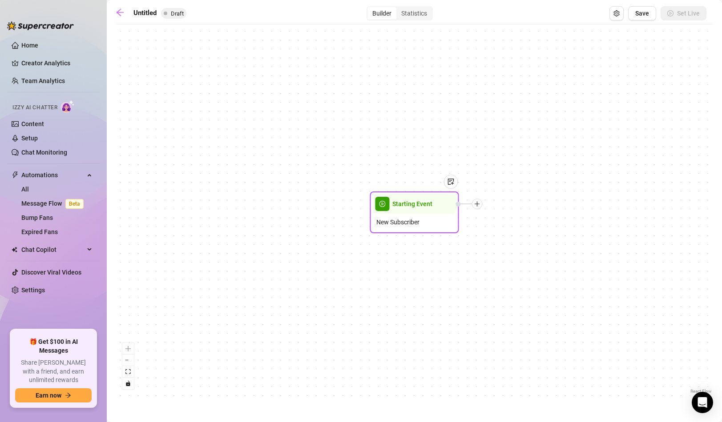
click at [480, 206] on icon "plus" at bounding box center [477, 204] width 6 height 6
click at [515, 236] on div "Message" at bounding box center [521, 235] width 65 height 15
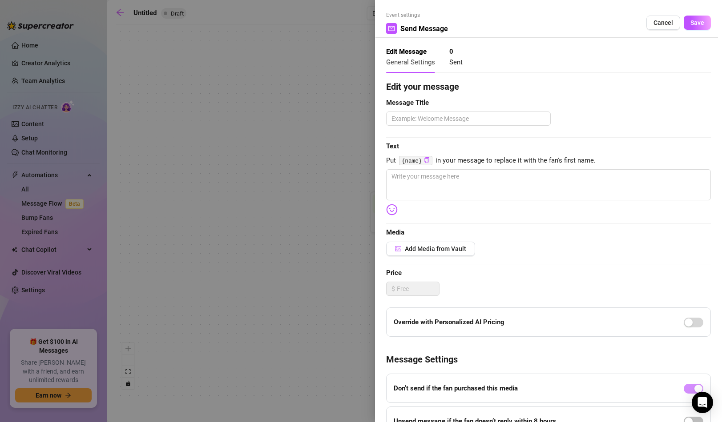
click at [410, 51] on strong "Edit Message" at bounding box center [406, 52] width 40 height 8
click at [454, 64] on span "Sent" at bounding box center [455, 62] width 13 height 8
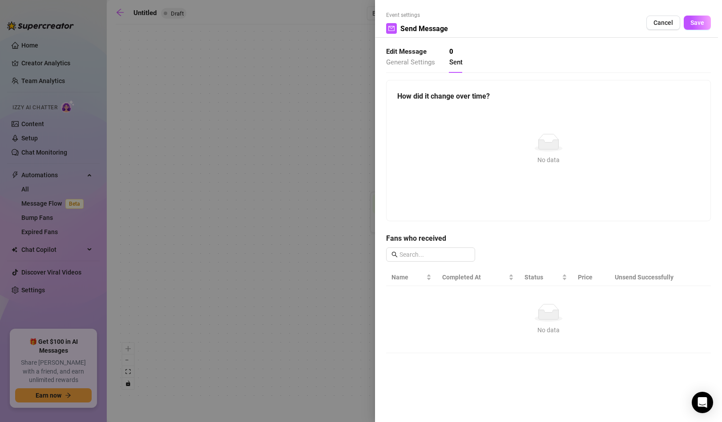
click at [427, 52] on div "Edit Message General Settings" at bounding box center [410, 57] width 49 height 21
type textarea "Write your message here"
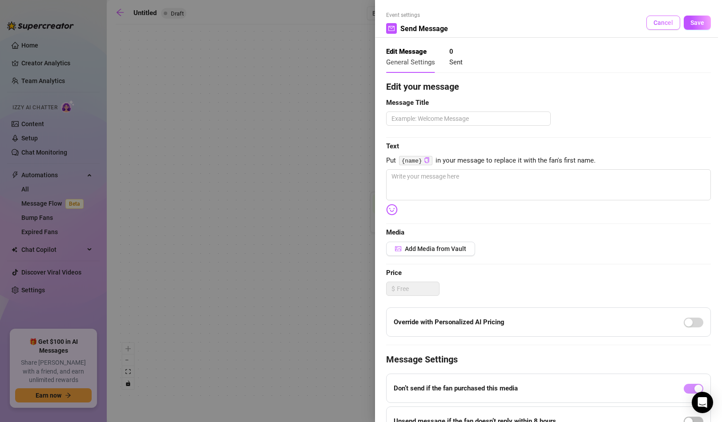
click at [653, 19] on span "Cancel" at bounding box center [663, 22] width 20 height 7
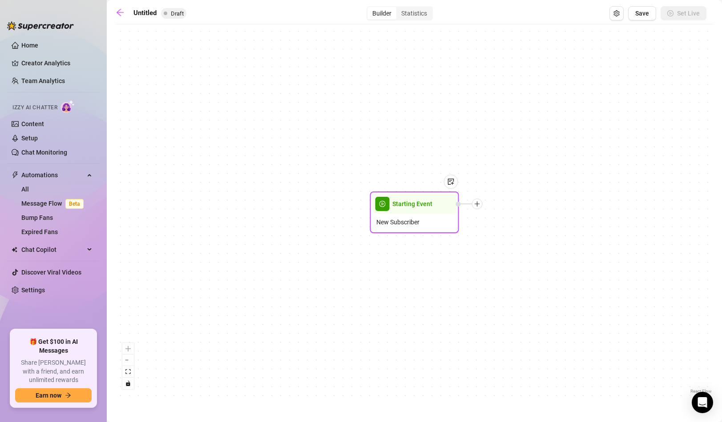
click at [482, 205] on div at bounding box center [477, 204] width 11 height 11
click at [509, 220] on div "Condition" at bounding box center [521, 220] width 65 height 15
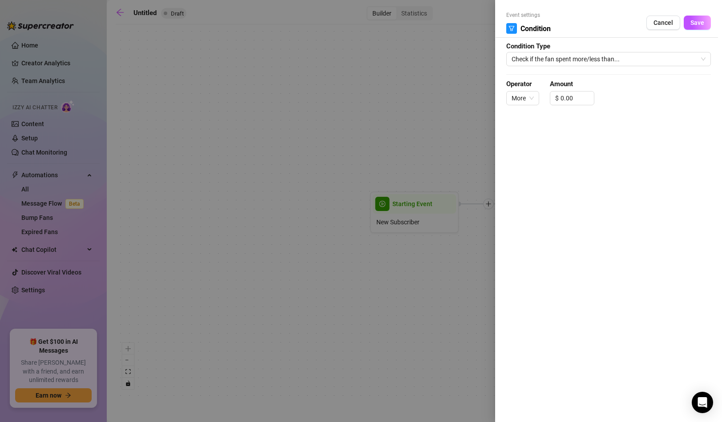
click at [535, 51] on form "Event settings Condition Cancel Save Condition Type Check if the fan spent more…" at bounding box center [608, 62] width 205 height 102
click at [537, 58] on span "Check if the fan spent more/less than..." at bounding box center [608, 58] width 194 height 13
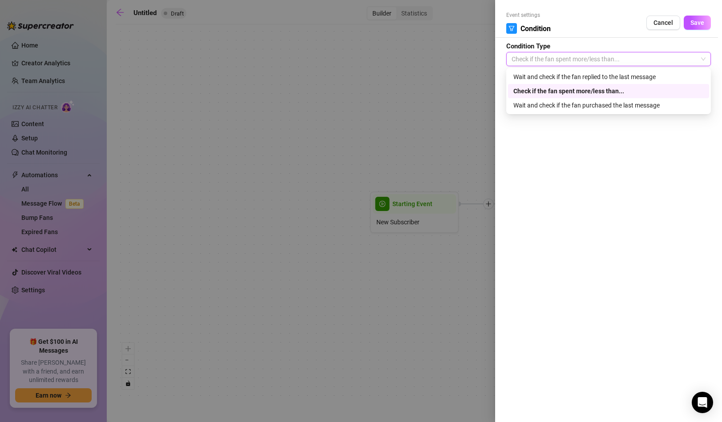
click at [537, 58] on span "Check if the fan spent more/less than..." at bounding box center [608, 58] width 194 height 13
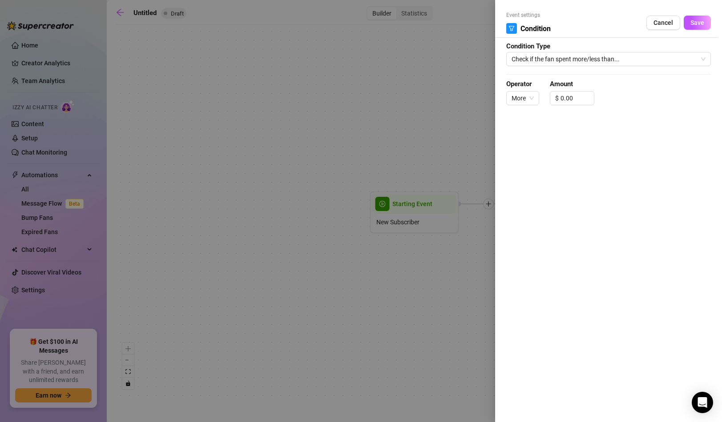
click at [654, 15] on div "Event settings Condition Cancel Save" at bounding box center [608, 24] width 205 height 27
click at [668, 28] on button "Cancel" at bounding box center [663, 23] width 34 height 14
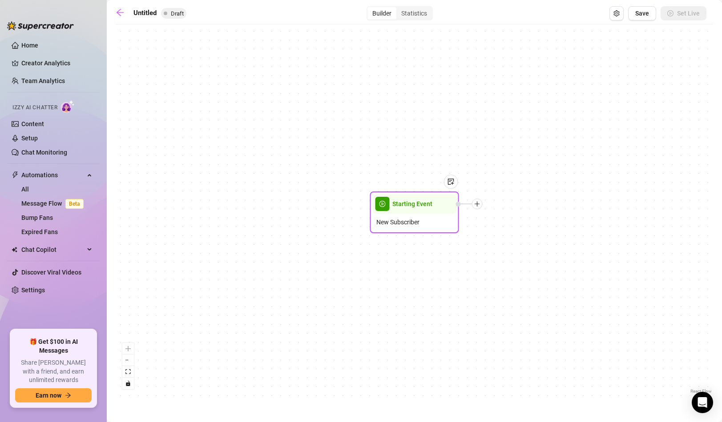
click at [481, 202] on div at bounding box center [477, 204] width 11 height 11
click at [514, 253] on div "Tag Fan" at bounding box center [521, 250] width 65 height 15
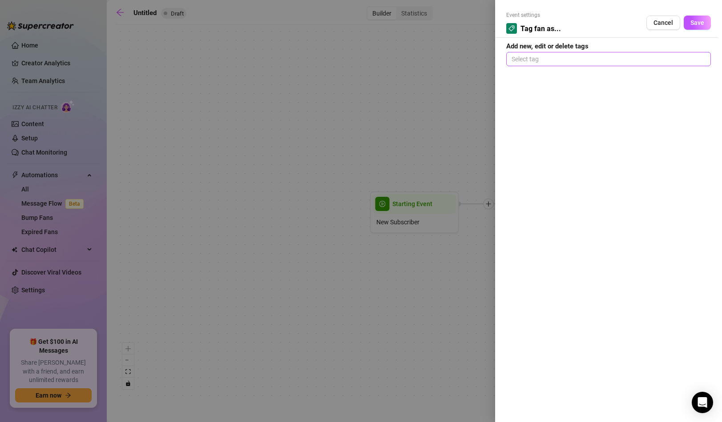
click at [551, 63] on div at bounding box center [608, 59] width 201 height 12
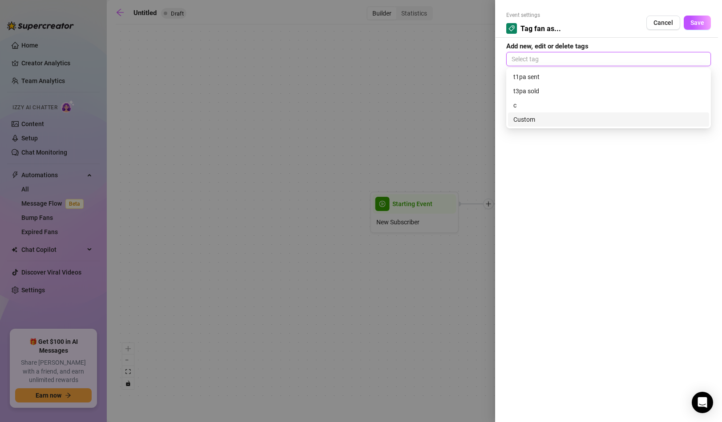
click at [545, 115] on div "Custom" at bounding box center [608, 120] width 190 height 10
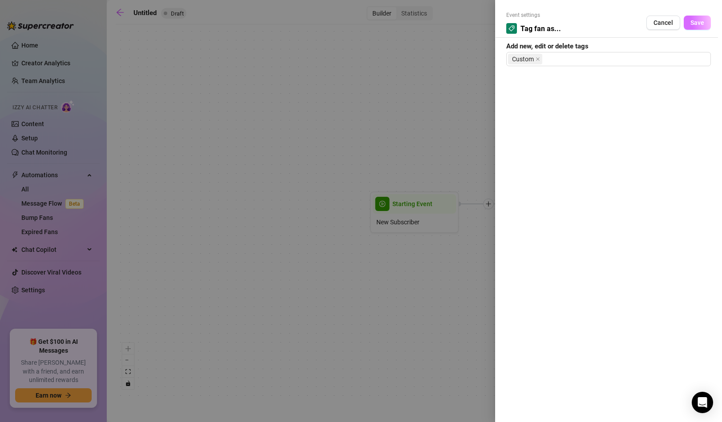
click at [695, 24] on span "Save" at bounding box center [697, 22] width 14 height 7
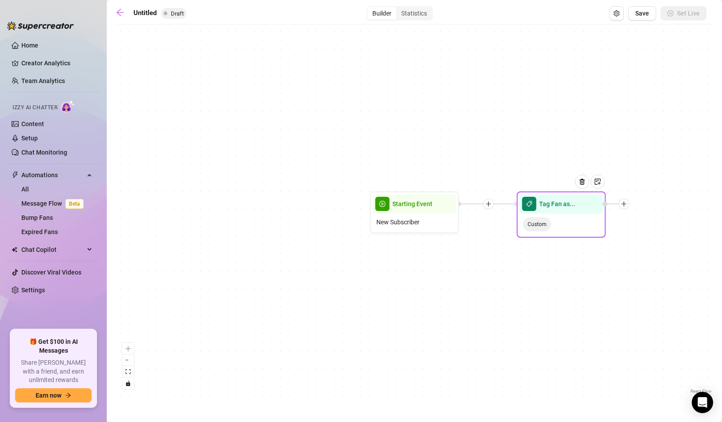
click at [626, 208] on div at bounding box center [623, 204] width 11 height 11
click at [626, 204] on icon "plus" at bounding box center [623, 204] width 5 height 0
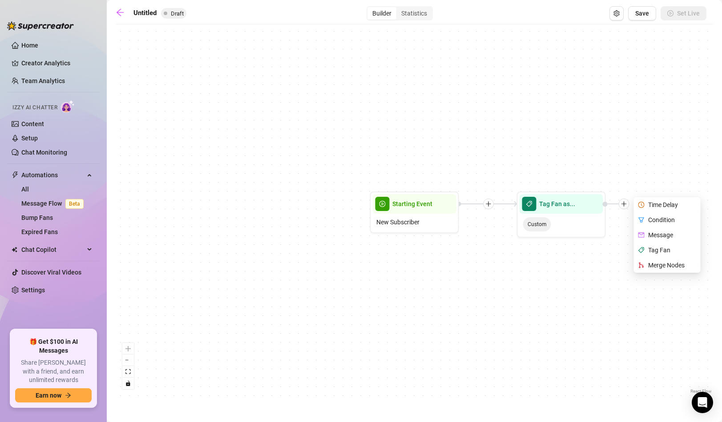
click at [659, 139] on div "Tag Fan as... Custom Time Delay Condition Message Tag Fan Merge Nodes Starting …" at bounding box center [414, 212] width 597 height 367
click at [123, 13] on icon "arrow-left" at bounding box center [120, 12] width 9 height 9
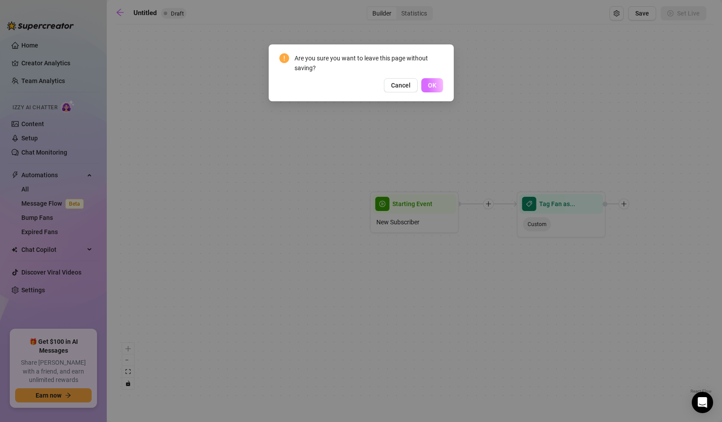
click at [428, 81] on button "OK" at bounding box center [432, 85] width 22 height 14
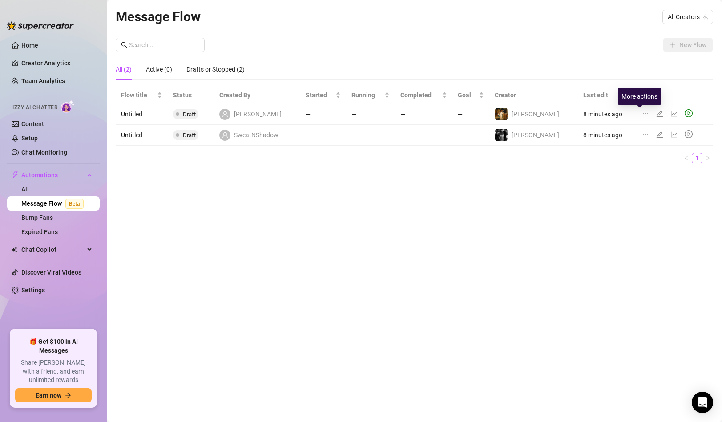
click at [642, 111] on icon "ellipsis" at bounding box center [645, 113] width 7 height 7
click at [638, 86] on div "All (2) Active (0) Drafts or Stopped (2)" at bounding box center [414, 73] width 597 height 28
click at [656, 114] on icon "edit" at bounding box center [659, 113] width 7 height 7
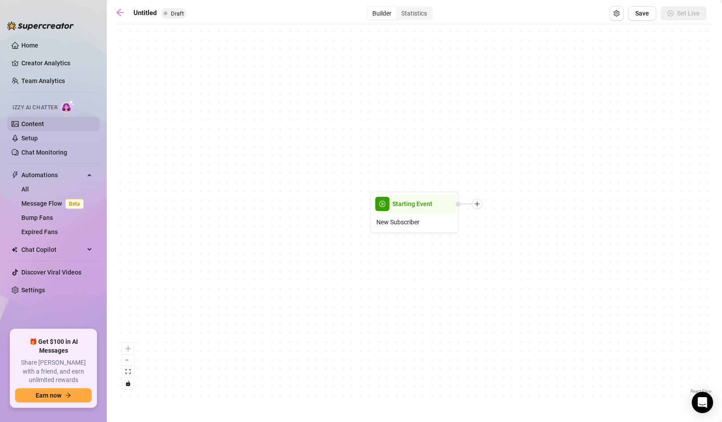
click at [44, 125] on link "Content" at bounding box center [32, 123] width 23 height 7
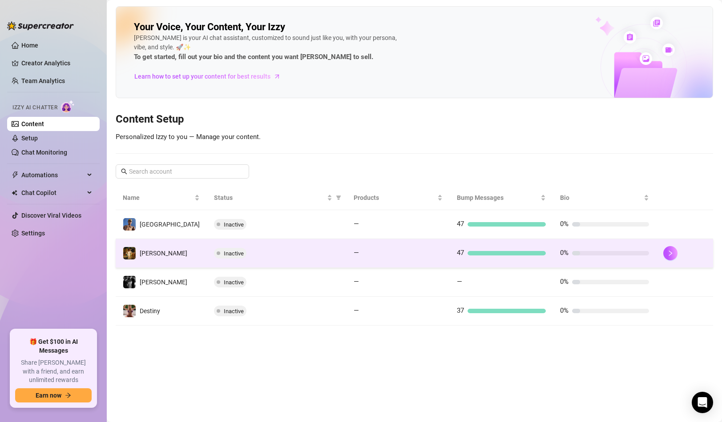
click at [245, 250] on div "Inactive" at bounding box center [276, 253] width 125 height 11
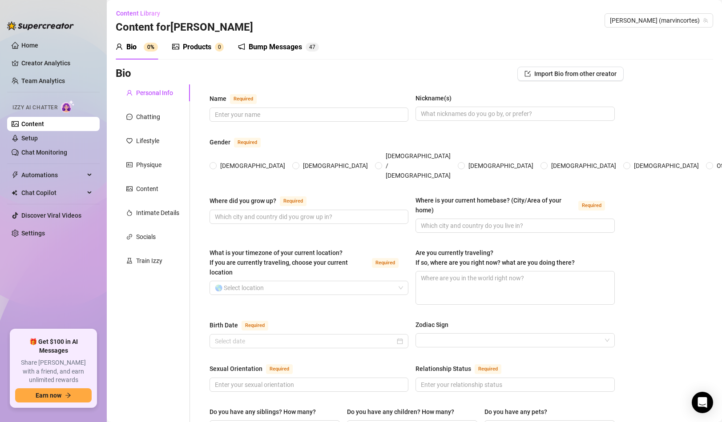
click at [278, 38] on div "Bump Messages 4 7" at bounding box center [278, 47] width 81 height 25
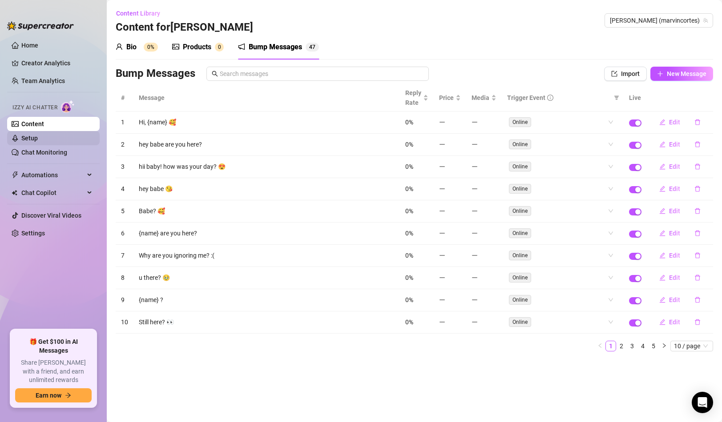
click at [38, 139] on link "Setup" at bounding box center [29, 138] width 16 height 7
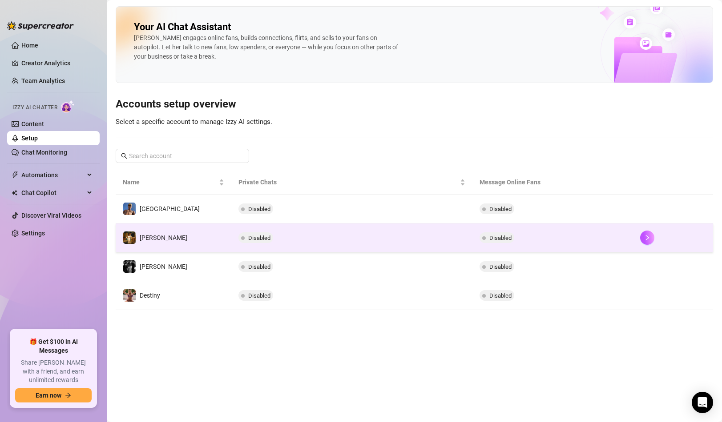
click at [274, 242] on td "Disabled" at bounding box center [351, 238] width 241 height 29
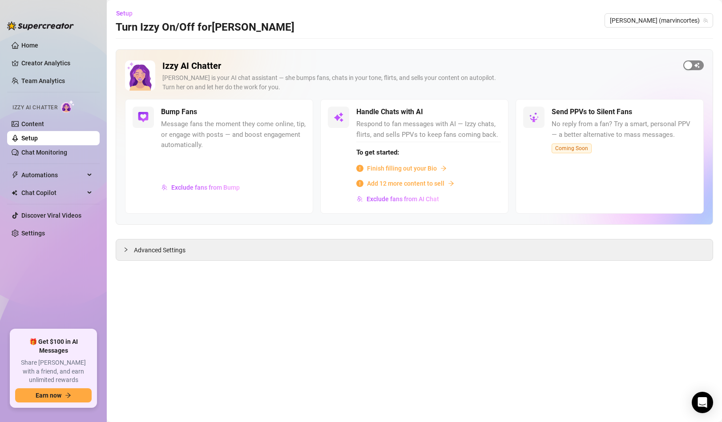
click at [695, 65] on span "button" at bounding box center [693, 65] width 20 height 10
click at [299, 111] on div "button" at bounding box center [301, 112] width 8 height 8
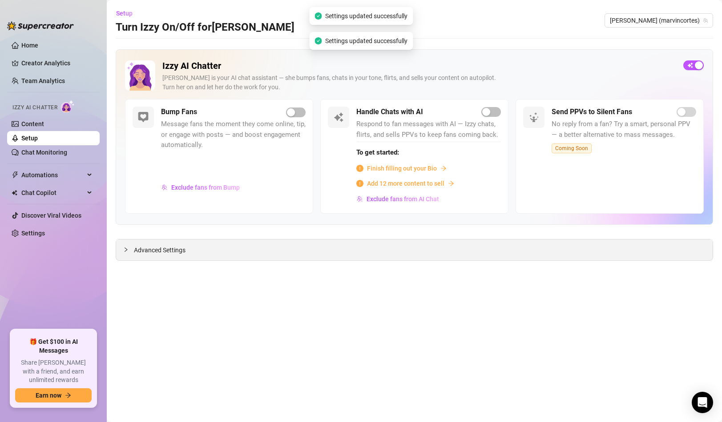
click at [201, 255] on div "Advanced Settings" at bounding box center [414, 250] width 596 height 21
click at [163, 252] on span "Advanced Settings" at bounding box center [160, 250] width 52 height 10
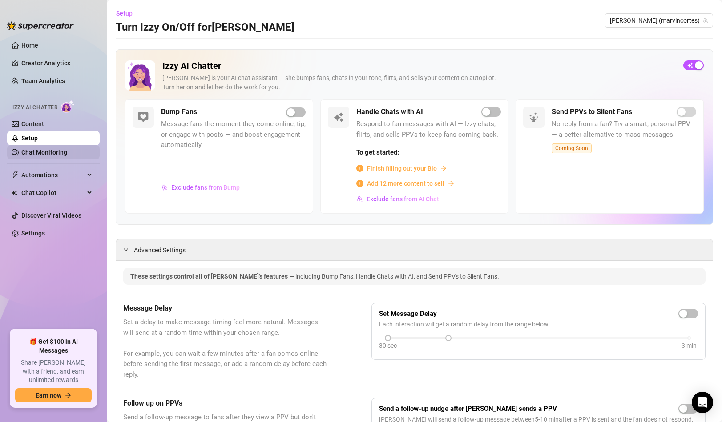
click at [56, 155] on link "Chat Monitoring" at bounding box center [44, 152] width 46 height 7
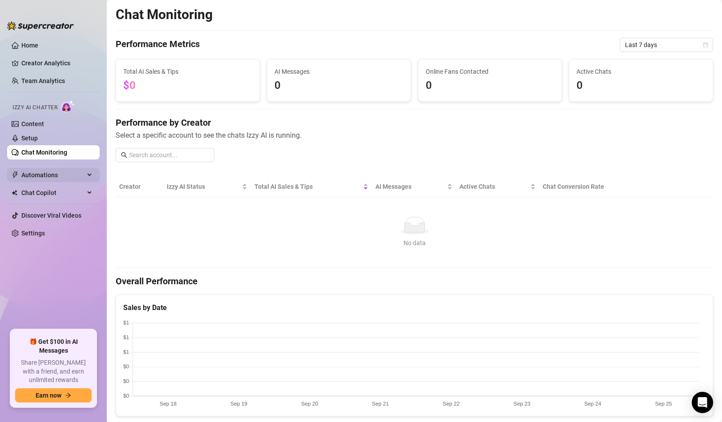
click at [49, 179] on span "Automations" at bounding box center [52, 175] width 63 height 14
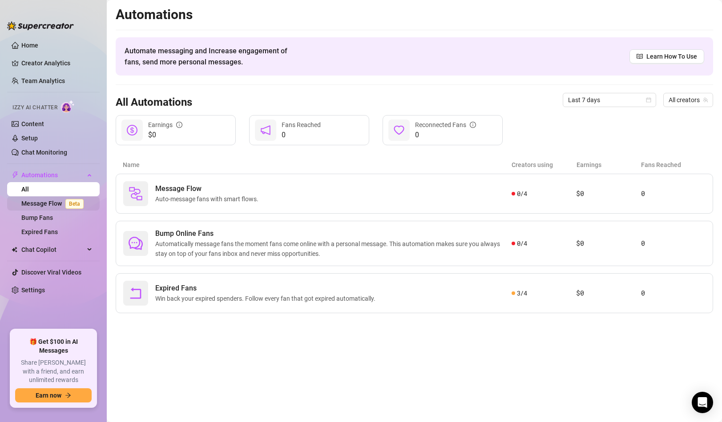
click at [44, 204] on link "Message Flow Beta" at bounding box center [54, 203] width 66 height 7
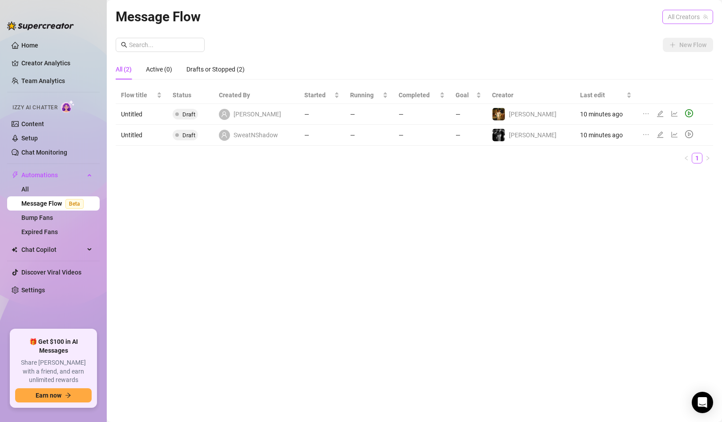
click at [667, 20] on span "All Creators" at bounding box center [687, 16] width 40 height 13
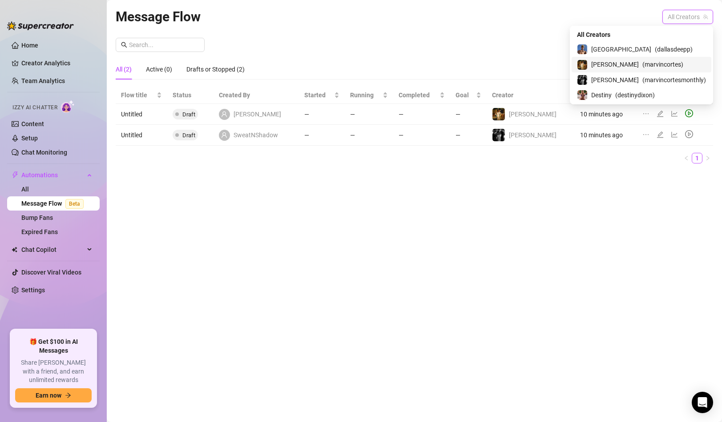
click at [630, 69] on div "[PERSON_NAME] ( marvincortes )" at bounding box center [641, 64] width 129 height 11
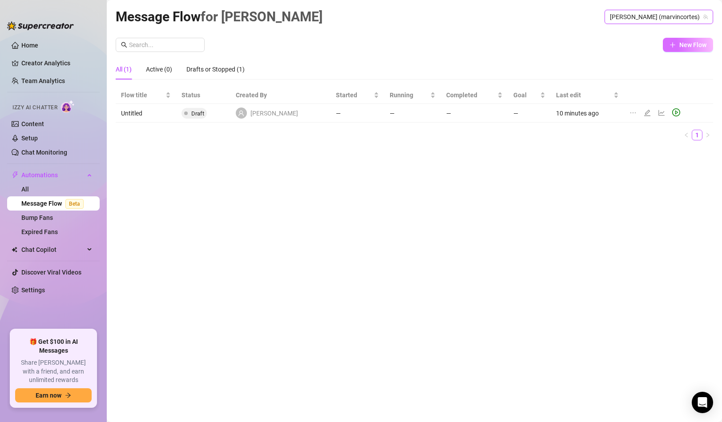
click at [684, 44] on span "New Flow" at bounding box center [692, 44] width 27 height 7
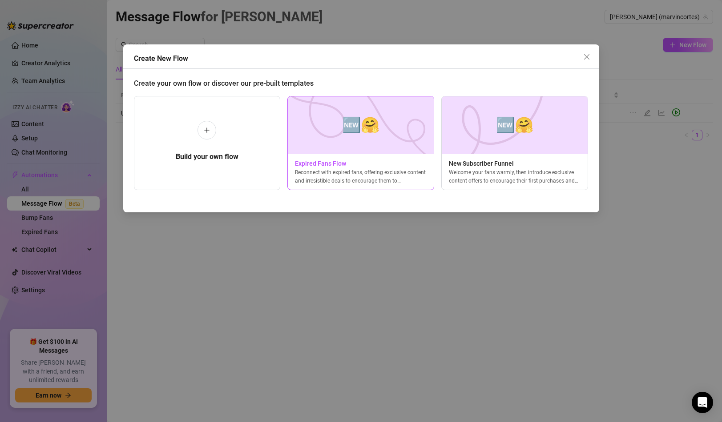
scroll to position [0, 4]
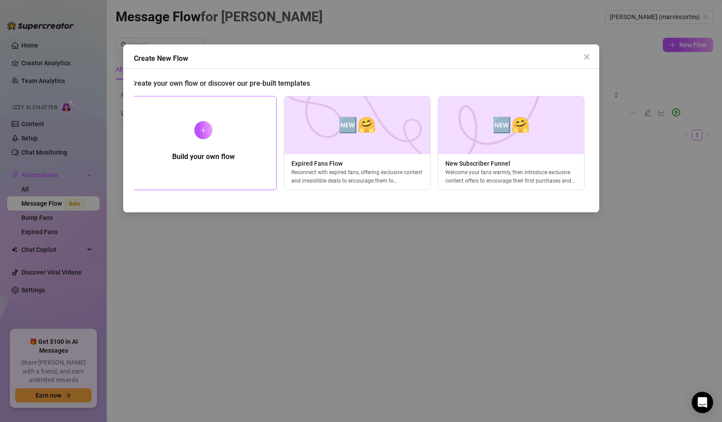
click at [160, 144] on div "Build your own flow" at bounding box center [203, 143] width 147 height 94
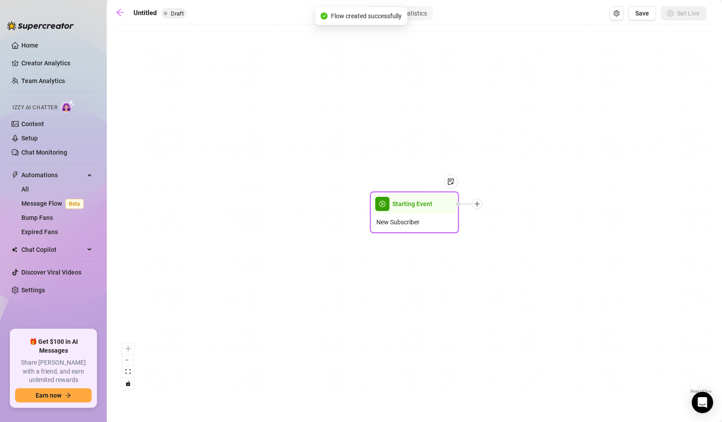
click at [419, 207] on span "Starting Event" at bounding box center [412, 204] width 40 height 10
click at [404, 234] on div "Starting Event New Subscriber" at bounding box center [414, 212] width 597 height 367
click at [405, 225] on span "New Subscriber" at bounding box center [397, 222] width 43 height 10
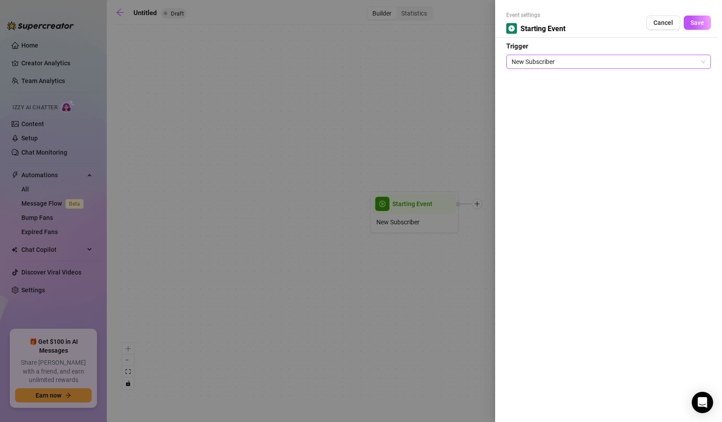
click at [537, 64] on span "New Subscriber" at bounding box center [608, 61] width 194 height 13
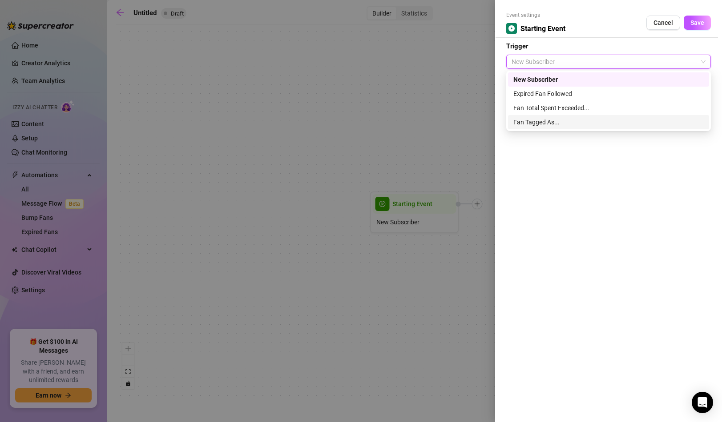
click at [540, 124] on div "Fan Tagged As..." at bounding box center [608, 122] width 190 height 10
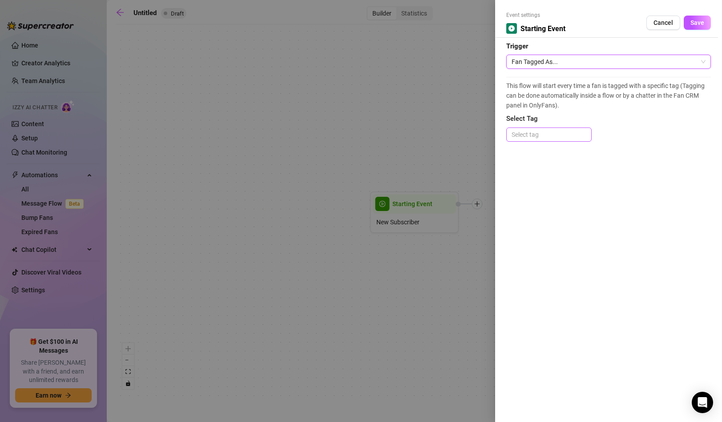
click at [540, 136] on div at bounding box center [549, 134] width 82 height 12
click at [528, 197] on div "Custom" at bounding box center [548, 195] width 71 height 10
click at [617, 132] on div "This flow will start every time a fan is tagged with a specific tag (Tagging ca…" at bounding box center [608, 113] width 205 height 73
click at [696, 28] on button "Save" at bounding box center [696, 23] width 27 height 14
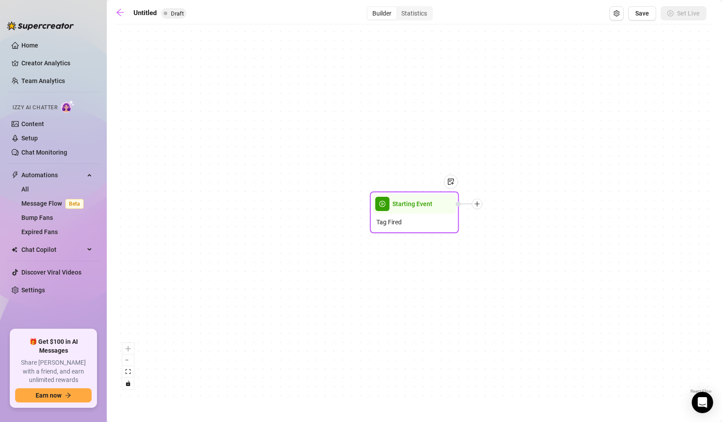
click at [480, 205] on div at bounding box center [477, 204] width 11 height 11
click at [510, 234] on div "Message" at bounding box center [521, 235] width 65 height 15
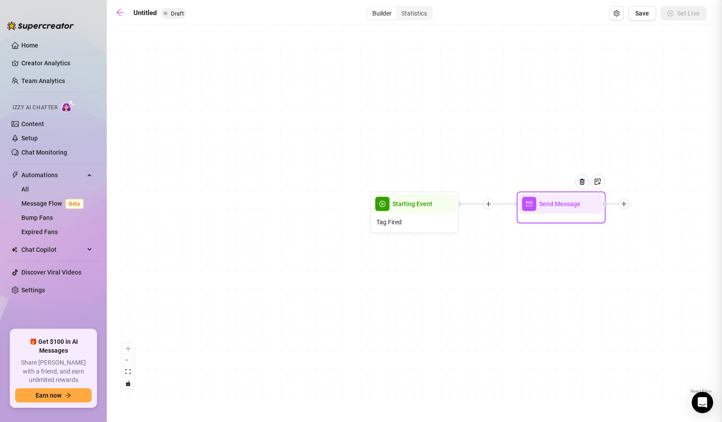
type textarea "Write your message here"
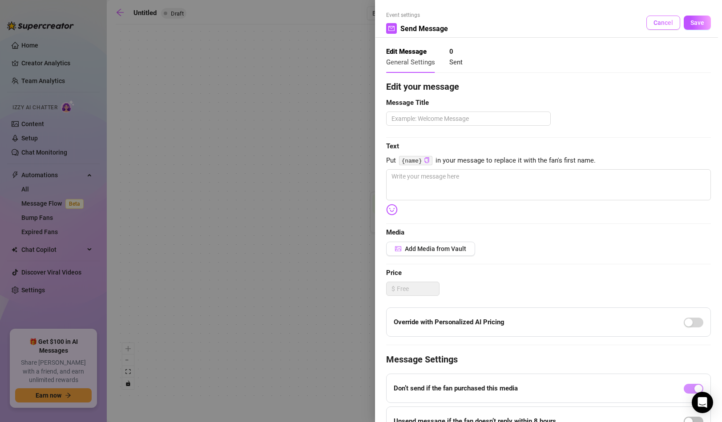
click at [655, 22] on span "Cancel" at bounding box center [663, 22] width 20 height 7
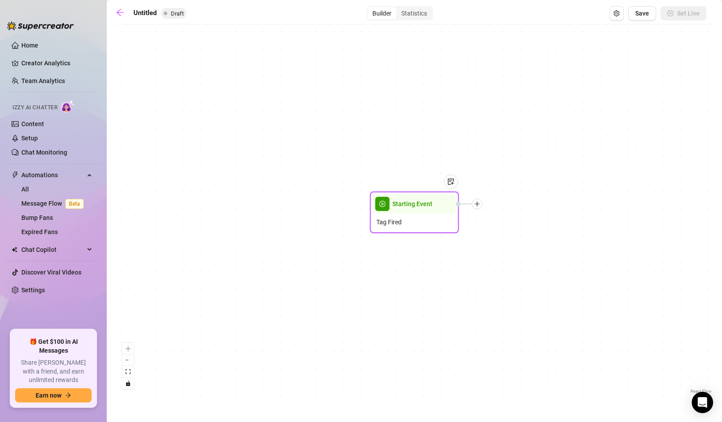
click at [481, 208] on div at bounding box center [469, 204] width 27 height 11
click at [480, 205] on icon "plus" at bounding box center [477, 204] width 6 height 6
click at [514, 247] on div "Tag Fan" at bounding box center [521, 250] width 65 height 15
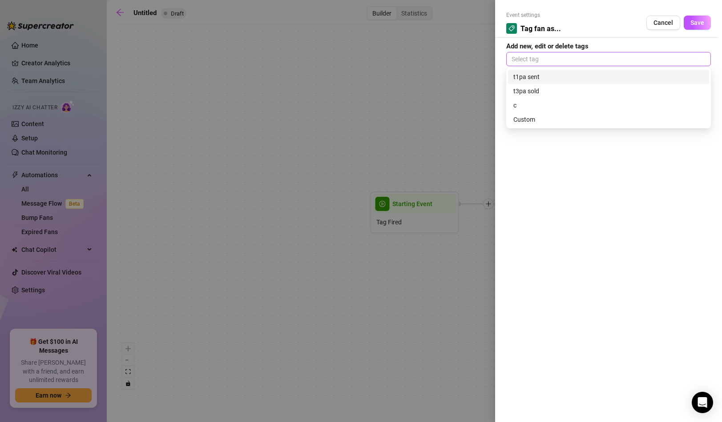
click at [556, 55] on div at bounding box center [608, 59] width 201 height 12
click at [531, 120] on div "Custom" at bounding box center [608, 120] width 190 height 10
click at [687, 21] on button "Save" at bounding box center [696, 23] width 27 height 14
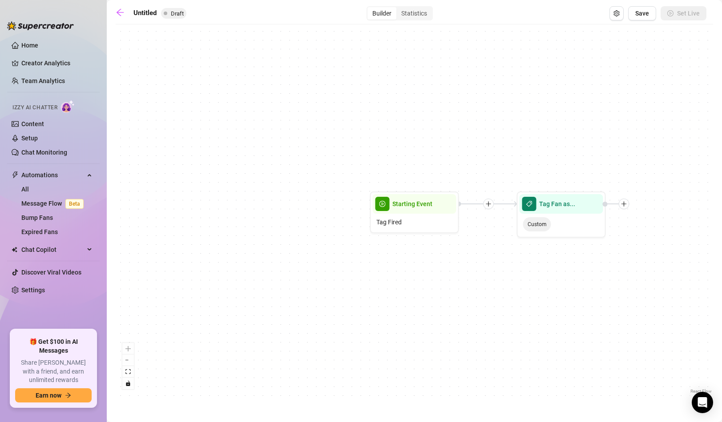
click at [488, 204] on icon "plus" at bounding box center [488, 203] width 0 height 5
click at [530, 219] on div "Condition" at bounding box center [531, 220] width 65 height 15
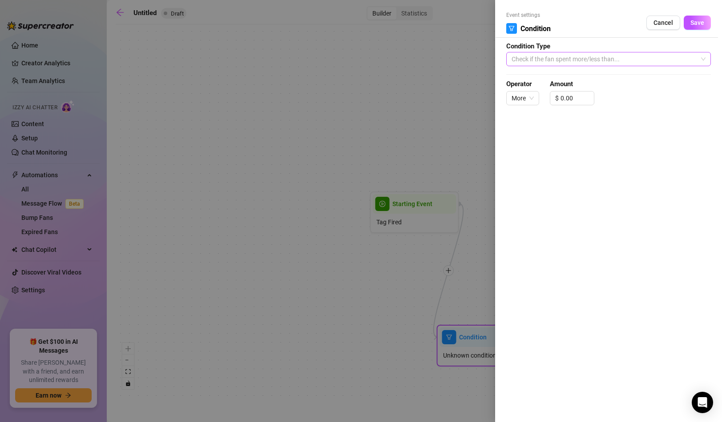
click at [561, 64] on span "Check if the fan spent more/less than..." at bounding box center [608, 58] width 194 height 13
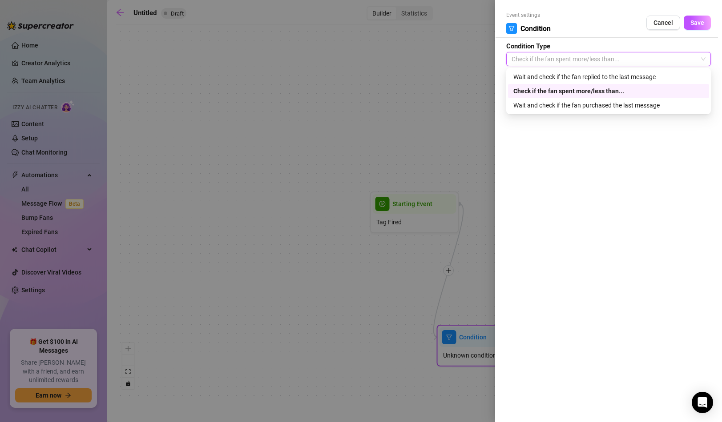
click at [560, 89] on div "Check if the fan spent more/less than..." at bounding box center [608, 91] width 190 height 10
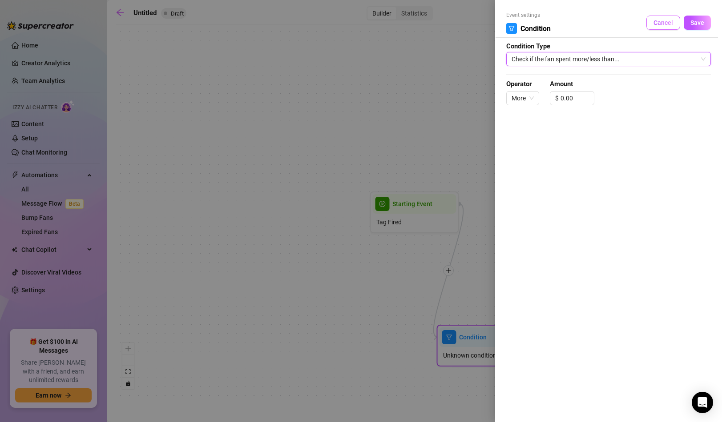
click at [657, 24] on span "Cancel" at bounding box center [663, 22] width 20 height 7
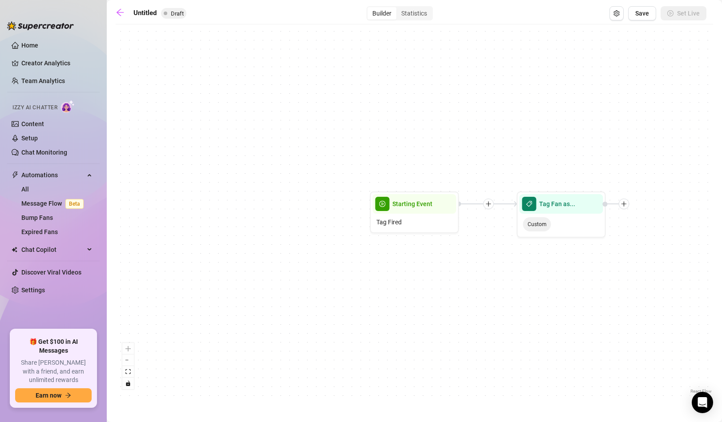
click at [486, 207] on icon "plus" at bounding box center [488, 204] width 6 height 6
click at [526, 205] on div "Time Delay" at bounding box center [531, 204] width 65 height 15
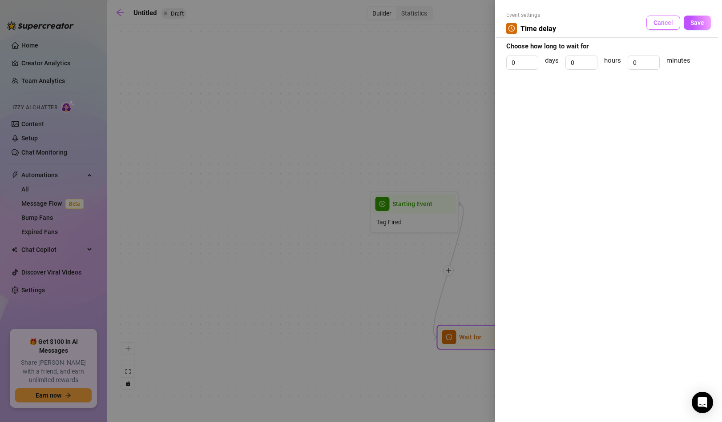
click at [665, 16] on button "Cancel" at bounding box center [663, 23] width 34 height 14
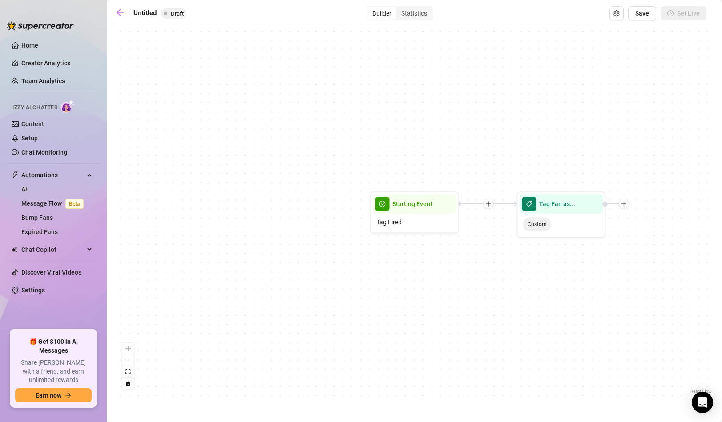
click at [486, 204] on icon "plus" at bounding box center [488, 204] width 5 height 0
click at [373, 332] on div "Time Delay Condition Message Tag Fan Tag Fan as... Custom Starting Event Tag Fi…" at bounding box center [414, 212] width 597 height 367
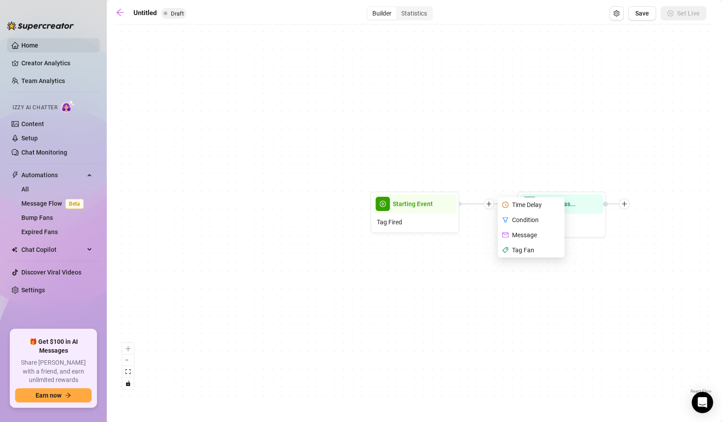
click at [25, 44] on link "Home" at bounding box center [29, 45] width 17 height 7
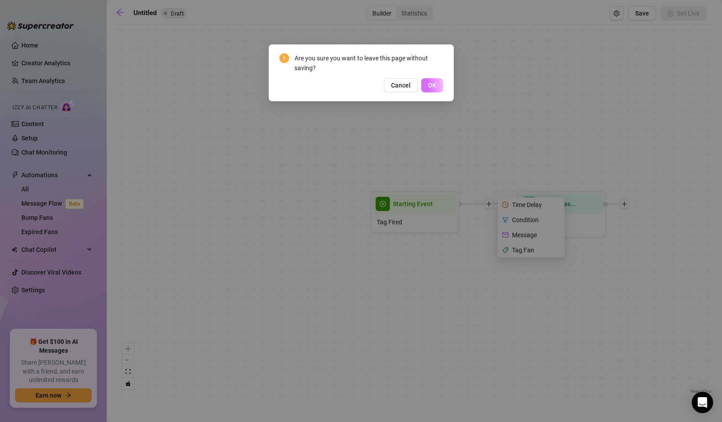
click at [440, 82] on button "OK" at bounding box center [432, 85] width 22 height 14
